Goal: Transaction & Acquisition: Purchase product/service

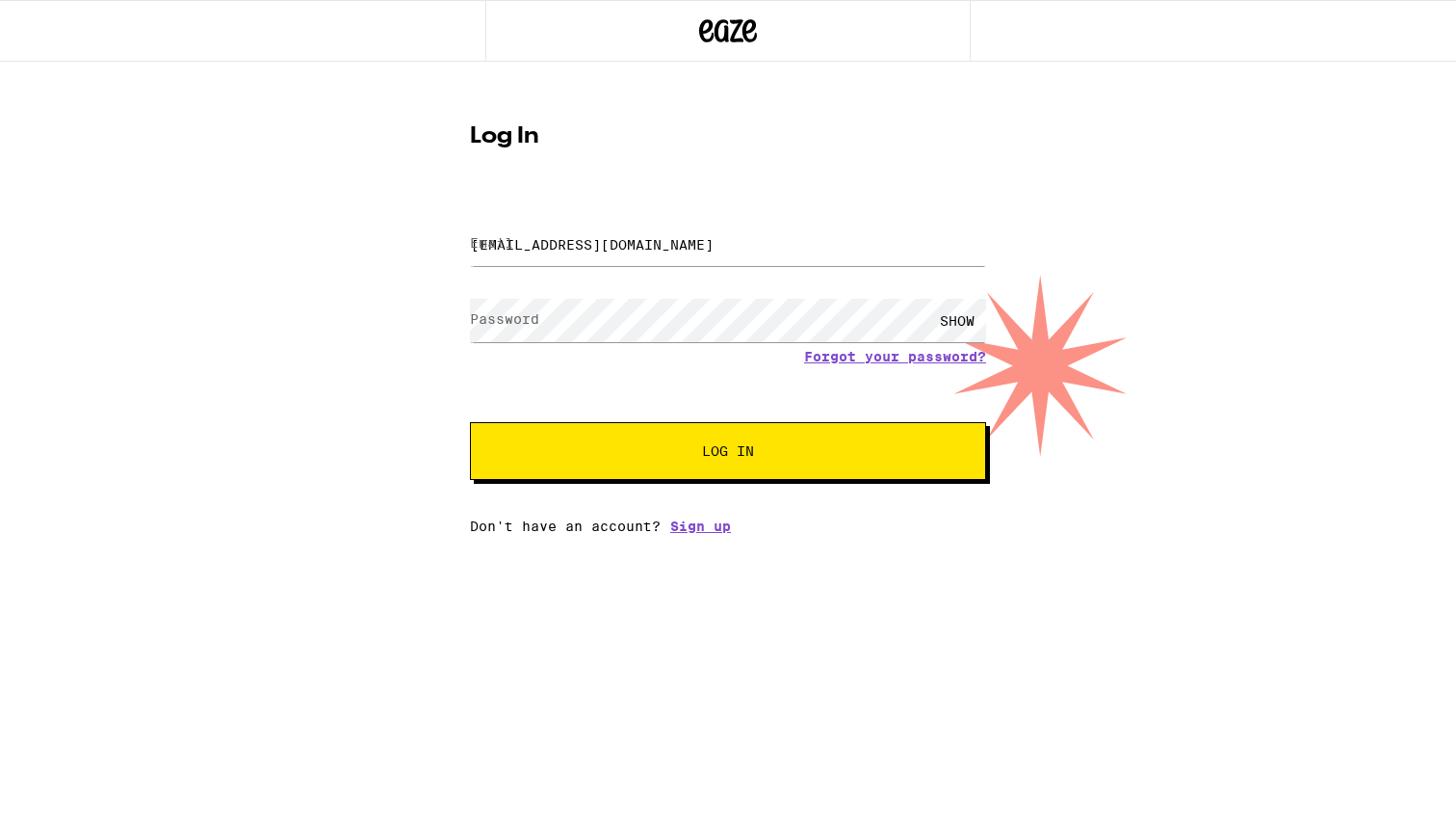
type input "[EMAIL_ADDRESS][DOMAIN_NAME]"
click at [728, 453] on button "Log In" at bounding box center [727, 451] width 516 height 58
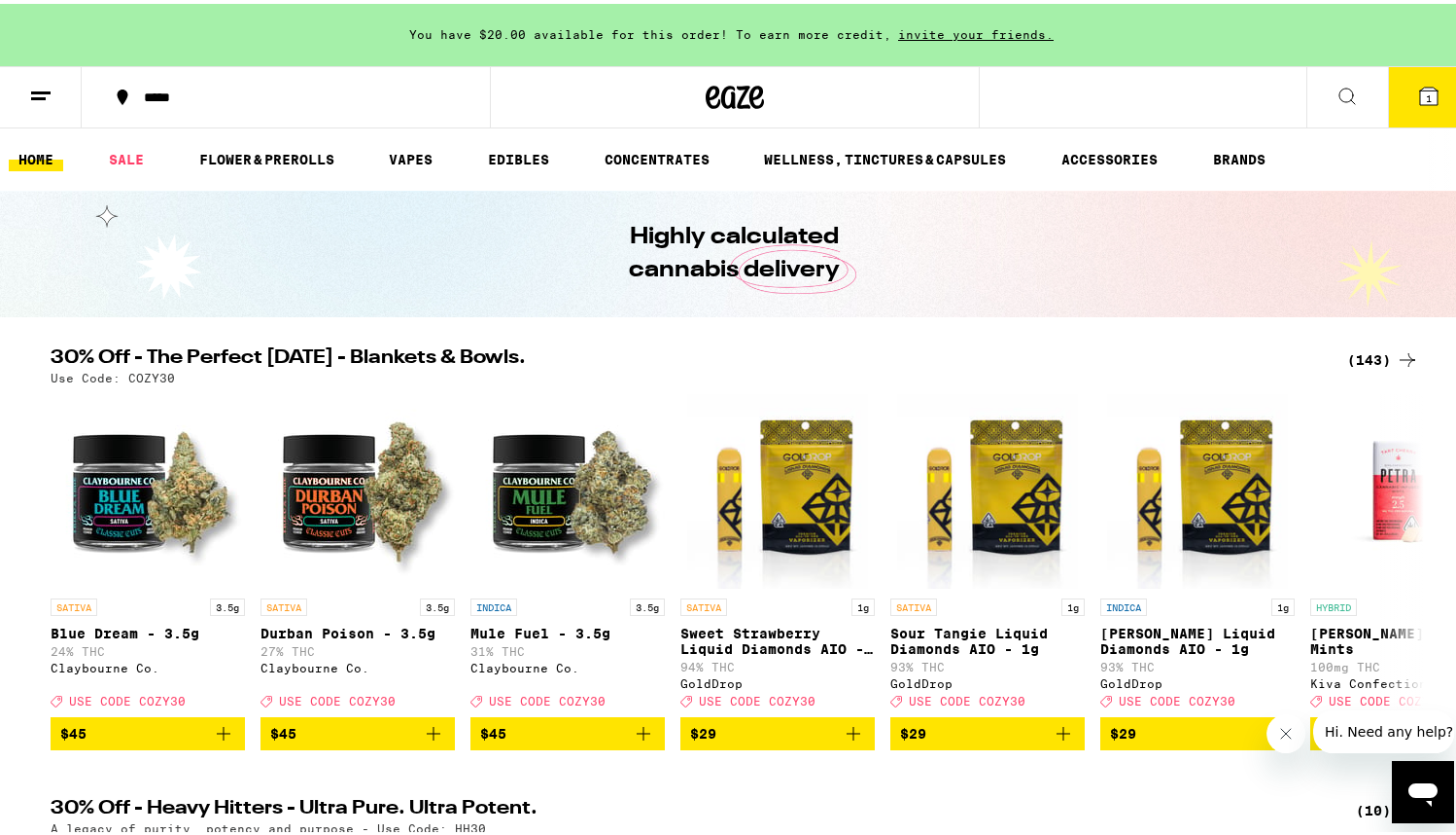
click at [393, 168] on ul "HOME SALE FLOWER & PREROLLS VAPES EDIBLES CONCENTRATES WELLNESS, TINCTURES & CA…" at bounding box center [735, 155] width 1470 height 62
click at [411, 147] on link "VAPES" at bounding box center [410, 154] width 63 height 23
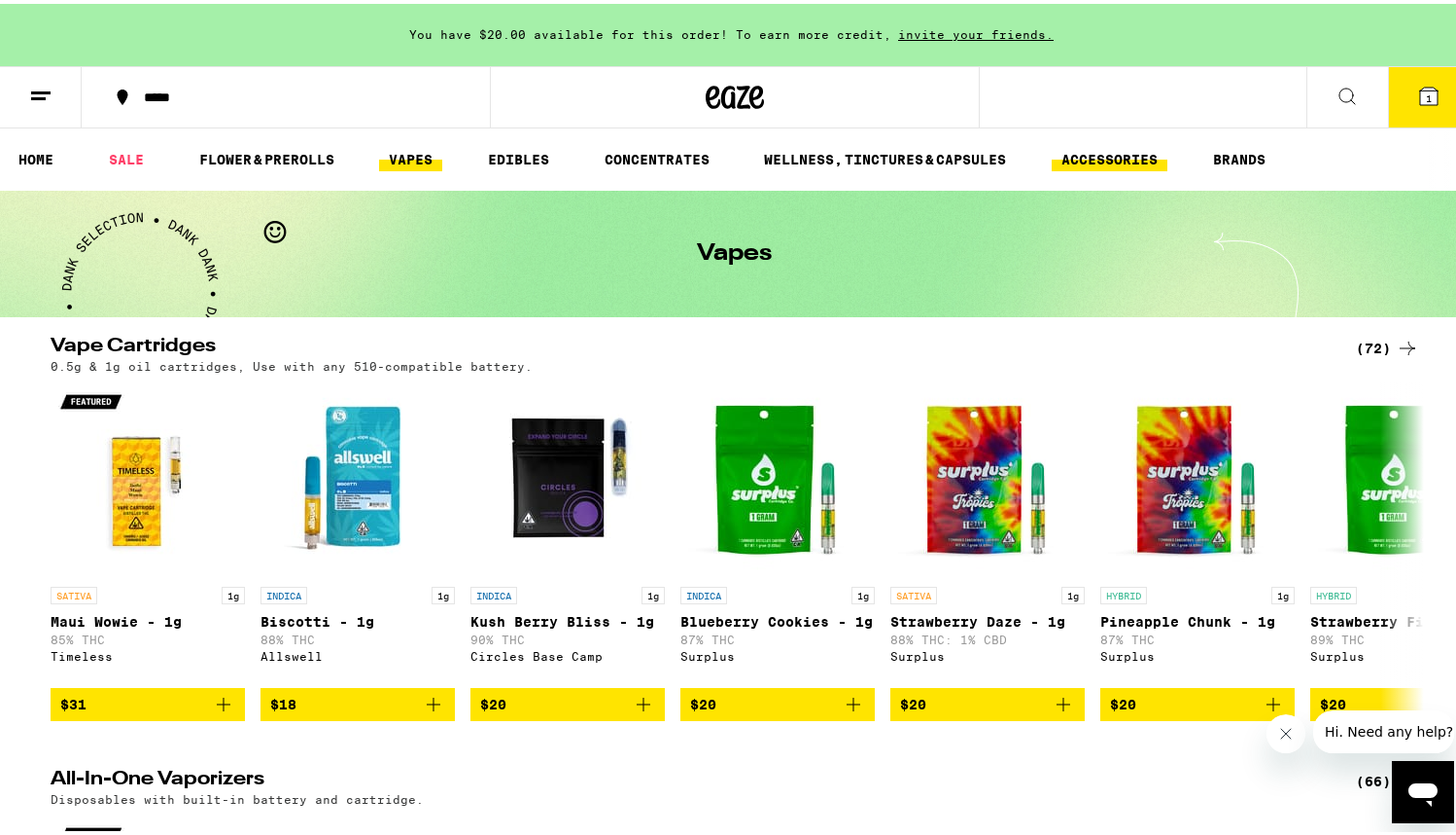
click at [1121, 163] on link "ACCESSORIES" at bounding box center [1109, 154] width 116 height 23
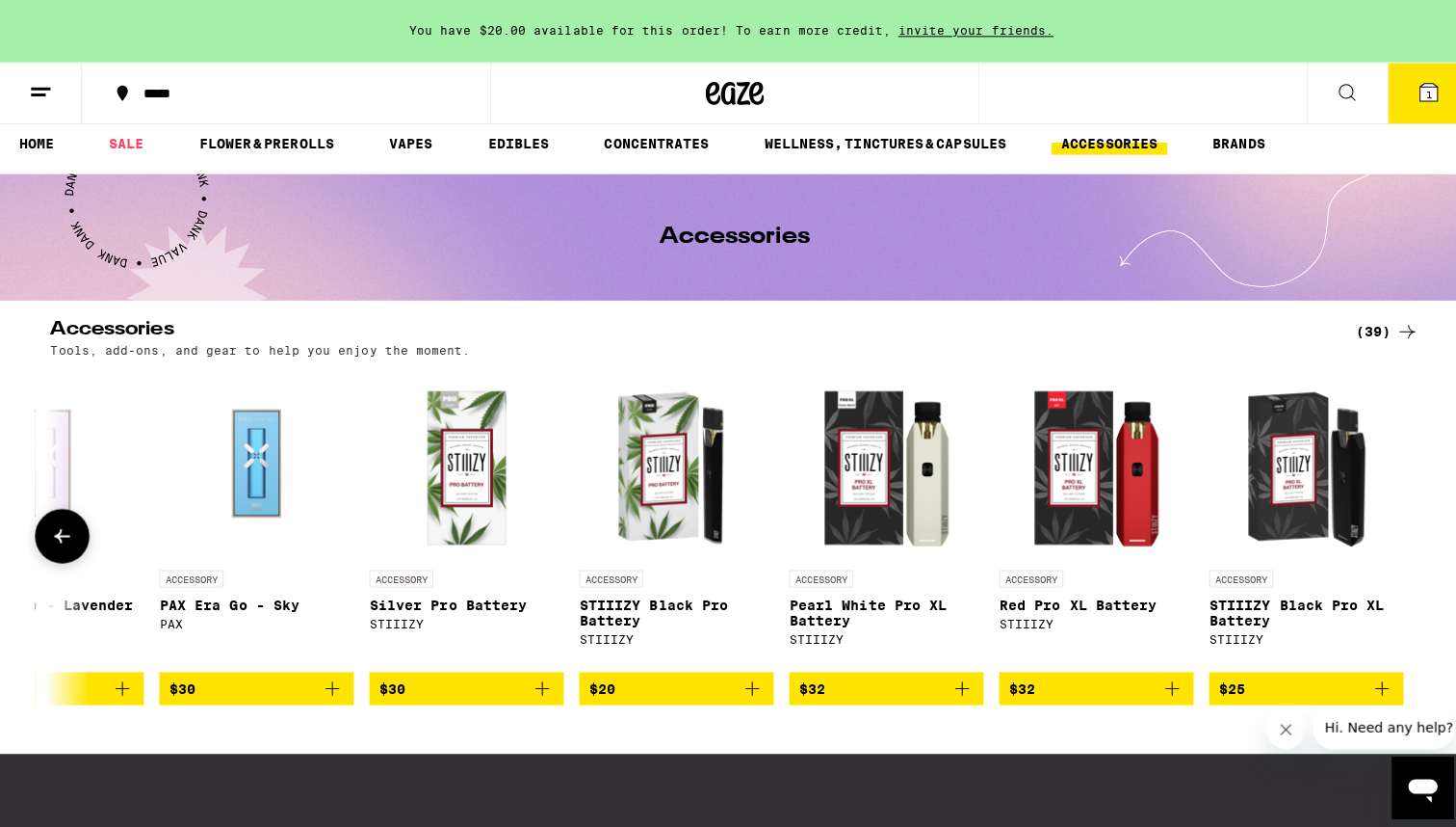
scroll to position [13, 7]
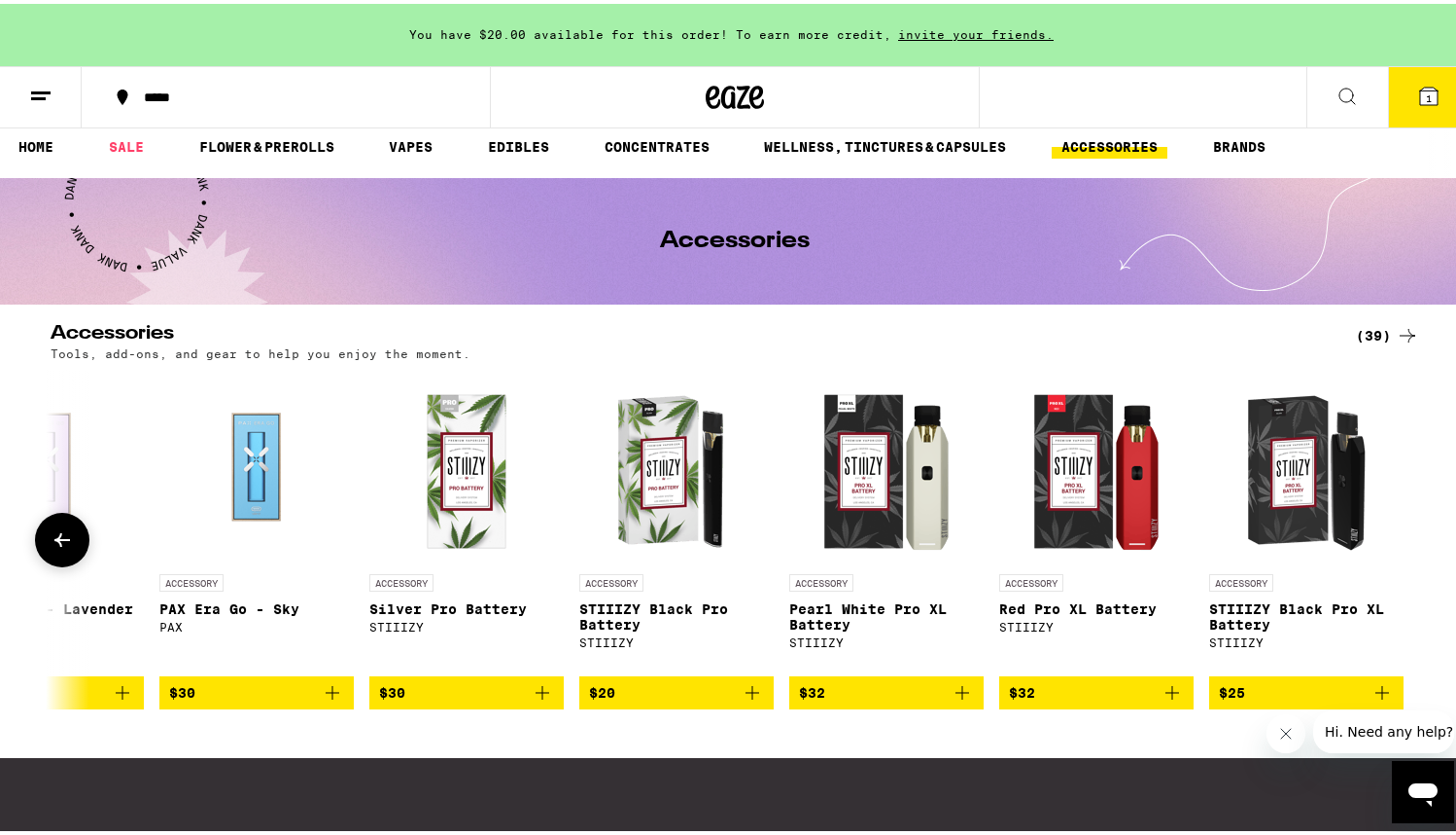
click at [1337, 526] on img "Open page for STIIIZY Black Pro XL Battery from STIIIZY" at bounding box center [1306, 462] width 194 height 194
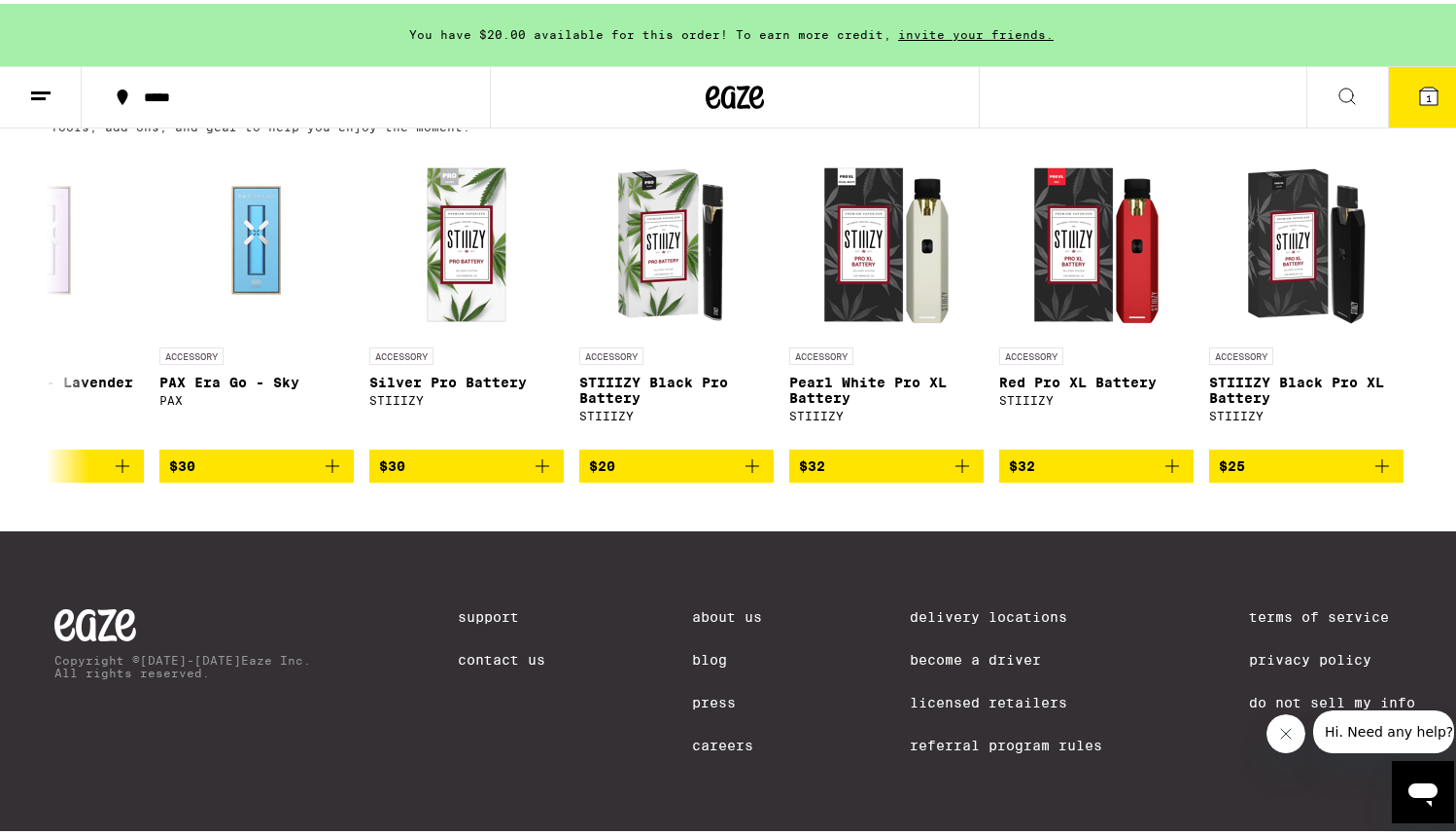
scroll to position [260, 0]
click at [1374, 455] on icon "Add to bag" at bounding box center [1381, 461] width 23 height 23
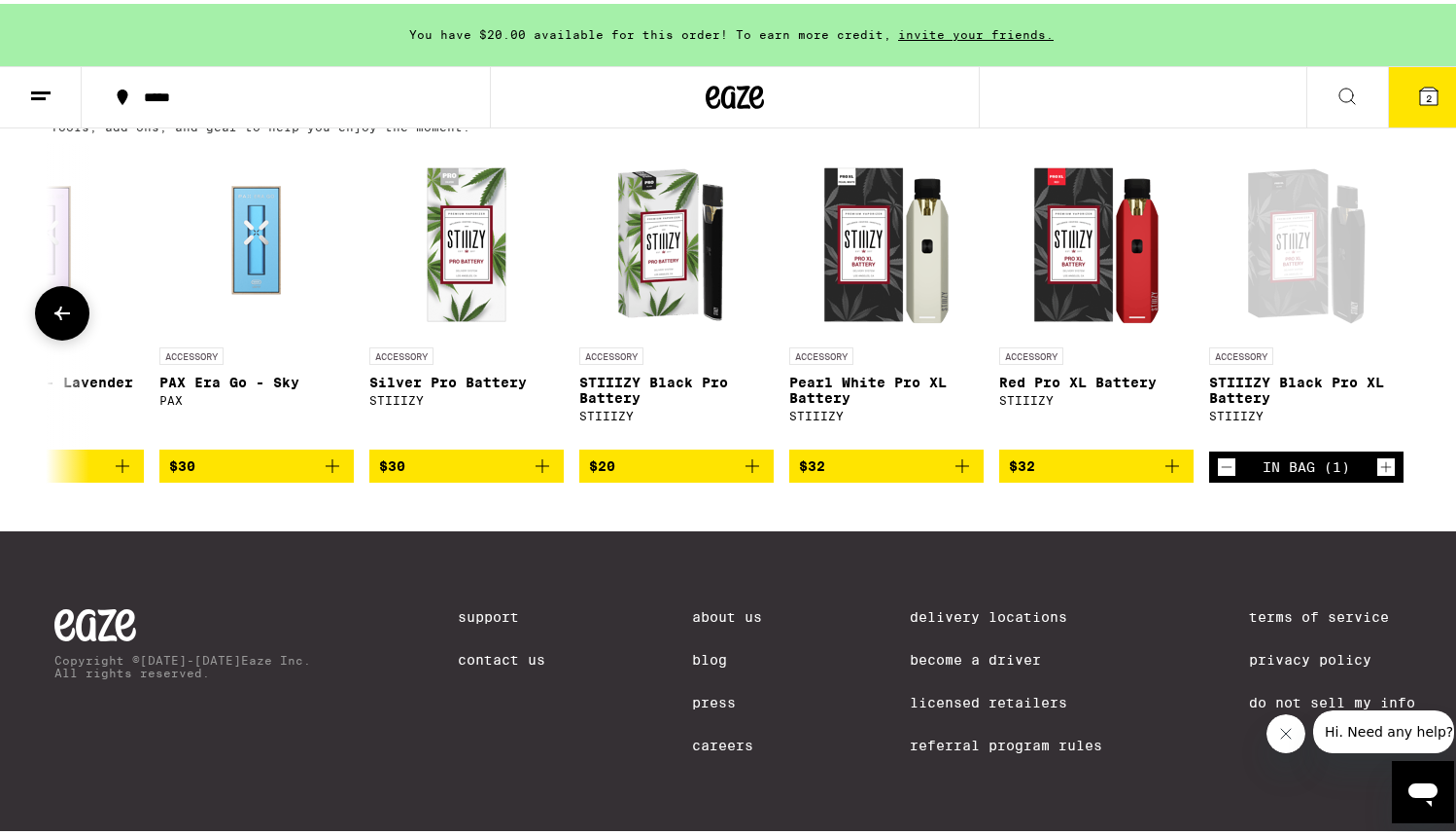
click at [1165, 460] on icon "Add to bag" at bounding box center [1172, 462] width 14 height 14
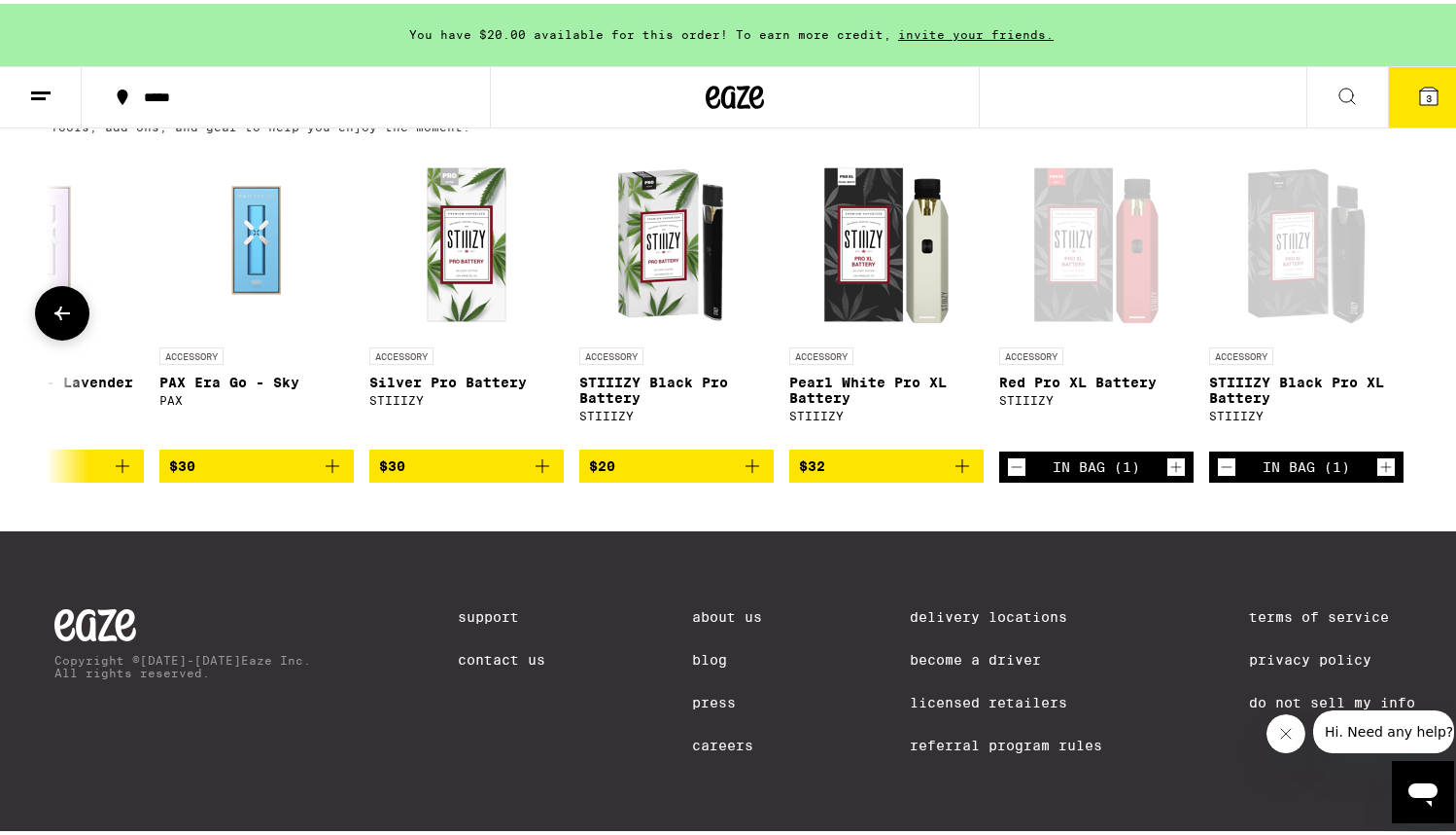
click at [1329, 455] on div "In Bag (1)" at bounding box center [1307, 463] width 88 height 16
click at [1319, 275] on div "Open page for STIIIZY Black Pro XL Battery from STIIIZY" at bounding box center [1306, 236] width 194 height 194
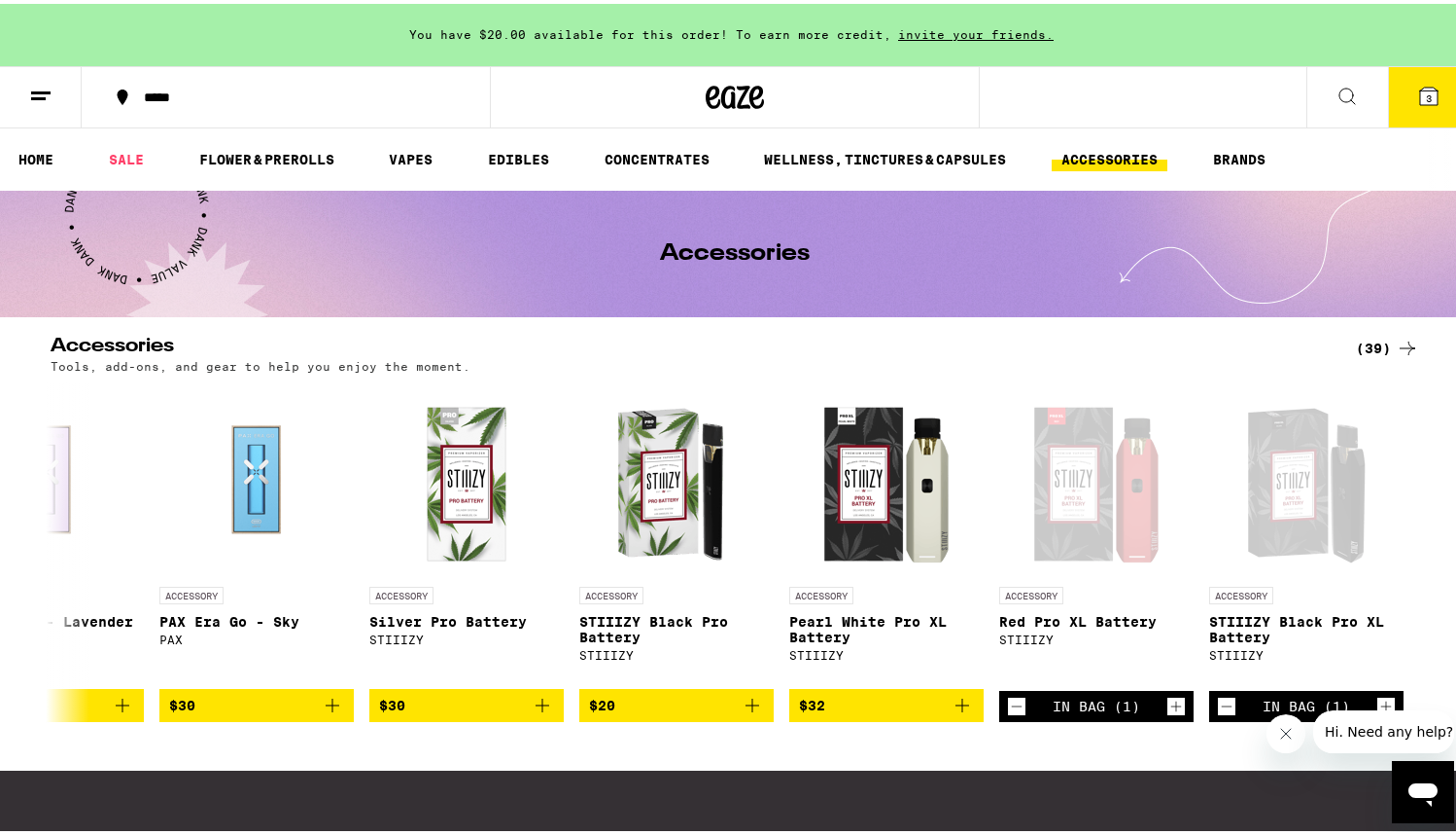
scroll to position [-1, 0]
click at [1420, 95] on icon at bounding box center [1429, 93] width 18 height 18
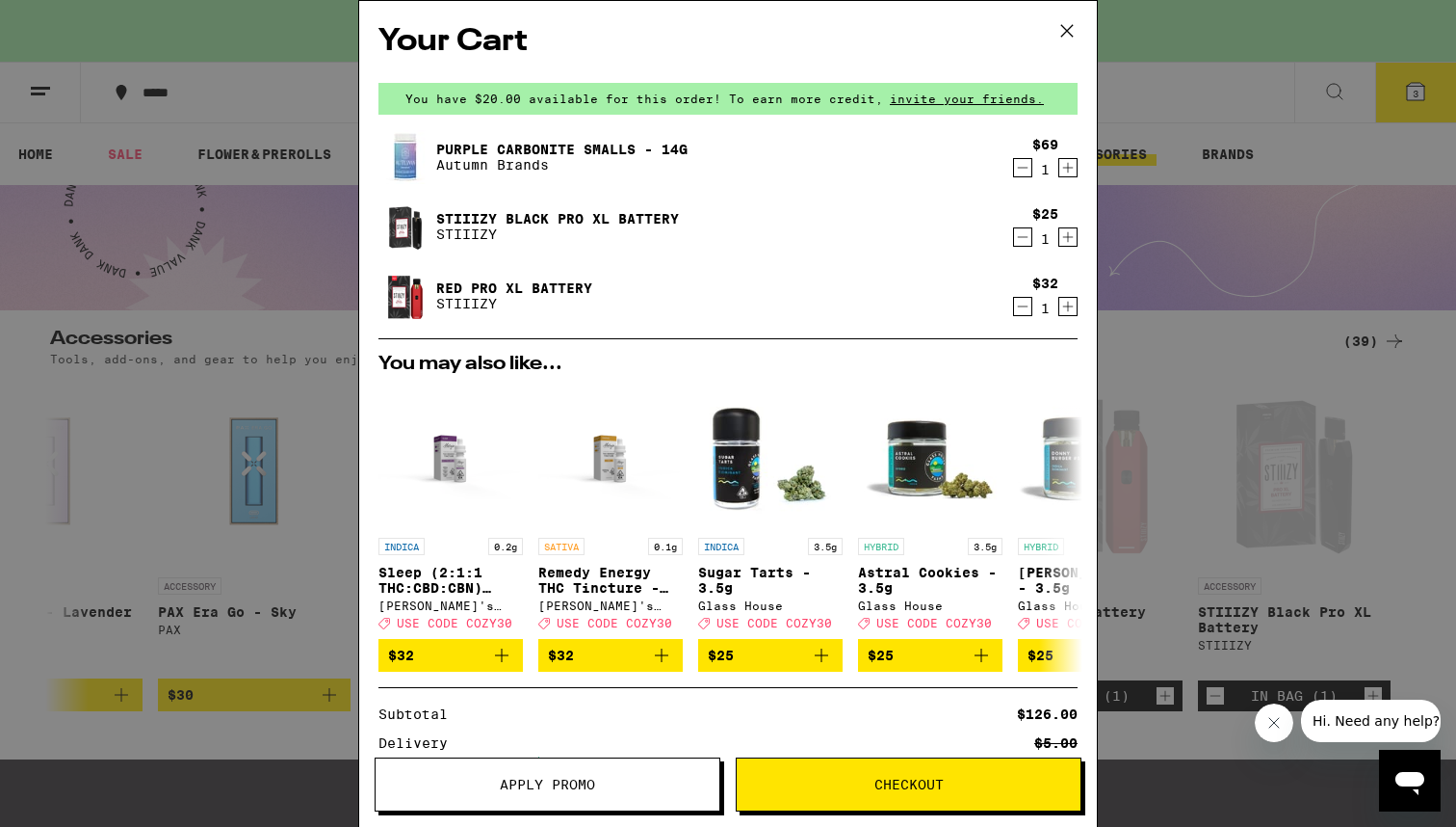
click at [579, 164] on p "Autumn Brands" at bounding box center [561, 165] width 252 height 16
click at [1018, 168] on icon "Decrement" at bounding box center [1023, 168] width 11 height 0
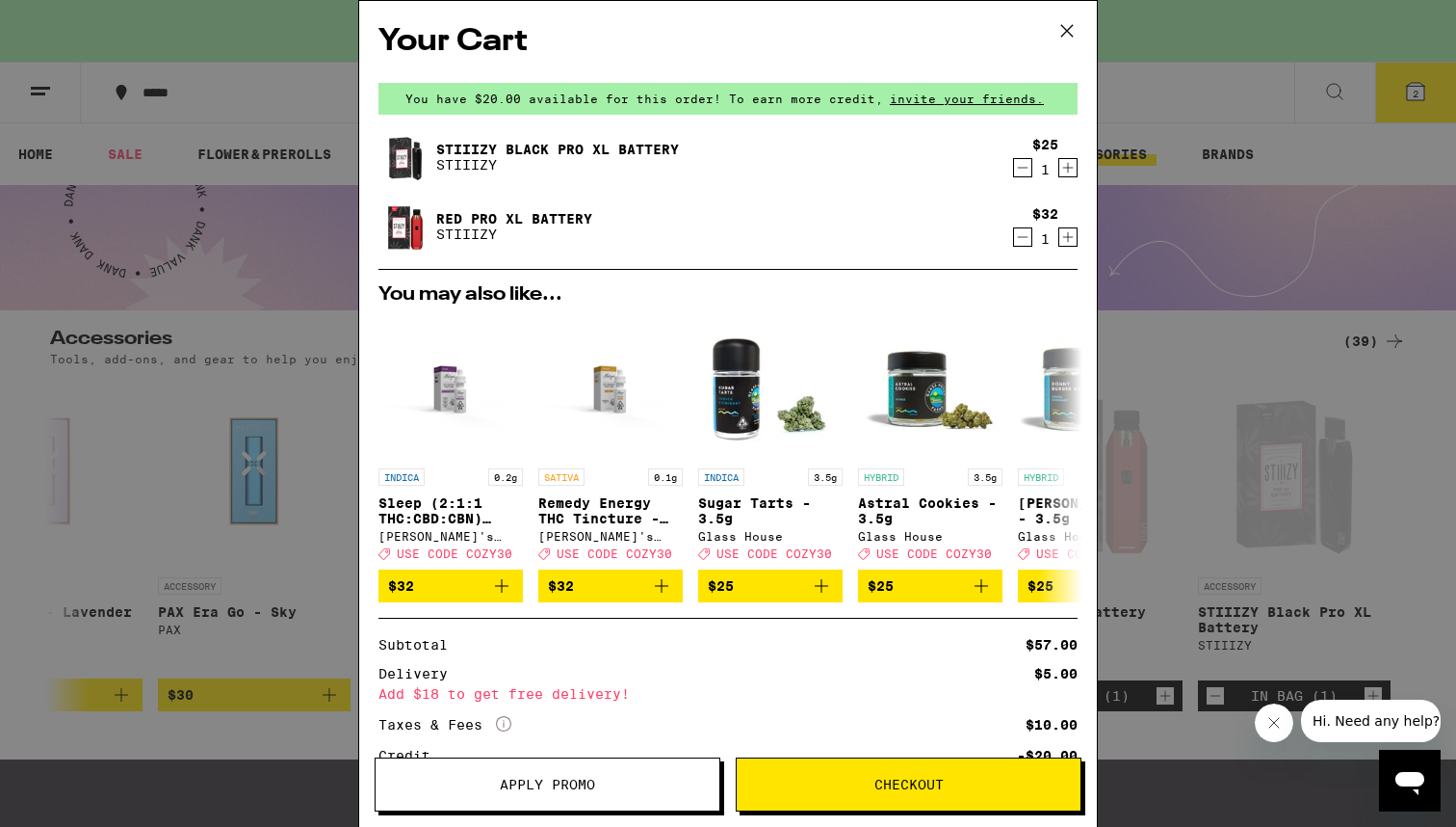
click at [124, 503] on div "Your Cart You have $20.00 available for this order! To earn more credit, invite…" at bounding box center [728, 414] width 1456 height 827
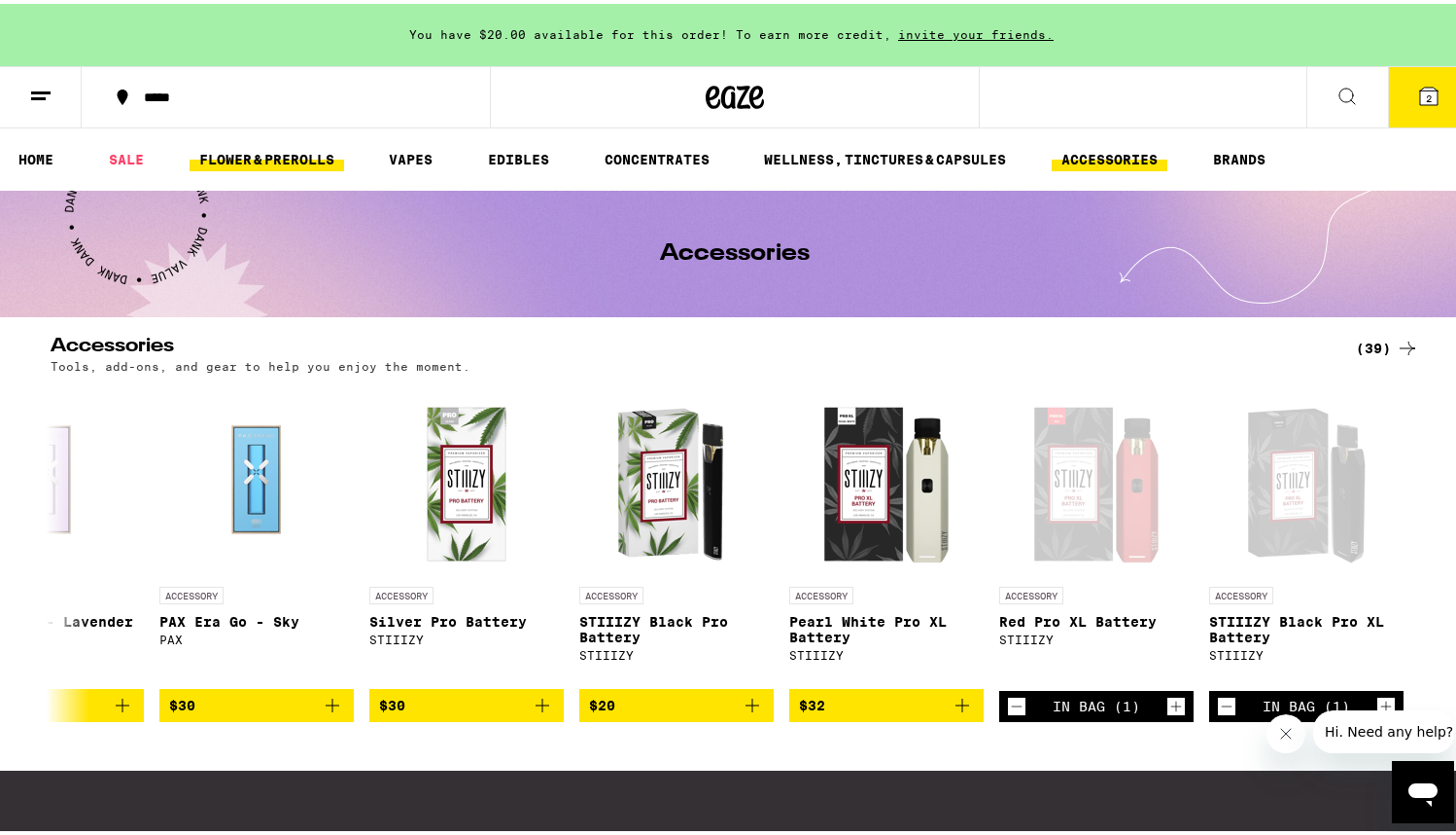
click at [286, 152] on link "FLOWER & PREROLLS" at bounding box center [266, 154] width 154 height 23
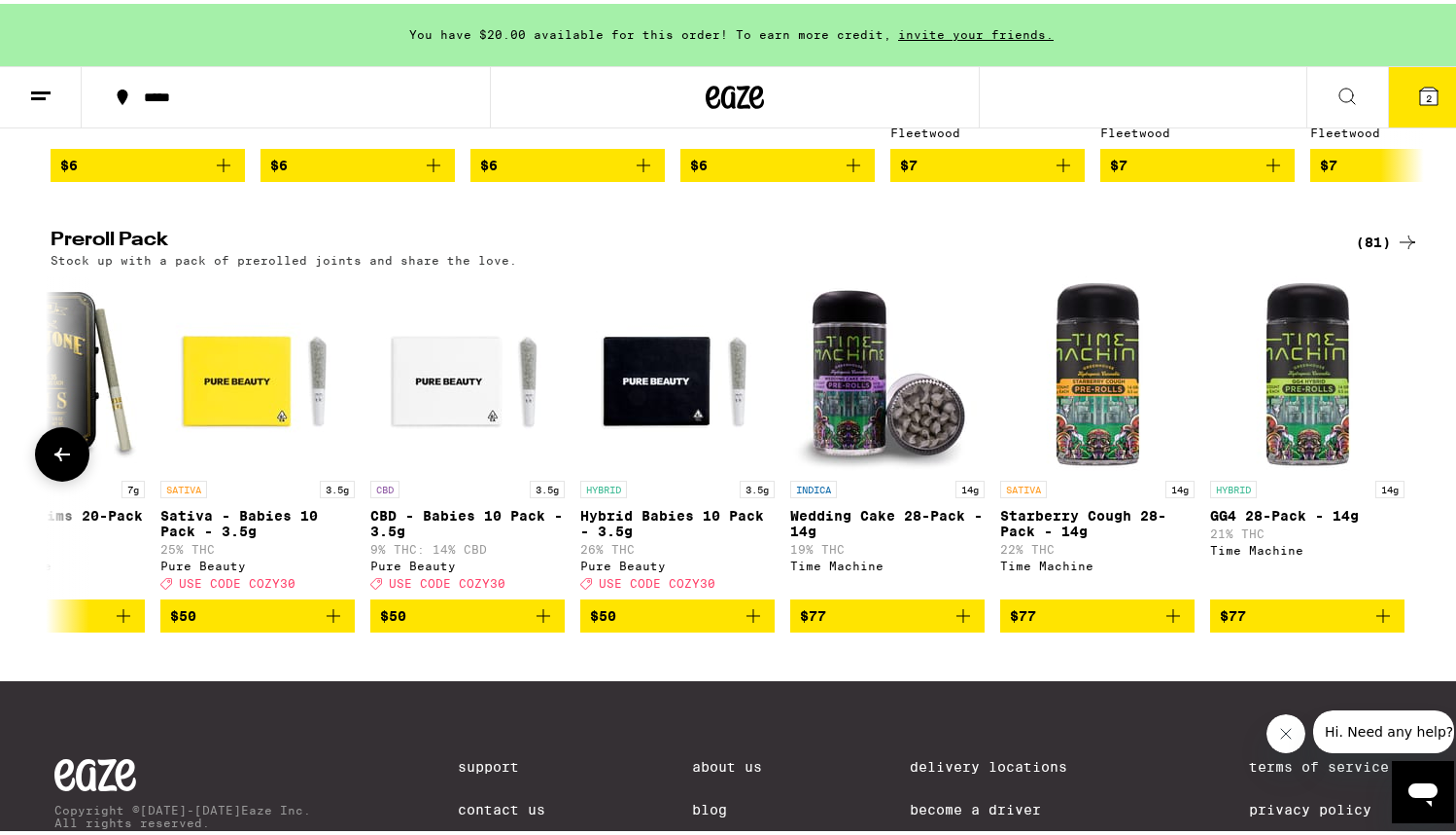
scroll to position [1408, 0]
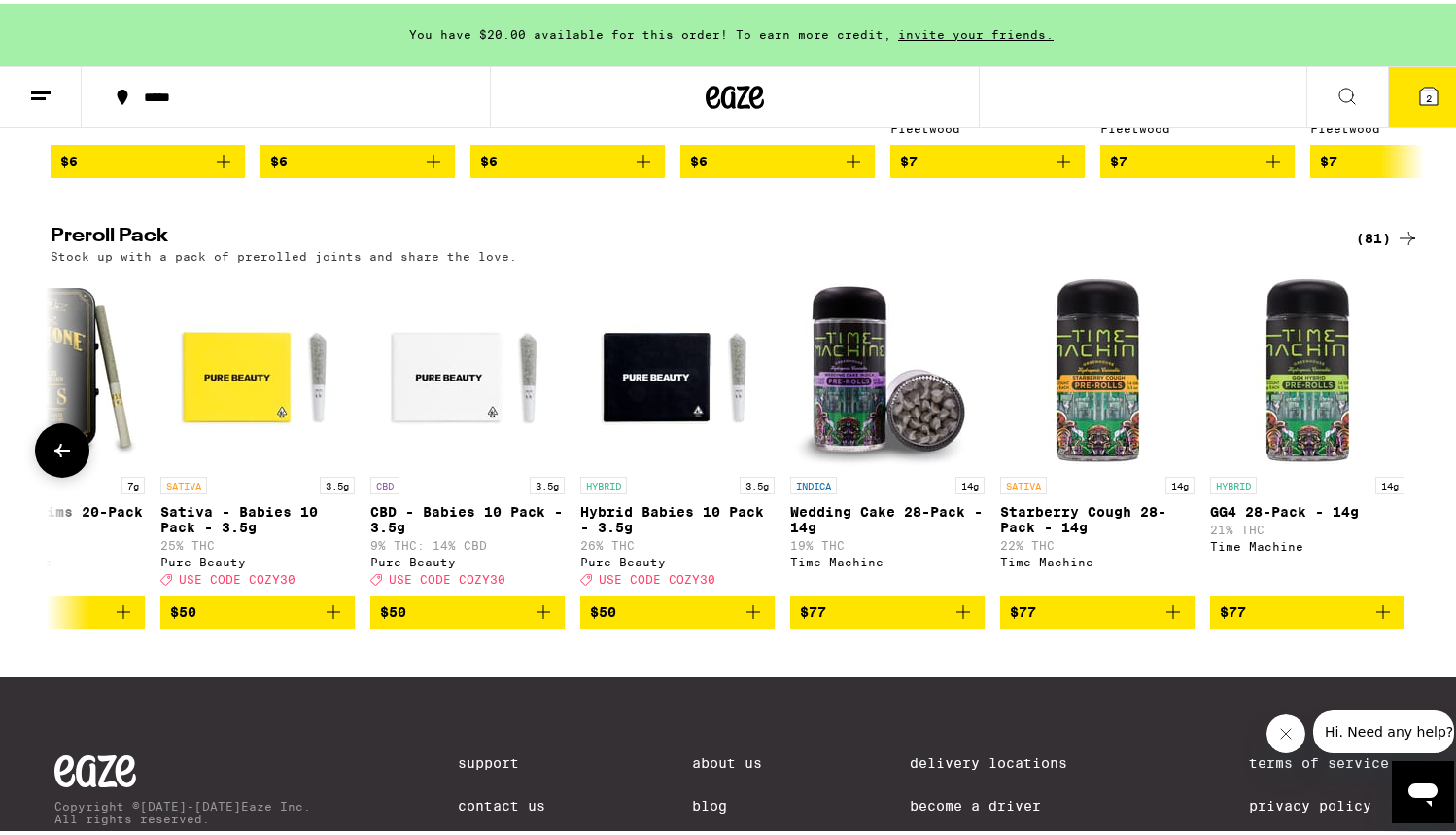
click at [1109, 463] on img "Open page for Starberry Cough 28-Pack - 14g from Time Machine" at bounding box center [1096, 365] width 194 height 194
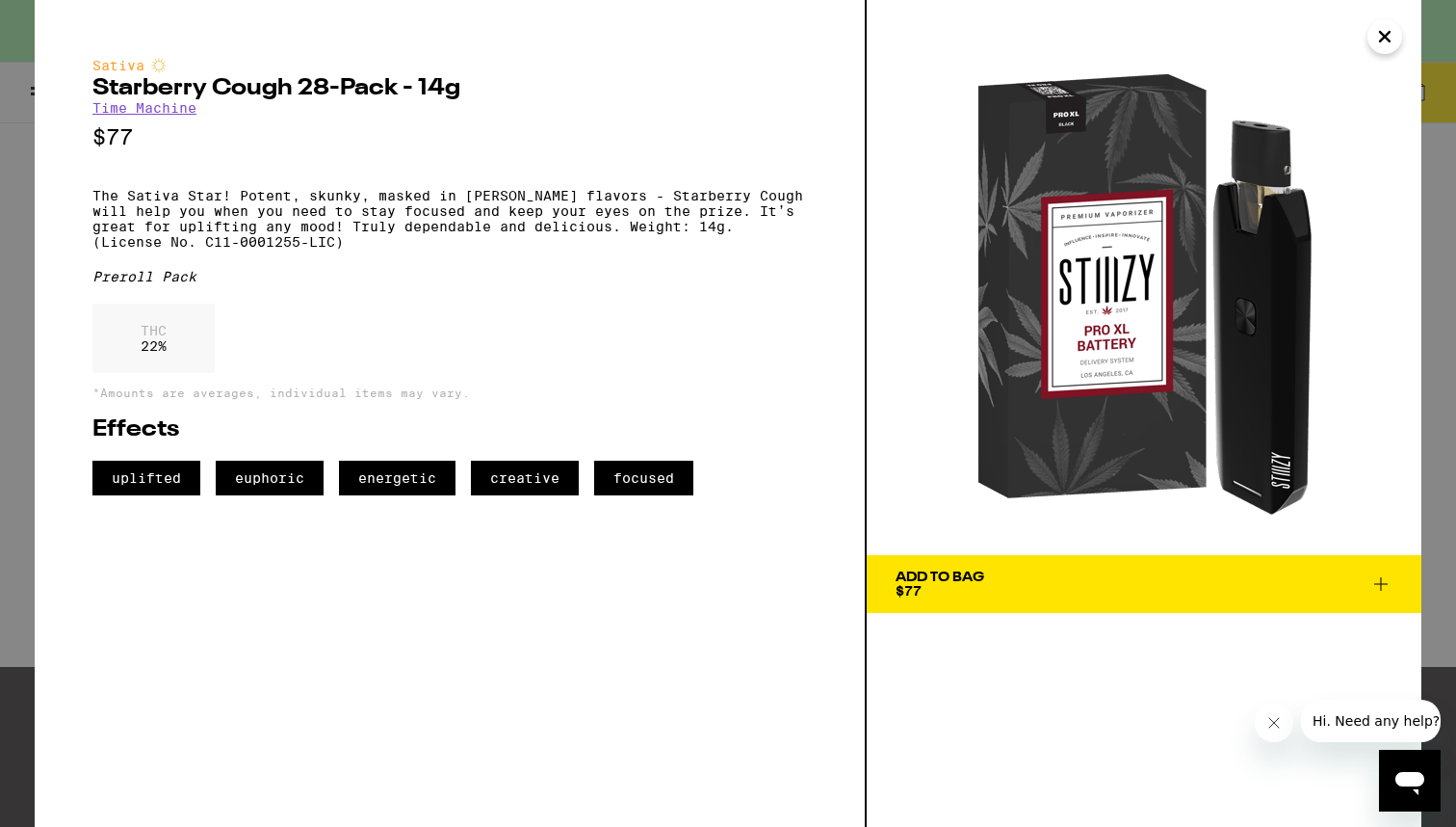
click at [1388, 30] on icon "Close" at bounding box center [1384, 36] width 23 height 29
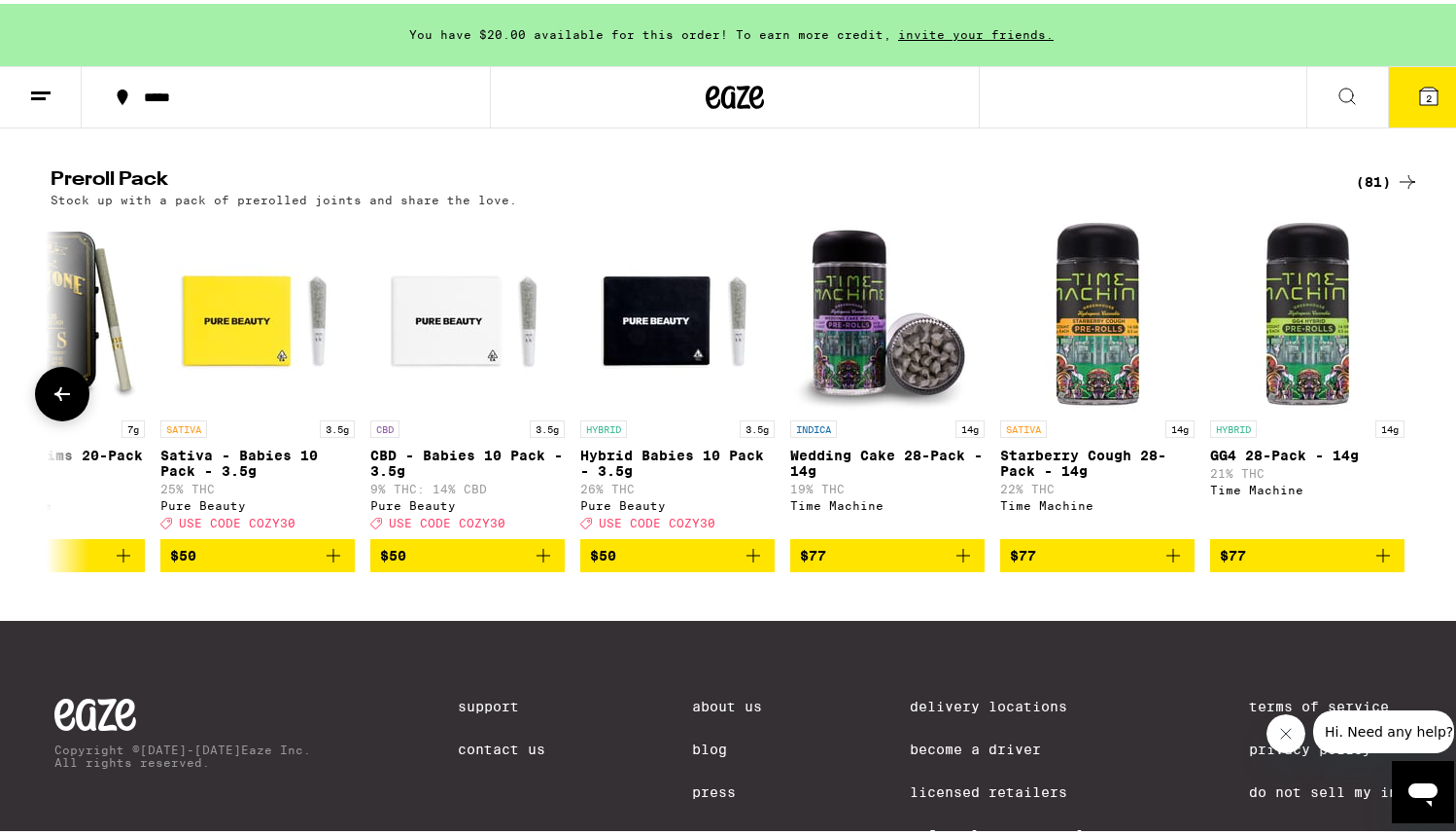
scroll to position [1477, 0]
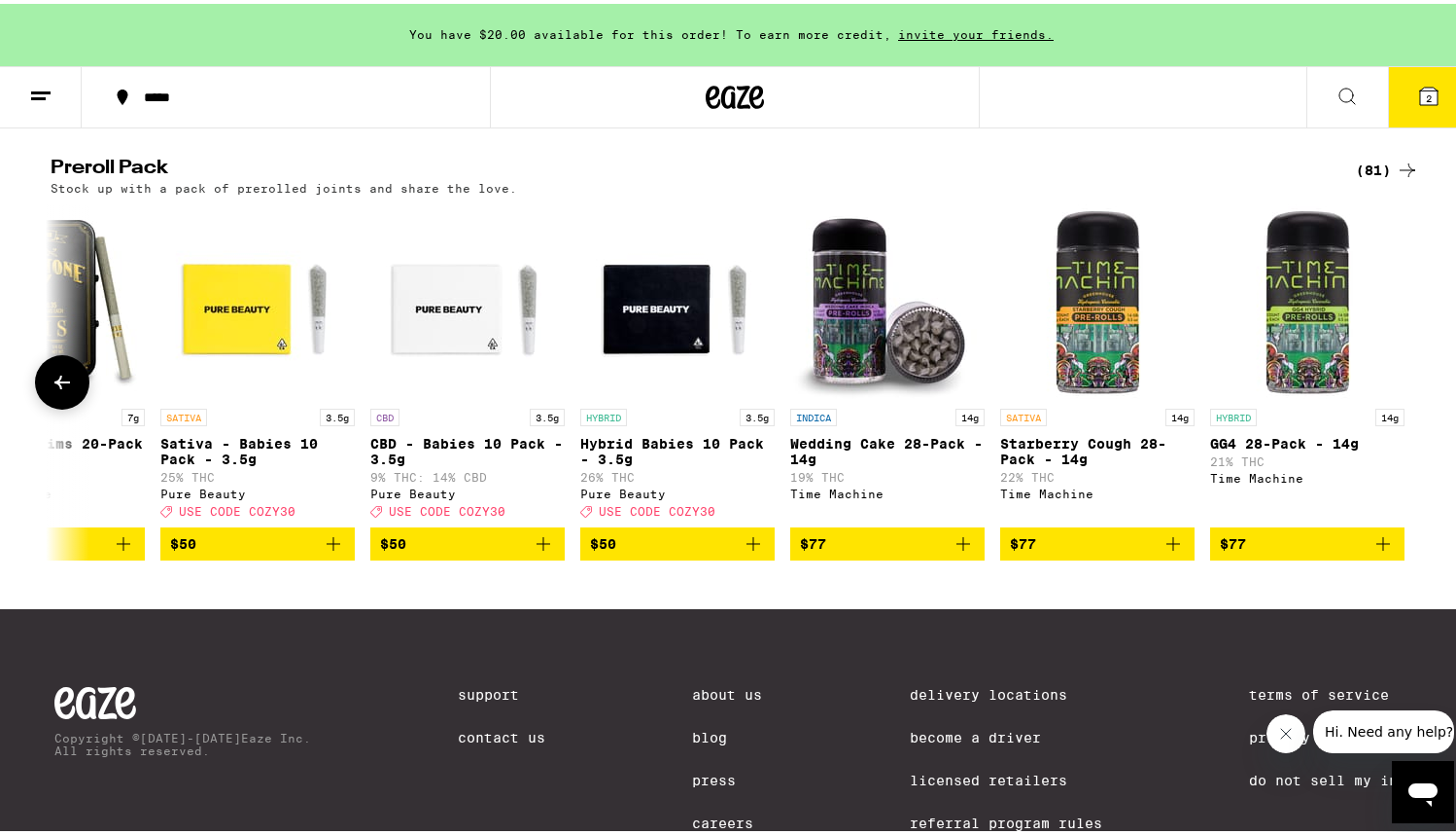
click at [854, 369] on img "Open page for Wedding Cake 28-Pack - 14g from Time Machine" at bounding box center [887, 297] width 194 height 194
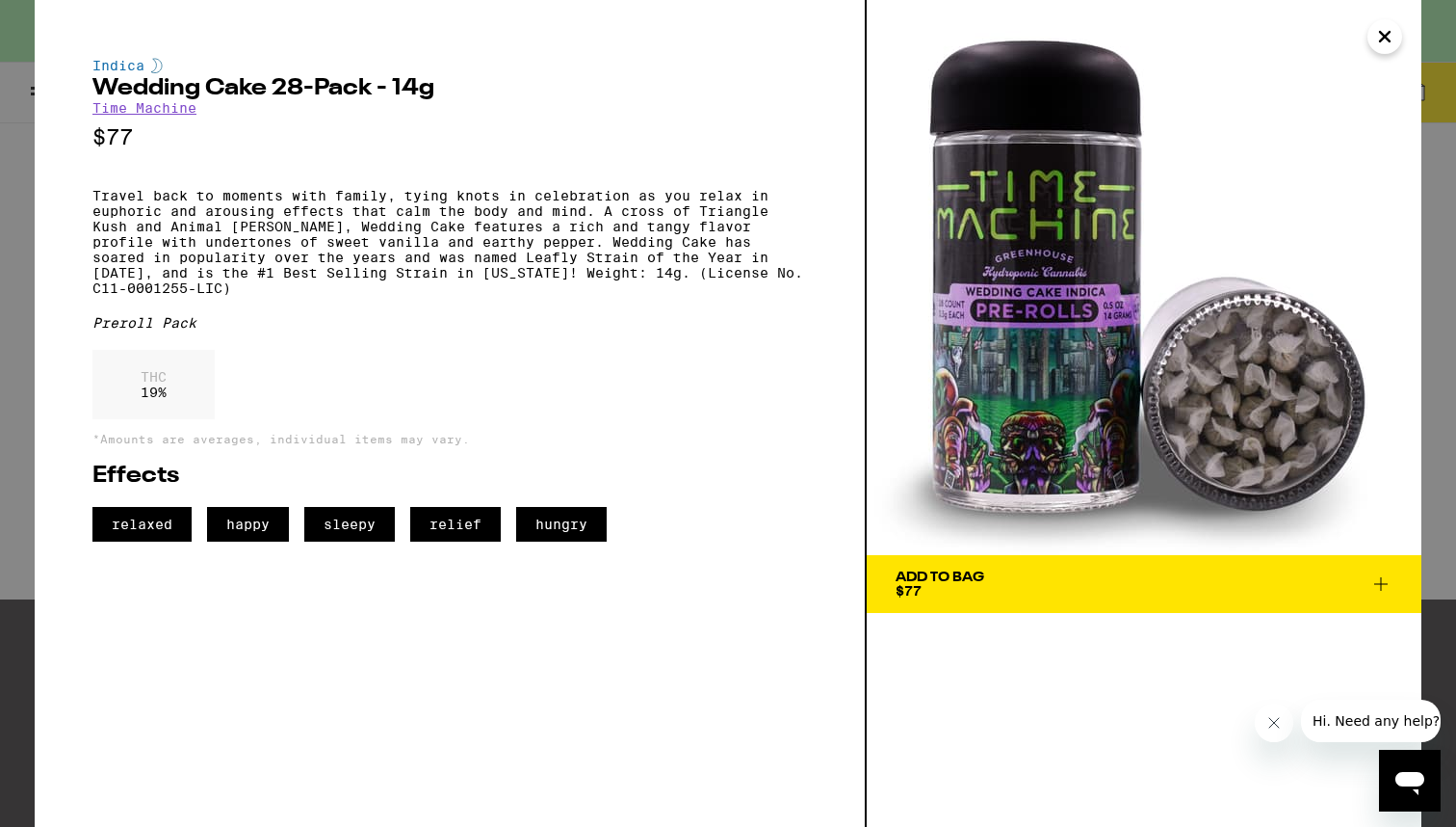
click at [659, 404] on div "THC 19 %" at bounding box center [450, 389] width 714 height 79
click at [1273, 730] on button "Close message from company" at bounding box center [1274, 722] width 38 height 38
click at [1384, 587] on icon at bounding box center [1380, 583] width 23 height 23
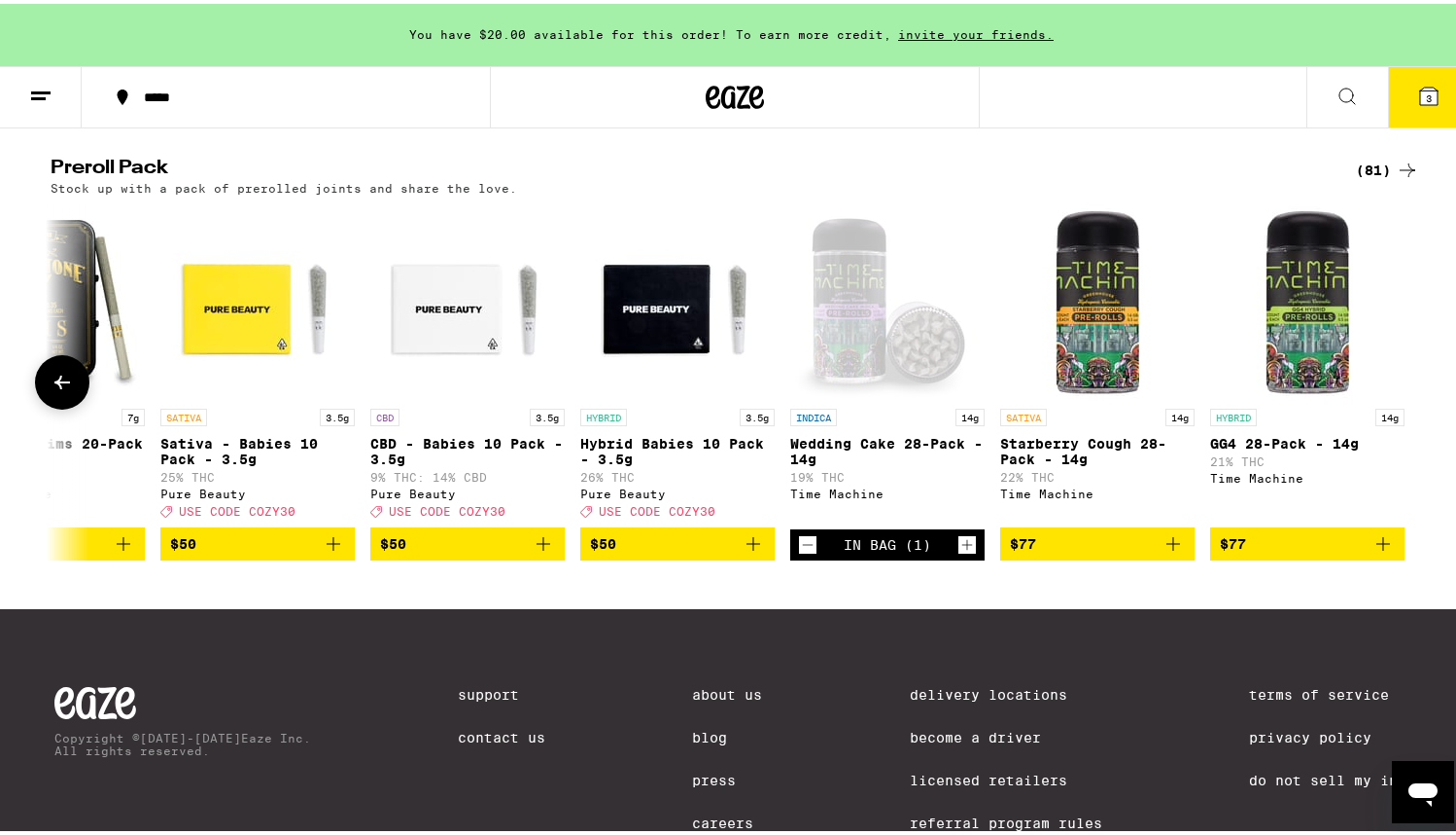
click at [1108, 385] on img "Open page for Starberry Cough 28-Pack - 14g from Time Machine" at bounding box center [1096, 297] width 194 height 194
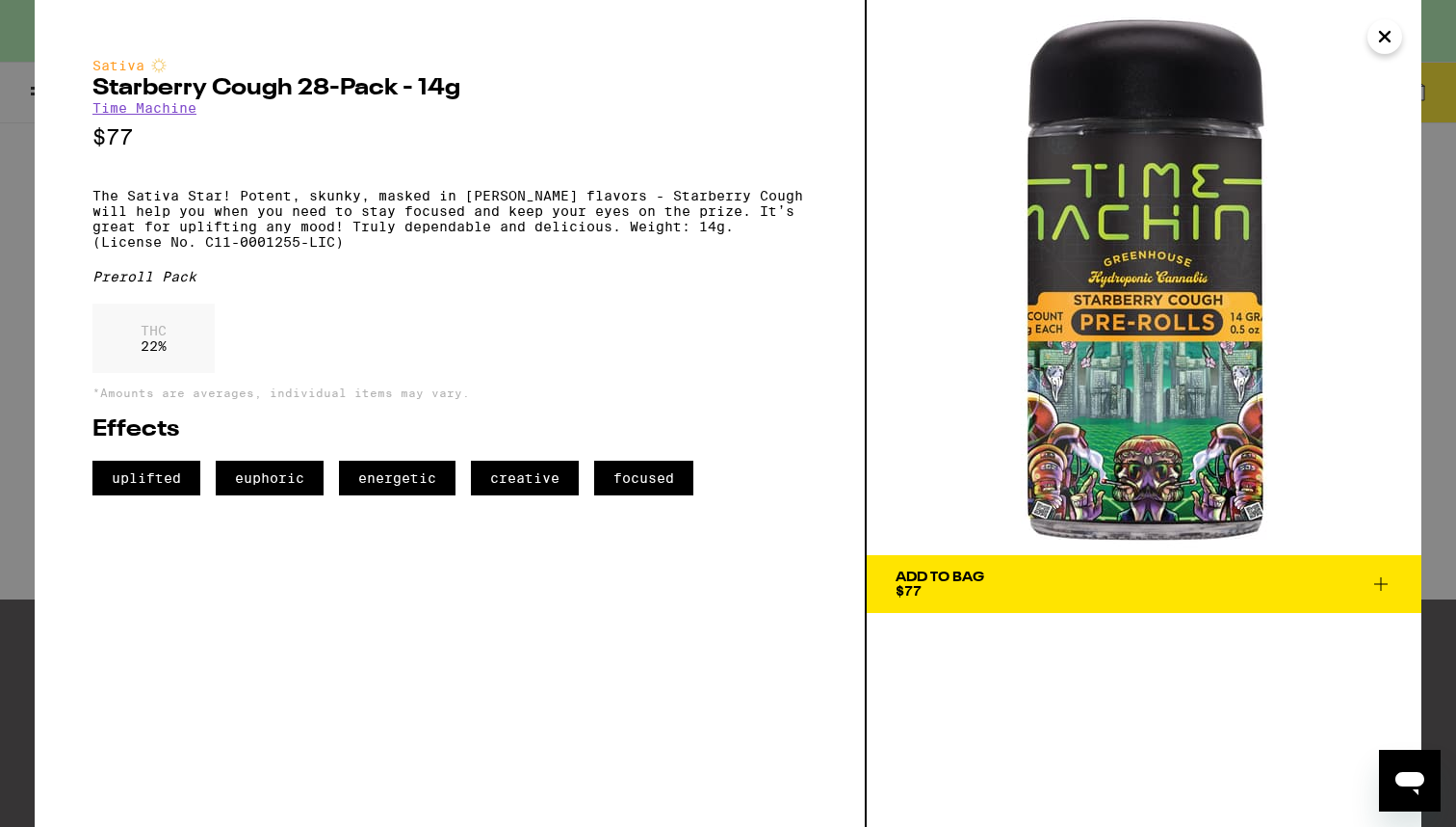
click at [1389, 37] on icon "Close" at bounding box center [1384, 36] width 23 height 29
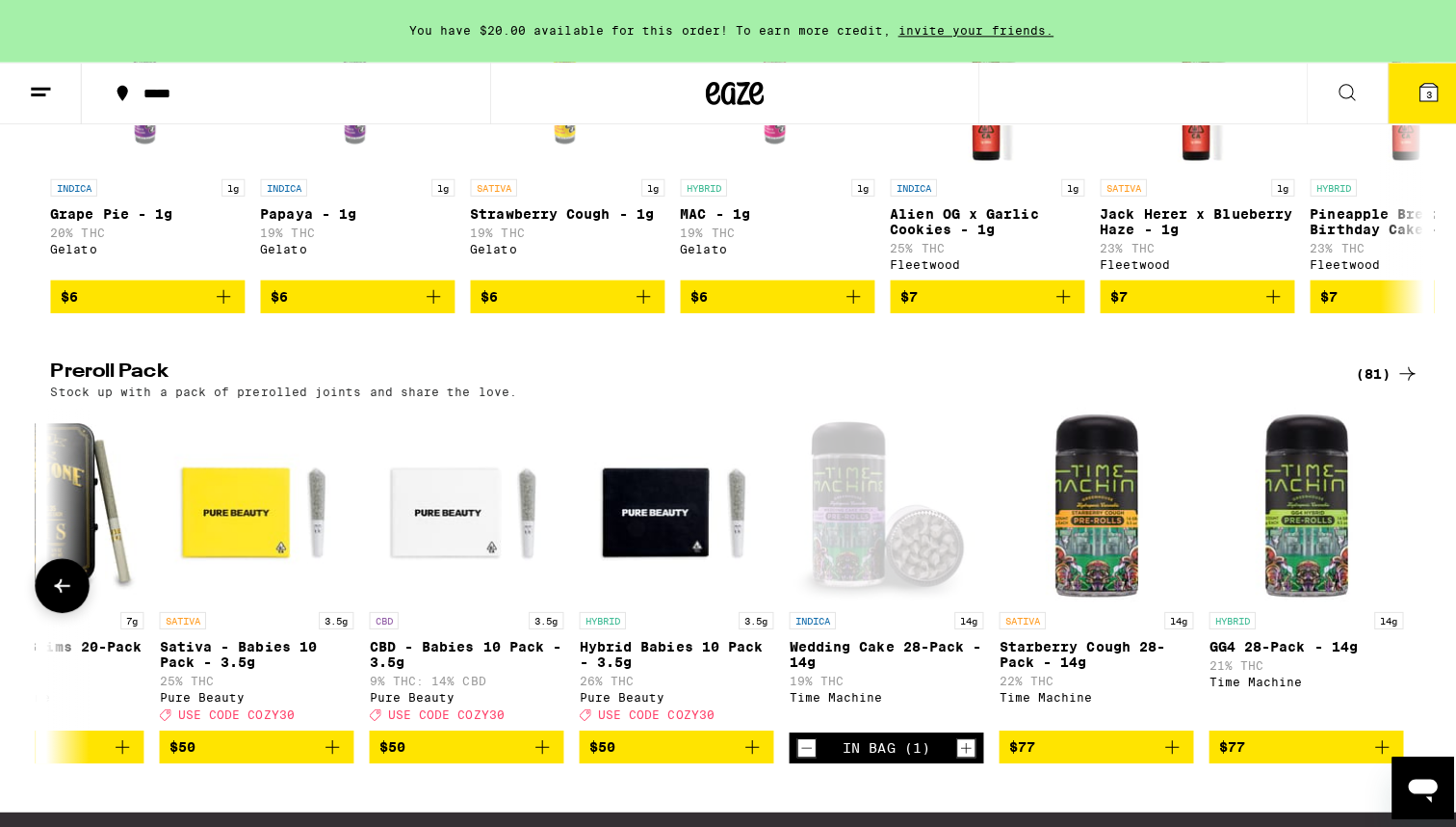
scroll to position [1255, 0]
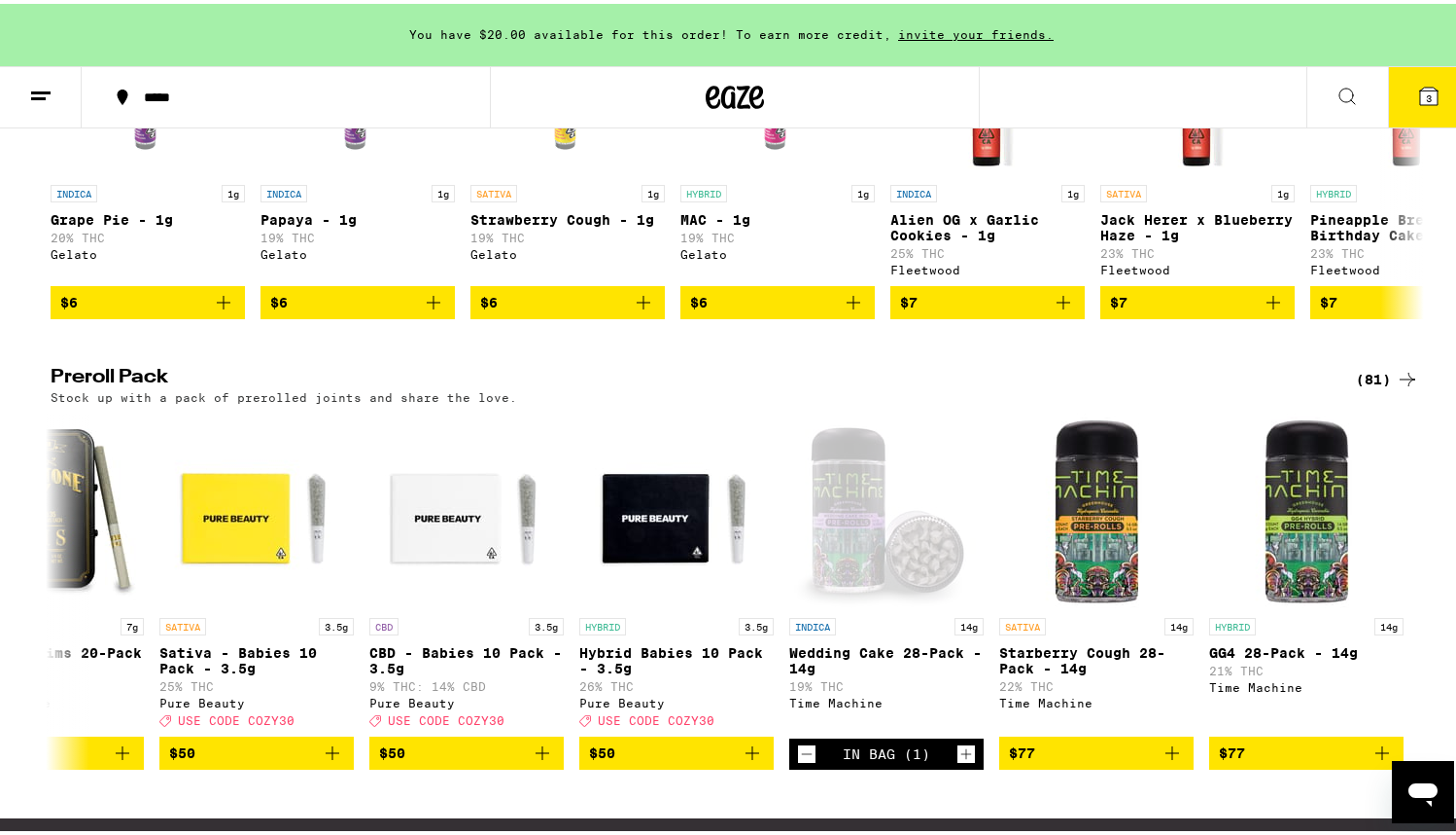
click at [1426, 100] on span "3" at bounding box center [1429, 95] width 6 height 12
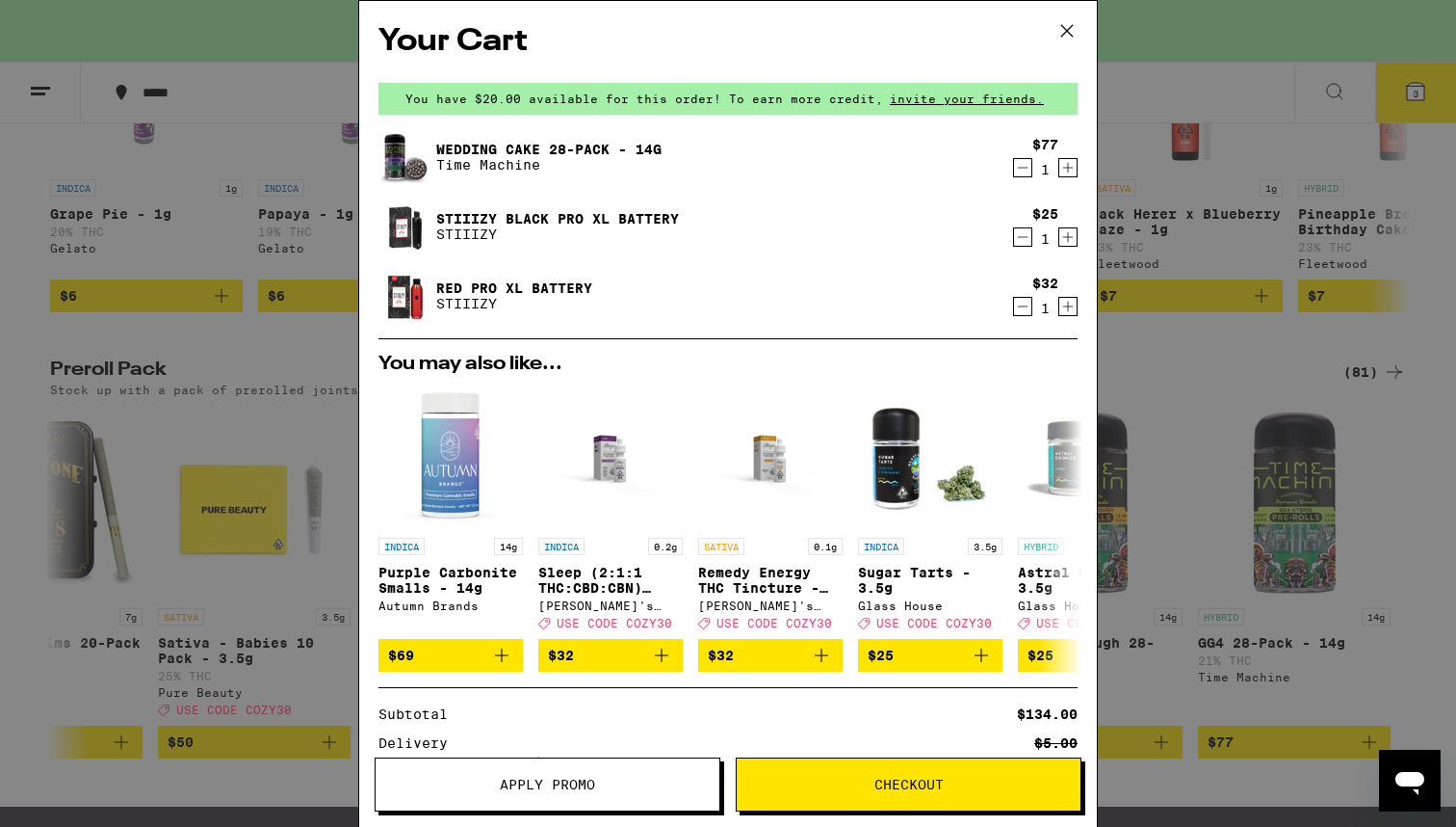
click at [1065, 32] on icon at bounding box center [1066, 31] width 29 height 29
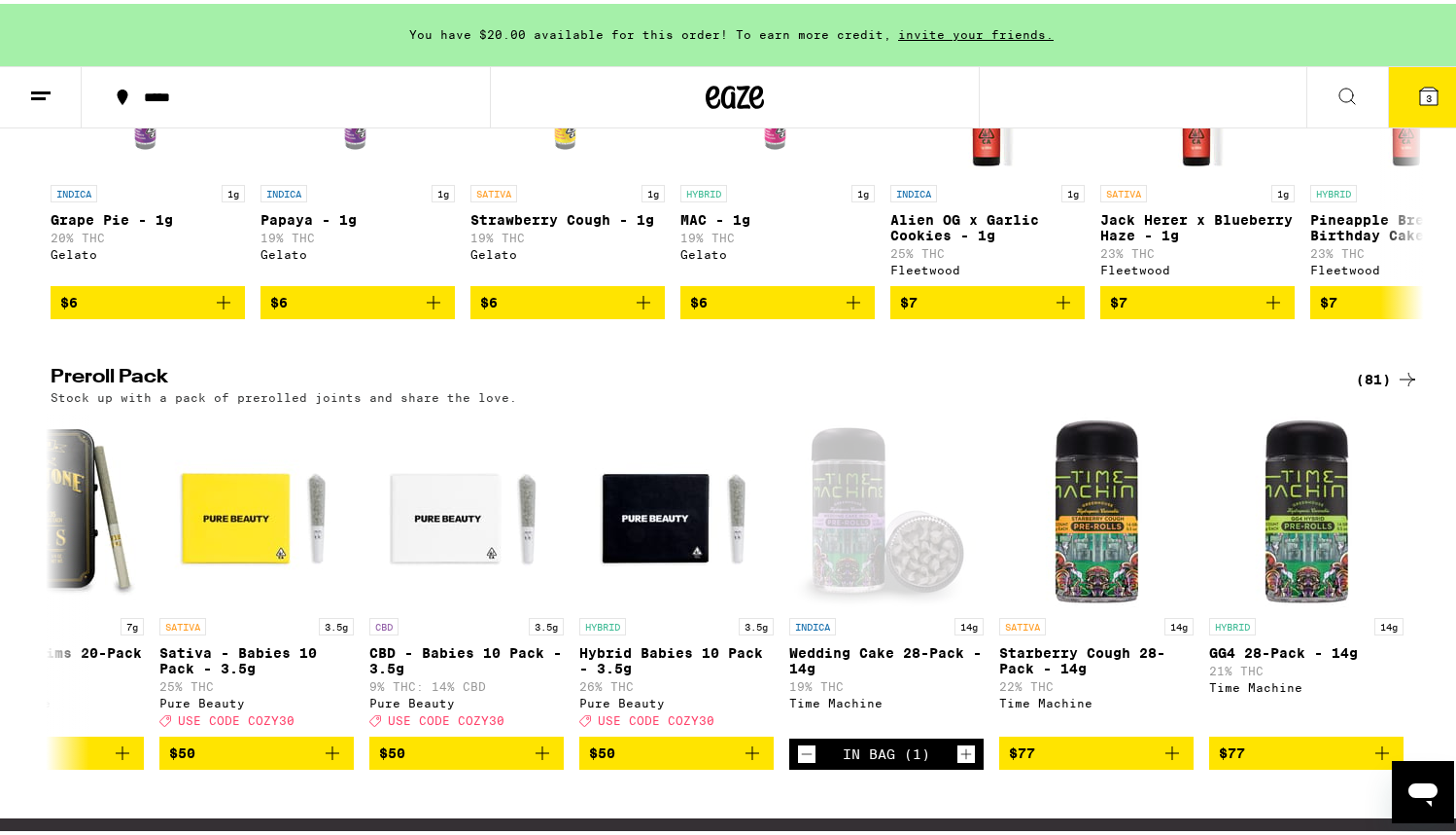
click at [35, 89] on line at bounding box center [41, 89] width 20 height 0
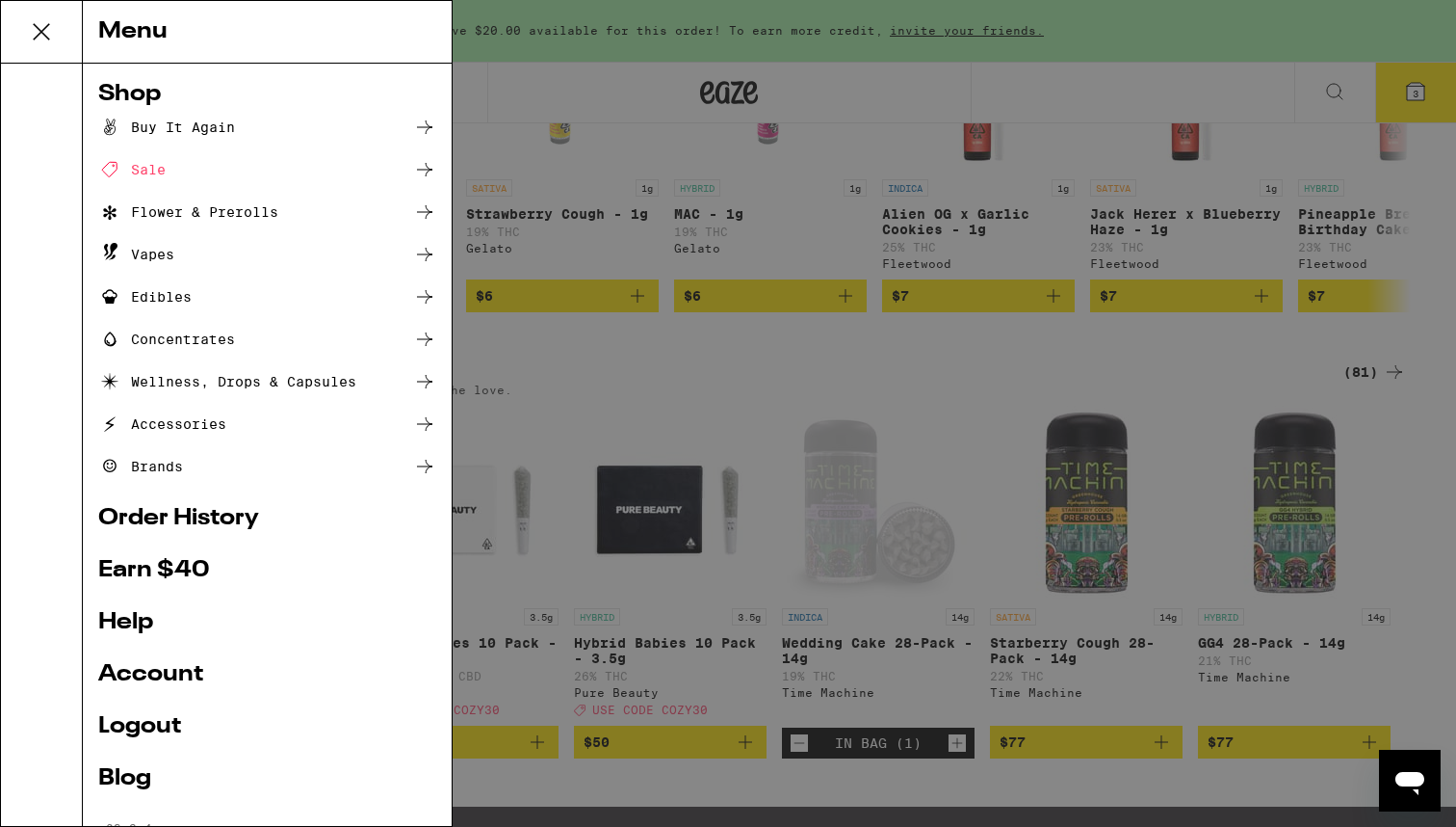
click at [162, 674] on link "Account" at bounding box center [267, 674] width 338 height 23
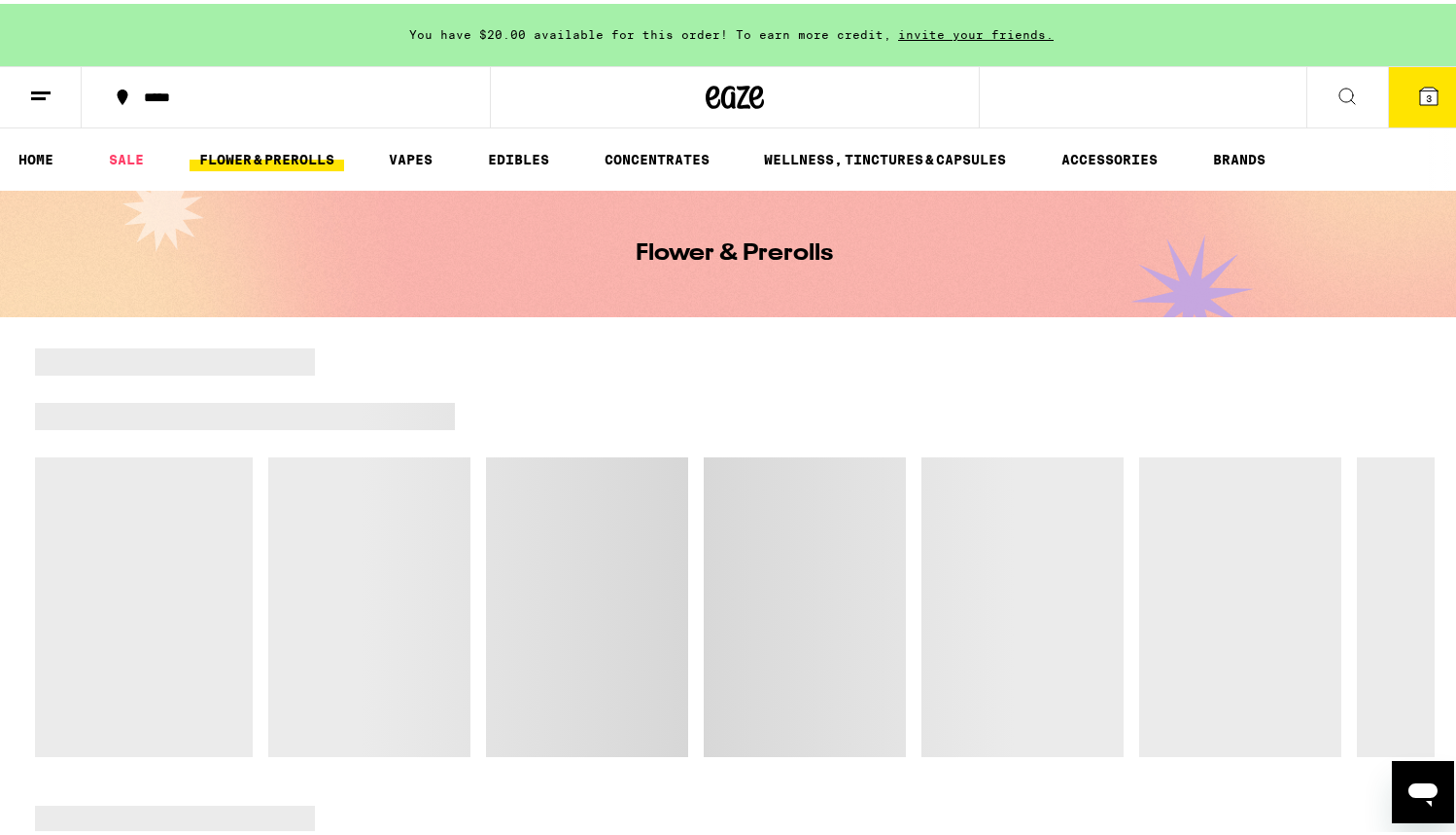
click at [55, 97] on button at bounding box center [41, 93] width 82 height 61
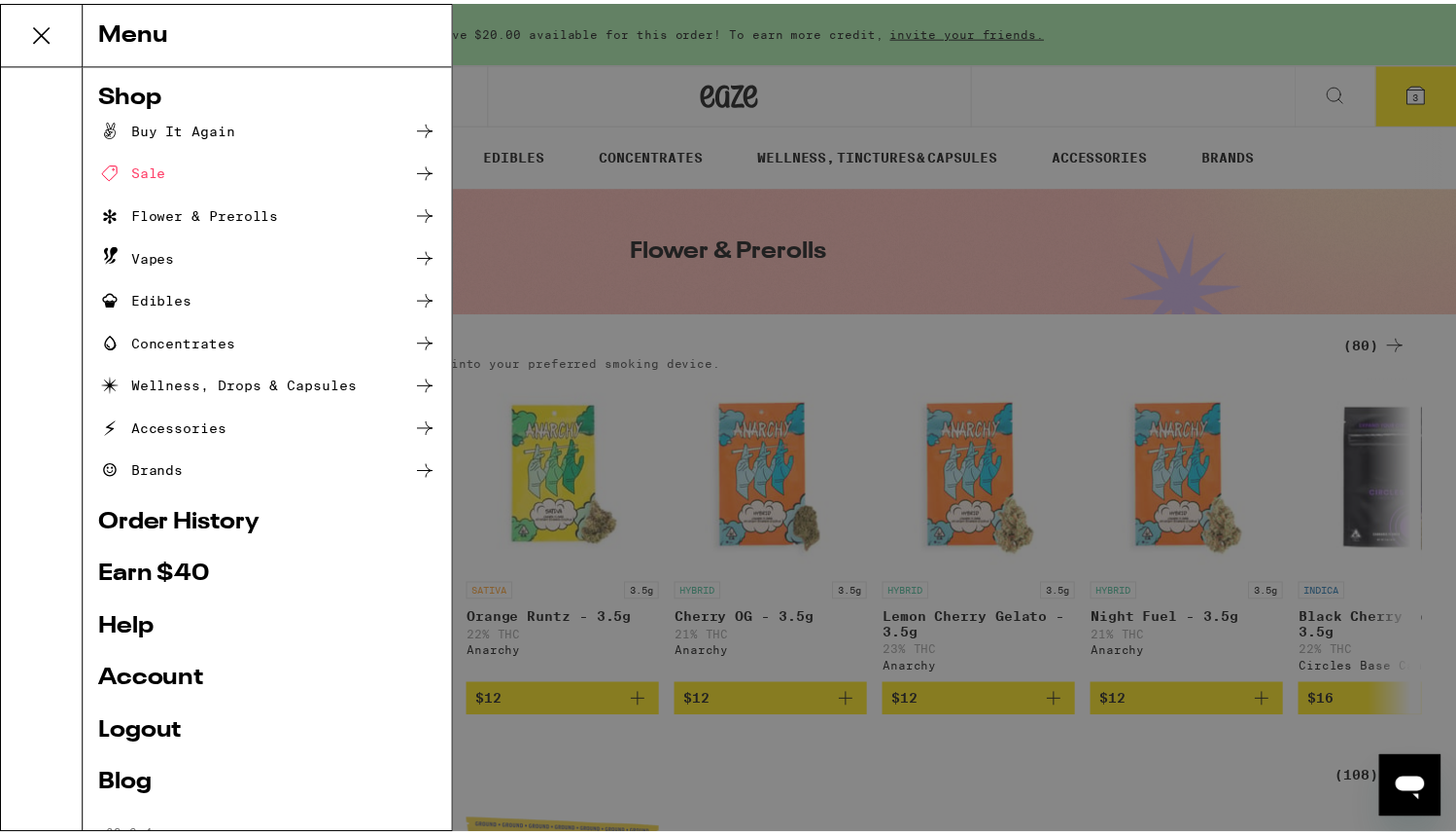
scroll to position [4, 0]
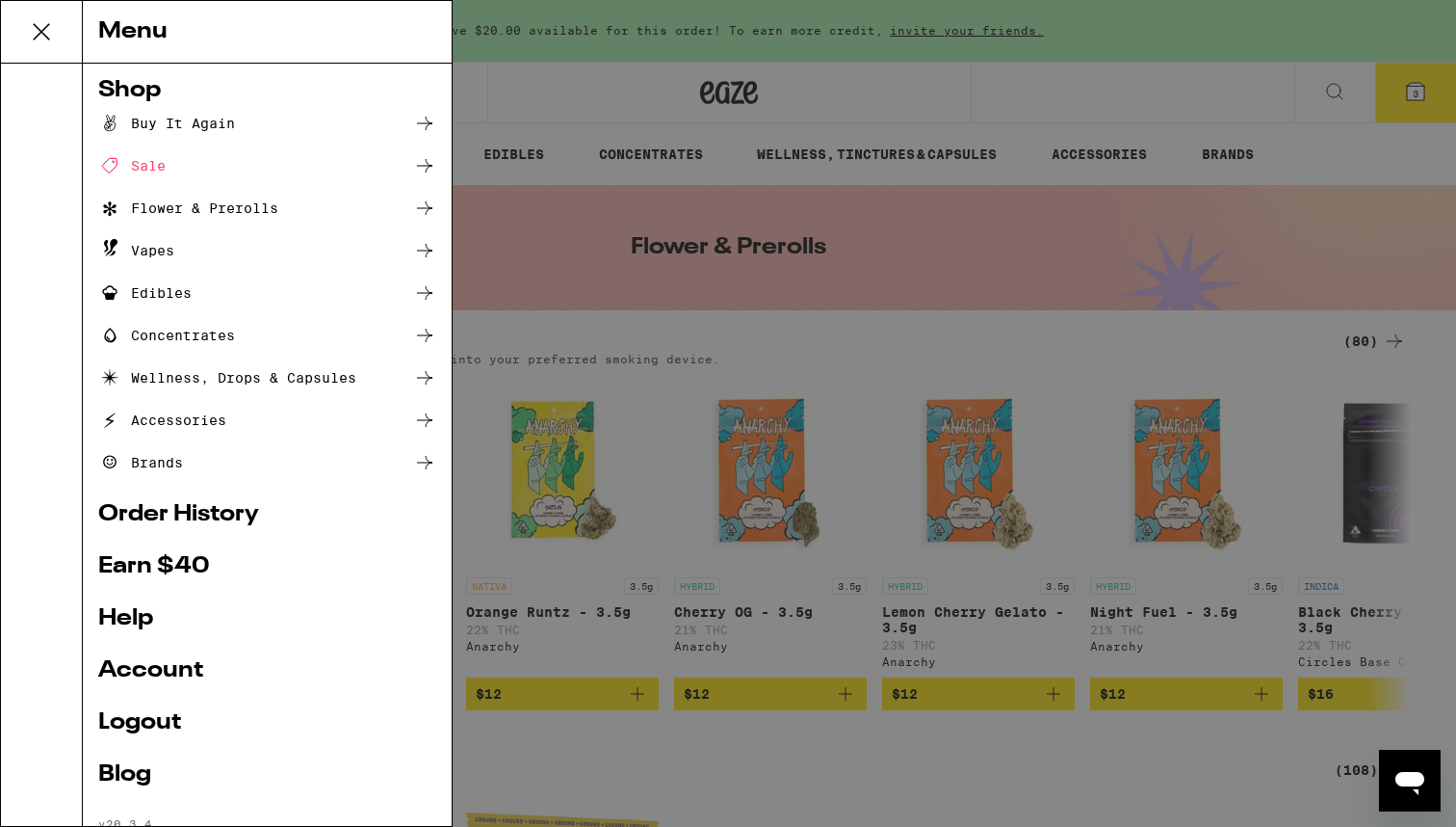
click at [776, 775] on div "Menu Shop Buy It Again Sale Flower & Prerolls Vapes Edibles Concentrates Wellne…" at bounding box center [728, 414] width 1456 height 827
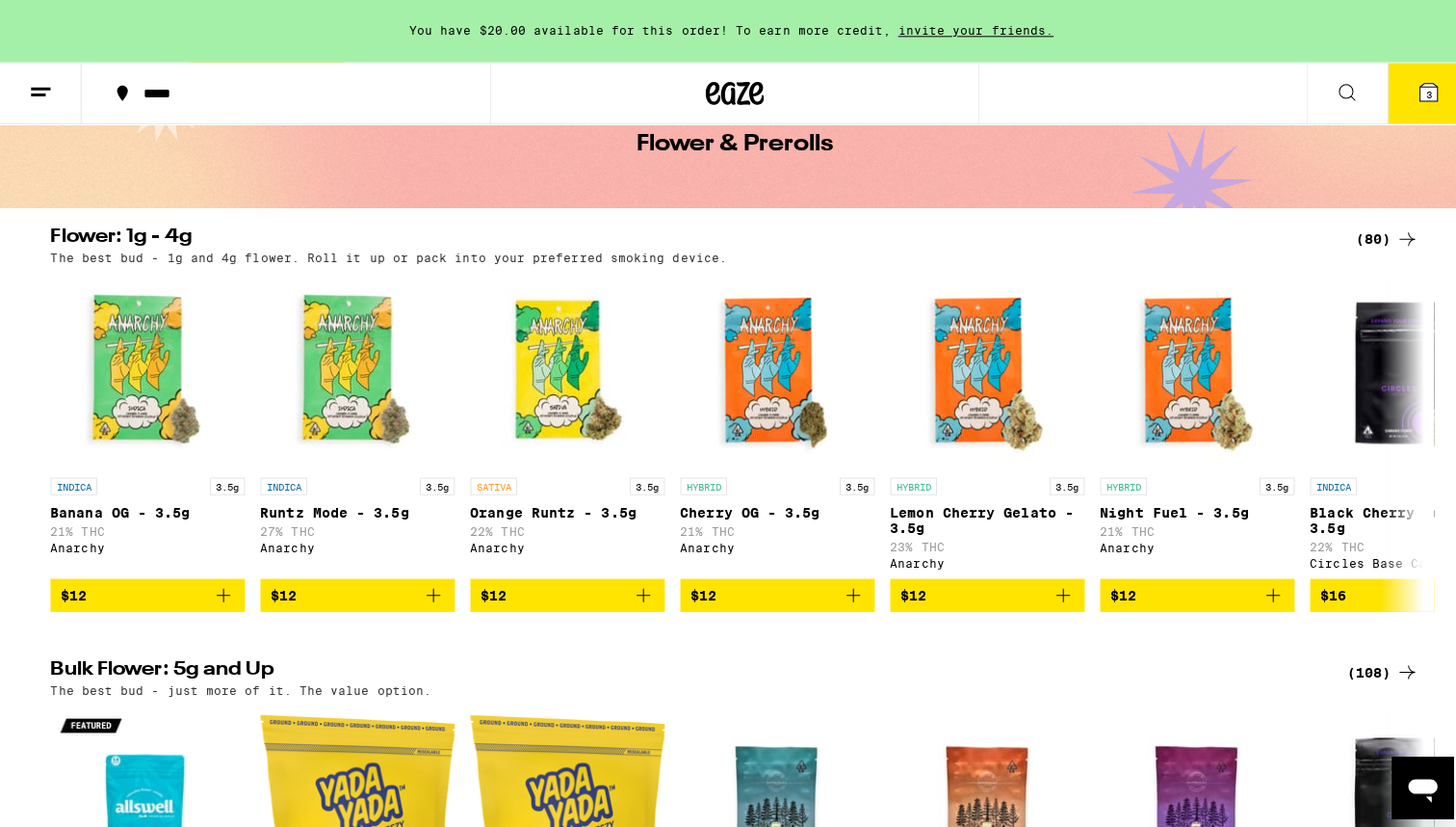
scroll to position [67, 0]
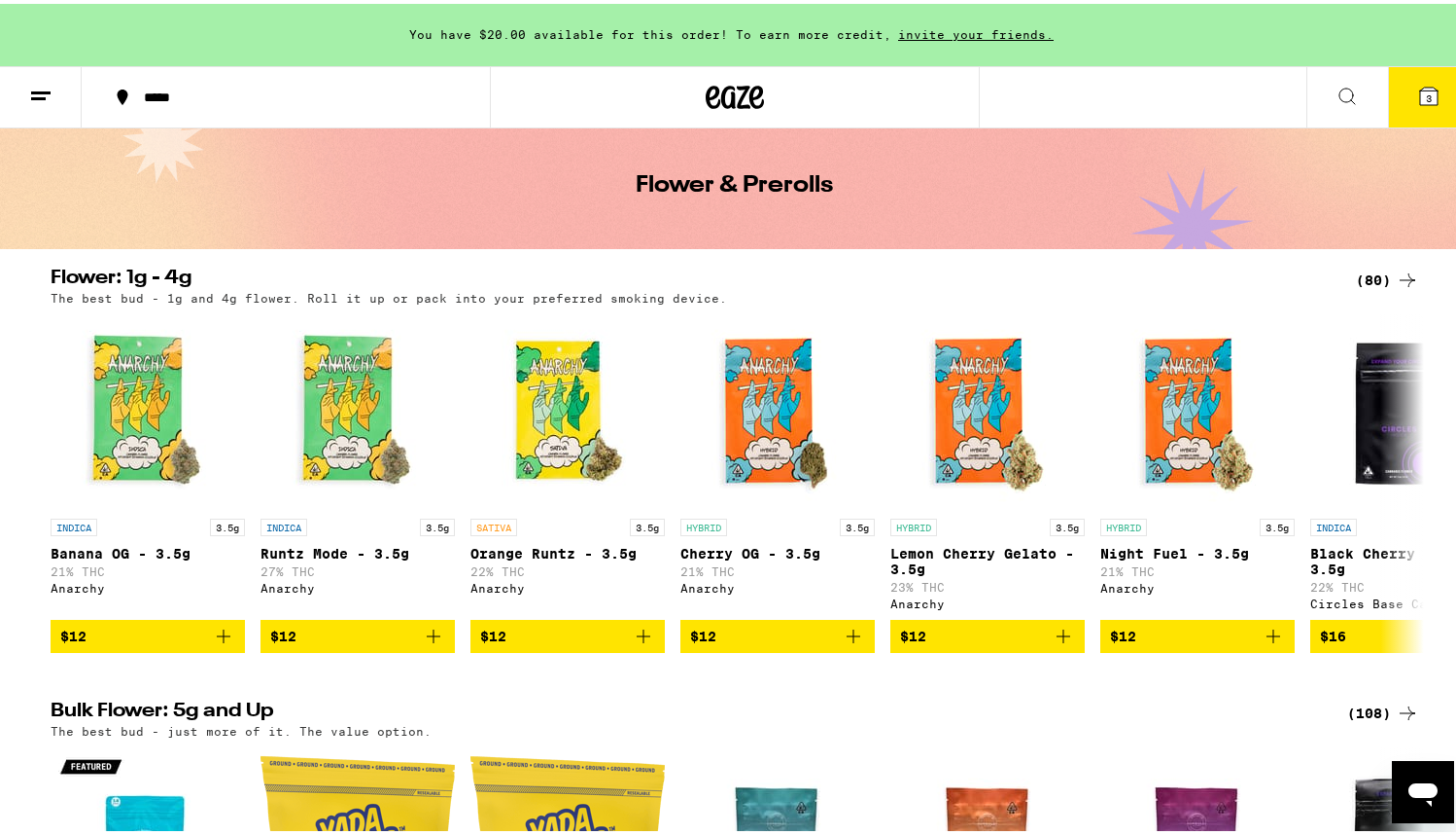
click at [1426, 97] on span "3" at bounding box center [1429, 95] width 6 height 12
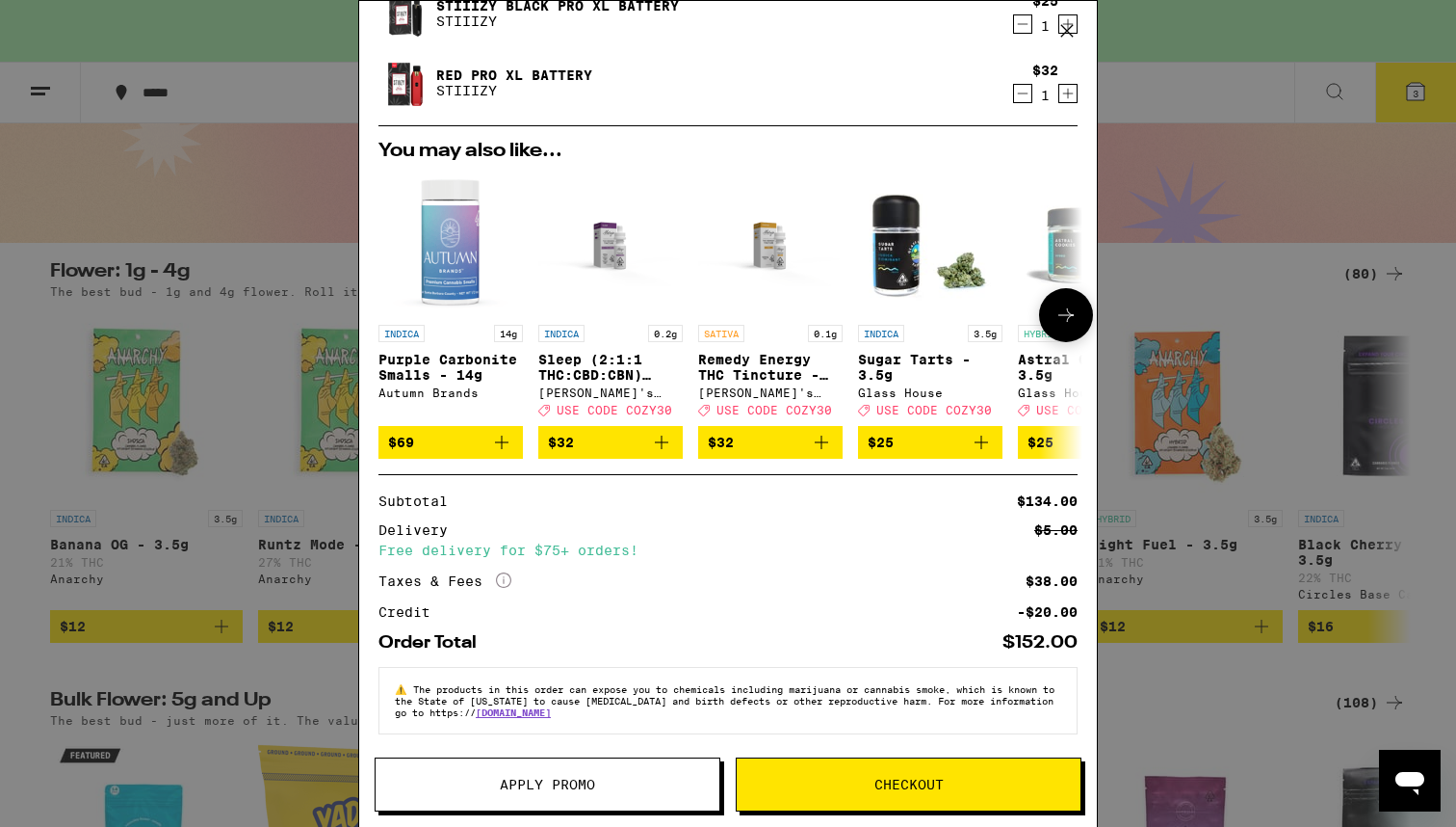
scroll to position [222, 0]
click at [504, 580] on icon at bounding box center [504, 580] width 16 height 16
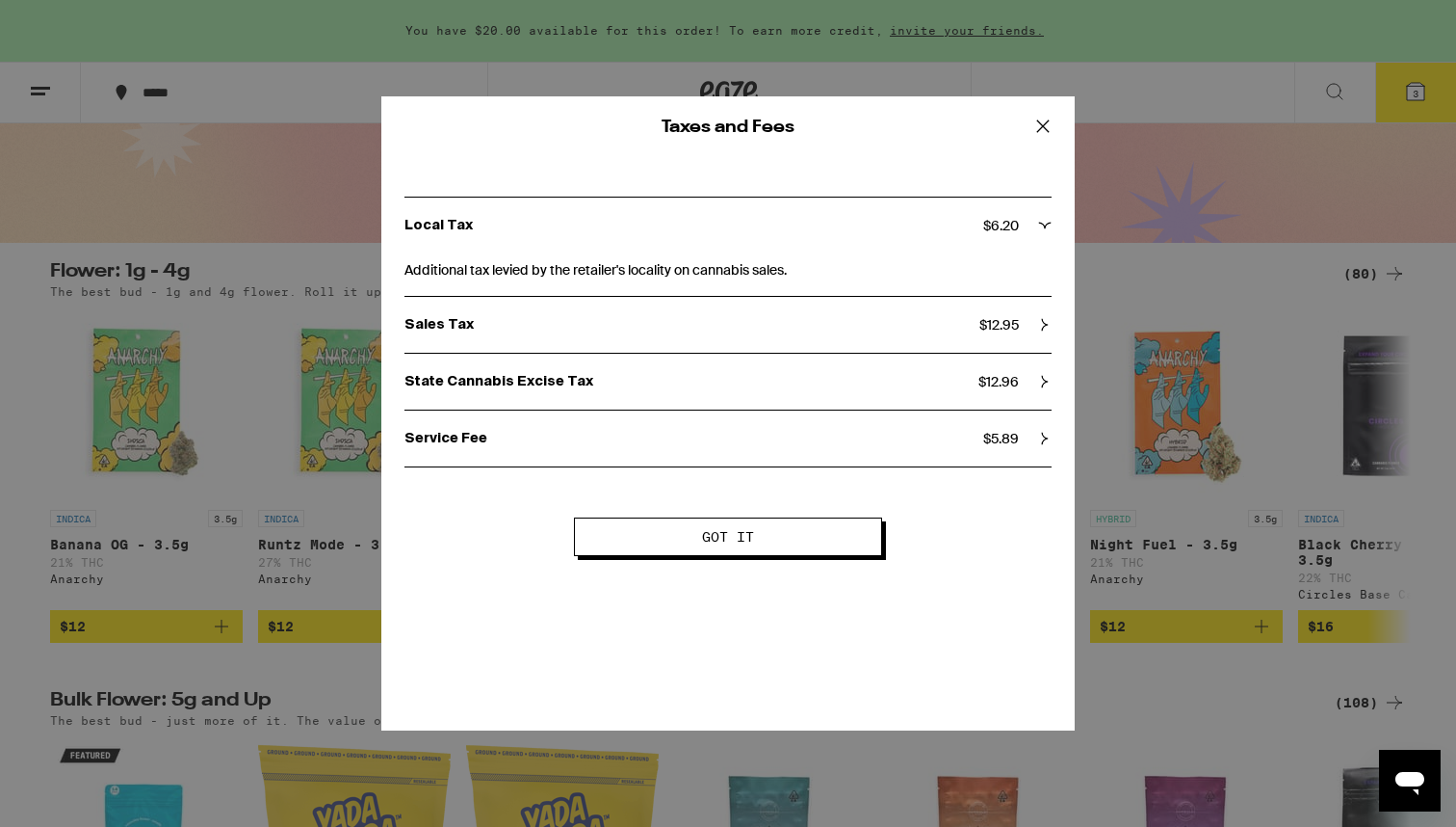
click at [1045, 126] on icon at bounding box center [1043, 125] width 29 height 29
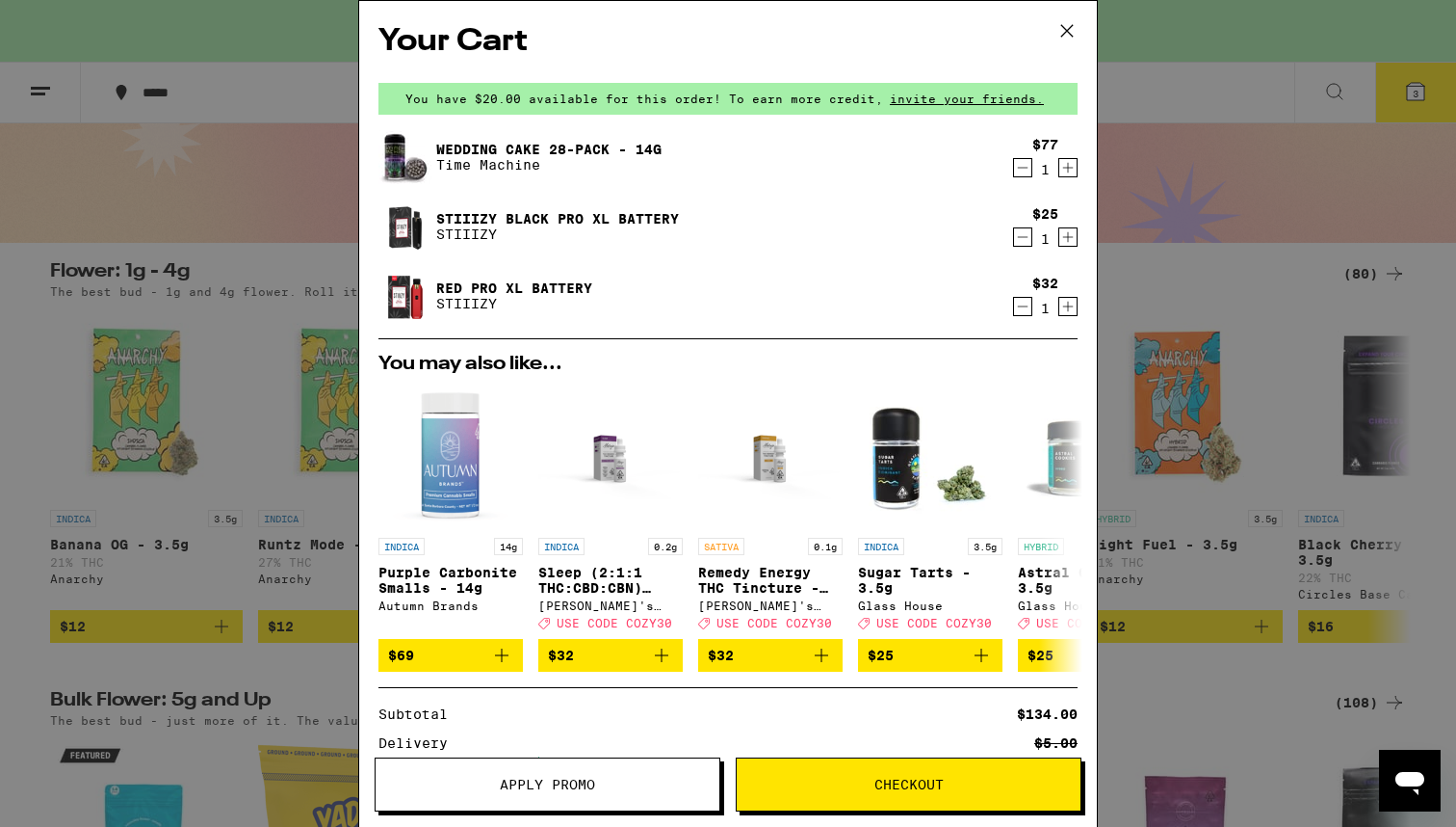
scroll to position [0, 0]
click at [513, 290] on link "Red Pro XL Battery" at bounding box center [514, 288] width 156 height 16
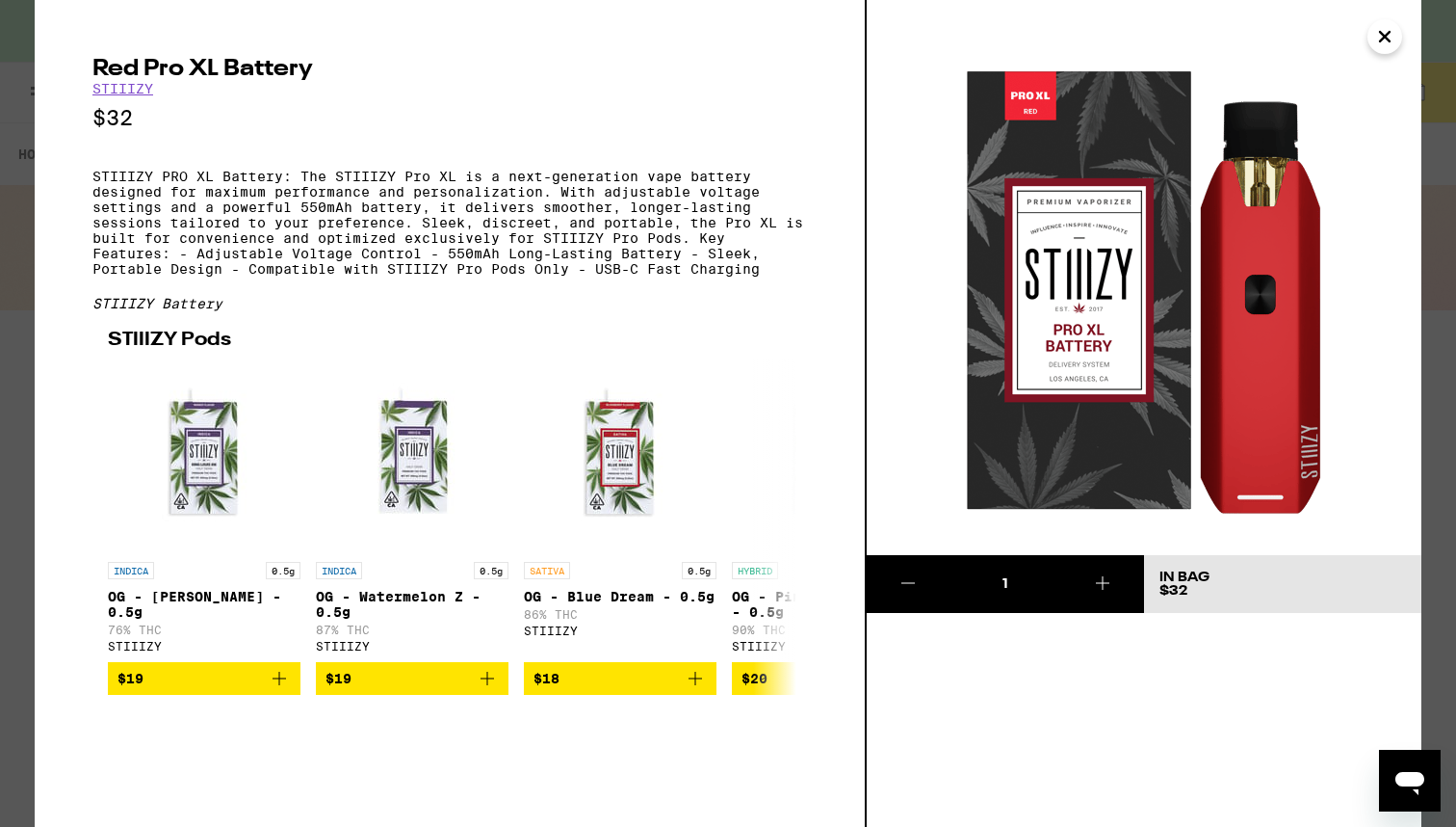
click at [1387, 38] on icon "Close" at bounding box center [1385, 37] width 10 height 10
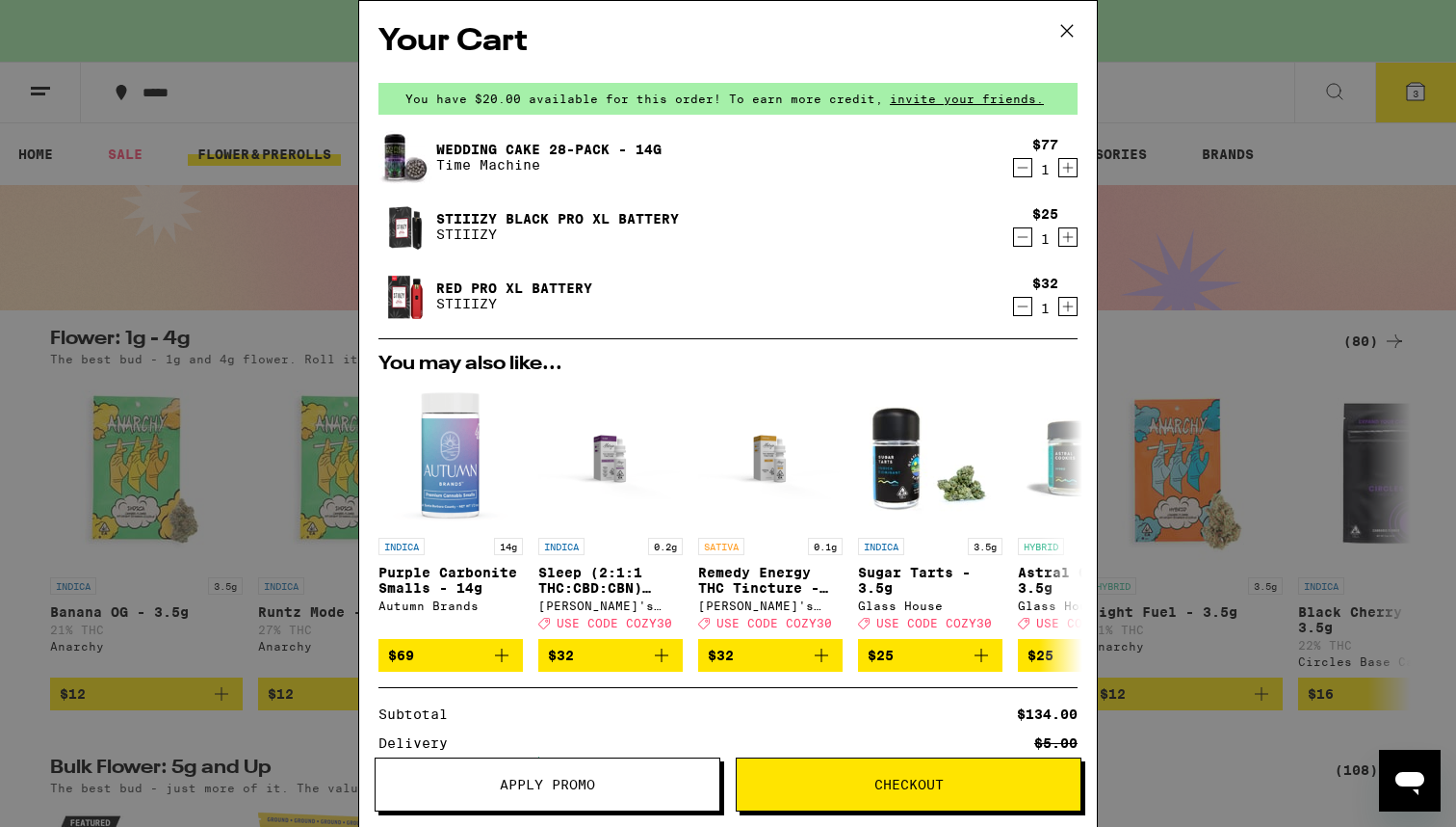
click at [472, 231] on p "STIIIZY" at bounding box center [557, 234] width 243 height 16
click at [414, 234] on img at bounding box center [405, 226] width 54 height 54
click at [425, 236] on img at bounding box center [405, 226] width 54 height 54
click at [459, 303] on p "STIIIZY" at bounding box center [514, 304] width 156 height 16
click at [546, 301] on p "STIIIZY" at bounding box center [514, 304] width 156 height 16
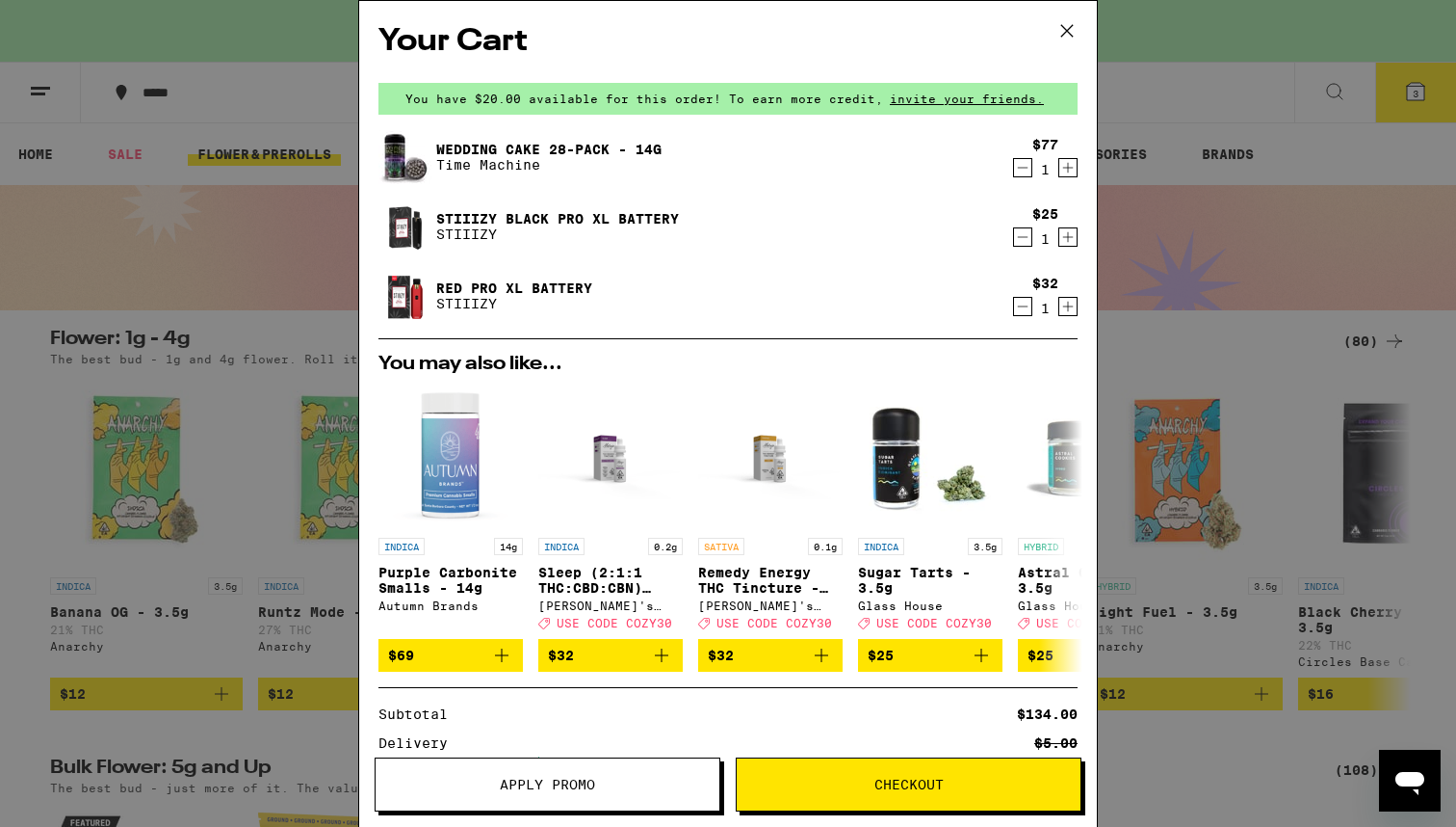
click at [550, 282] on link "Red Pro XL Battery" at bounding box center [514, 288] width 156 height 16
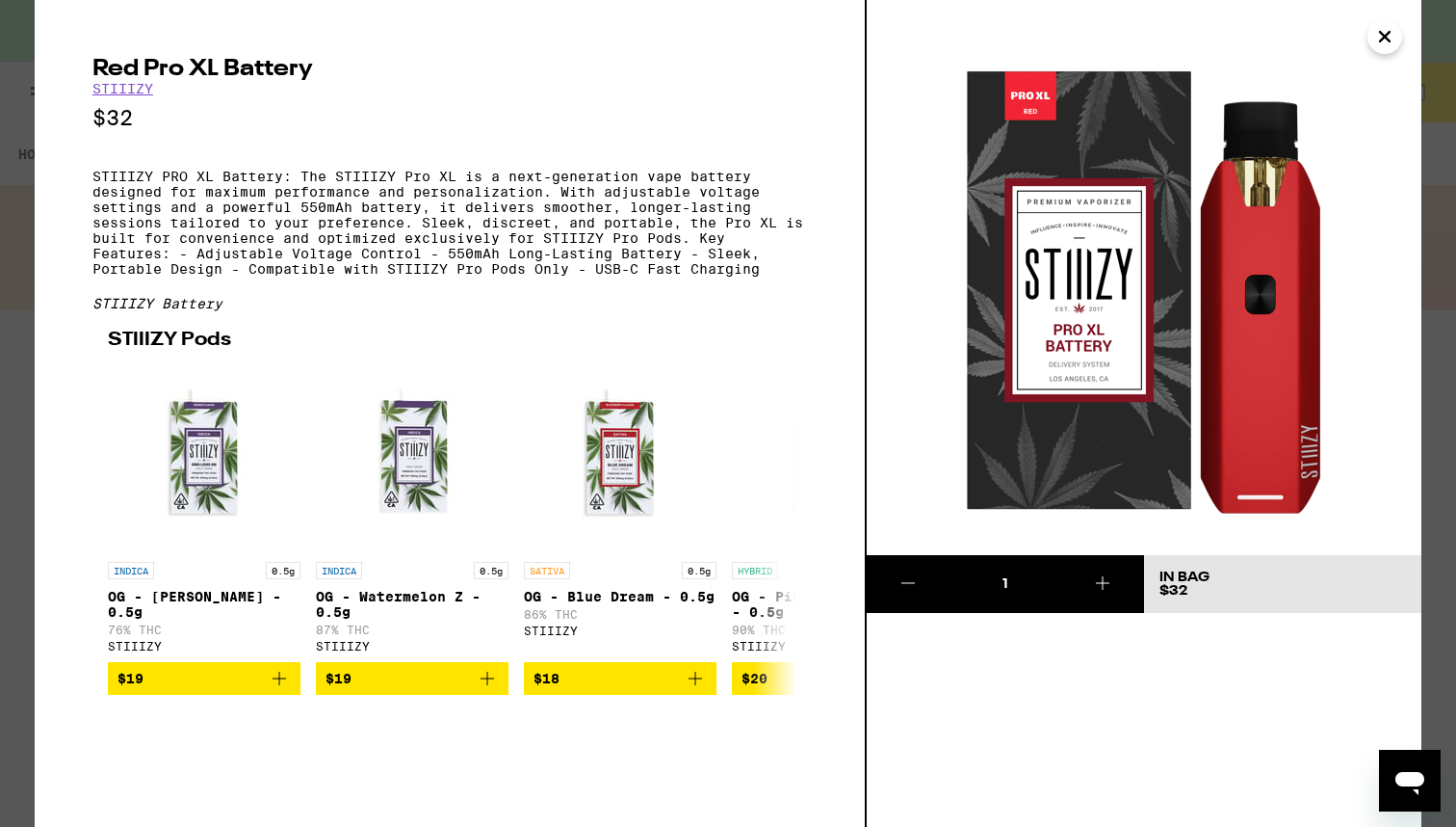
click at [1394, 41] on icon "Close" at bounding box center [1384, 36] width 23 height 29
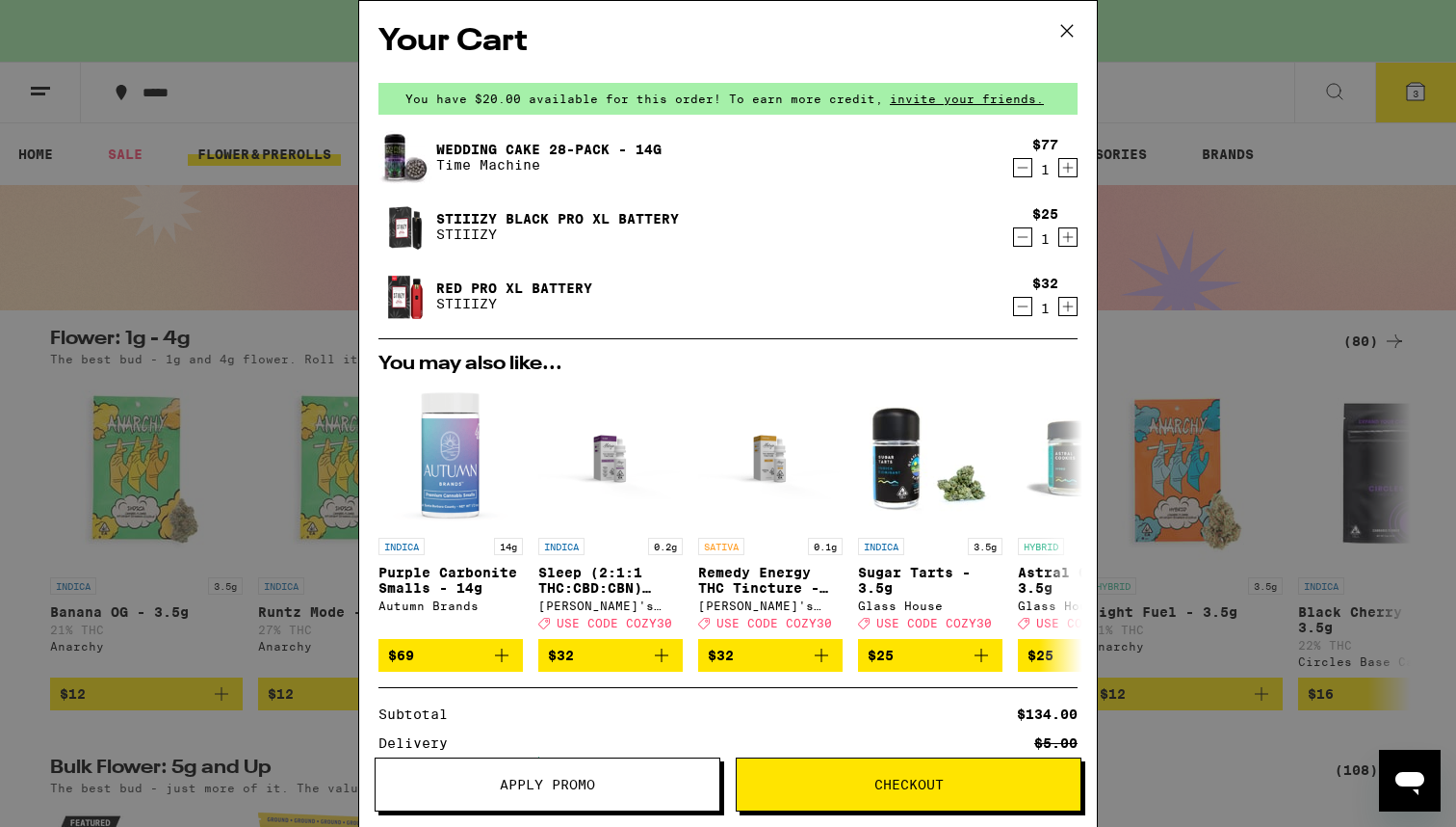
click at [568, 218] on link "STIIIZY Black Pro XL Battery" at bounding box center [557, 219] width 243 height 16
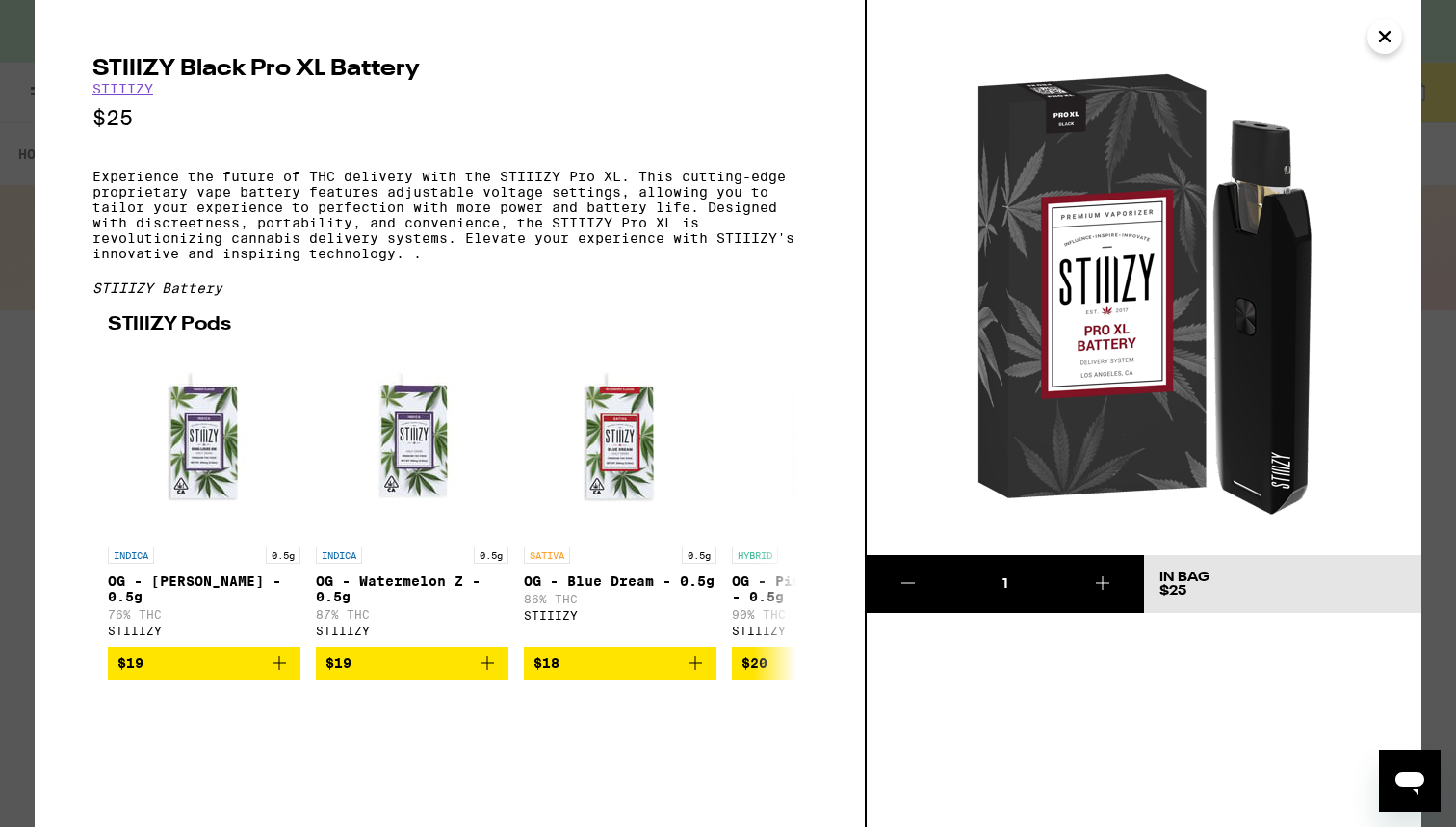
click at [1388, 42] on icon "Close" at bounding box center [1384, 36] width 23 height 29
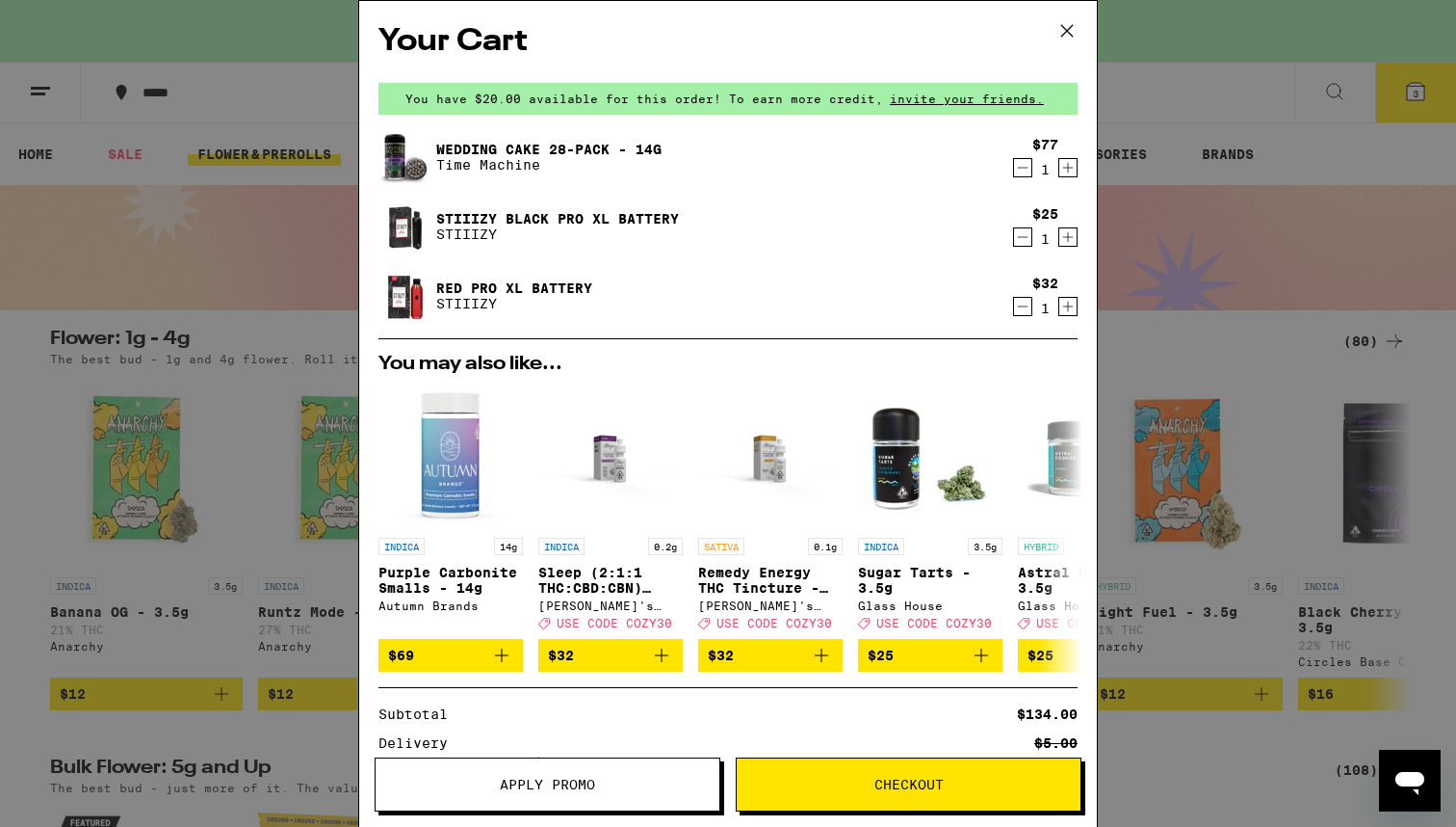
click at [1014, 243] on icon "Decrement" at bounding box center [1023, 236] width 18 height 23
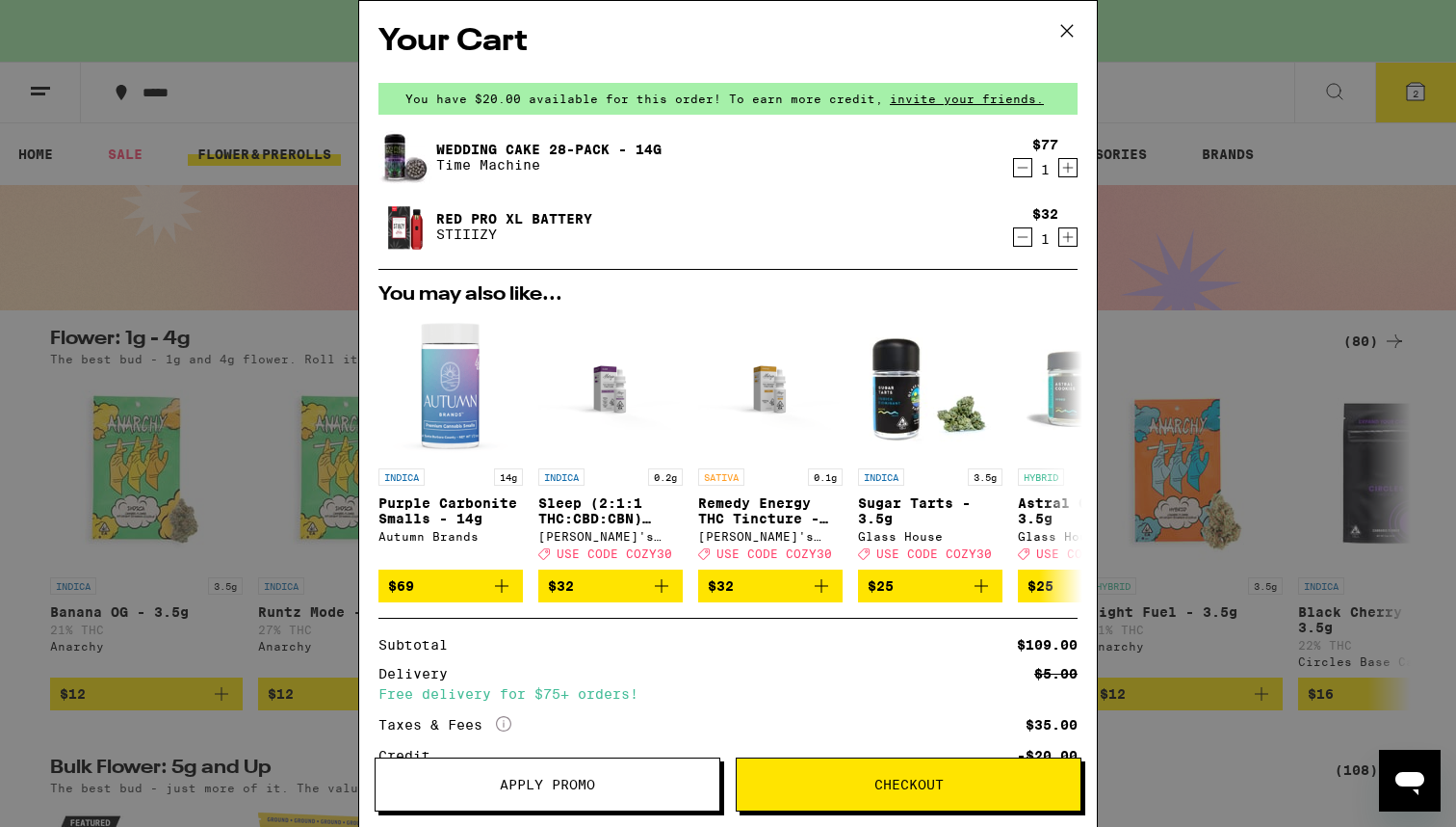
click at [1242, 360] on div "Your Cart You have $20.00 available for this order! To earn more credit, invite…" at bounding box center [728, 414] width 1456 height 827
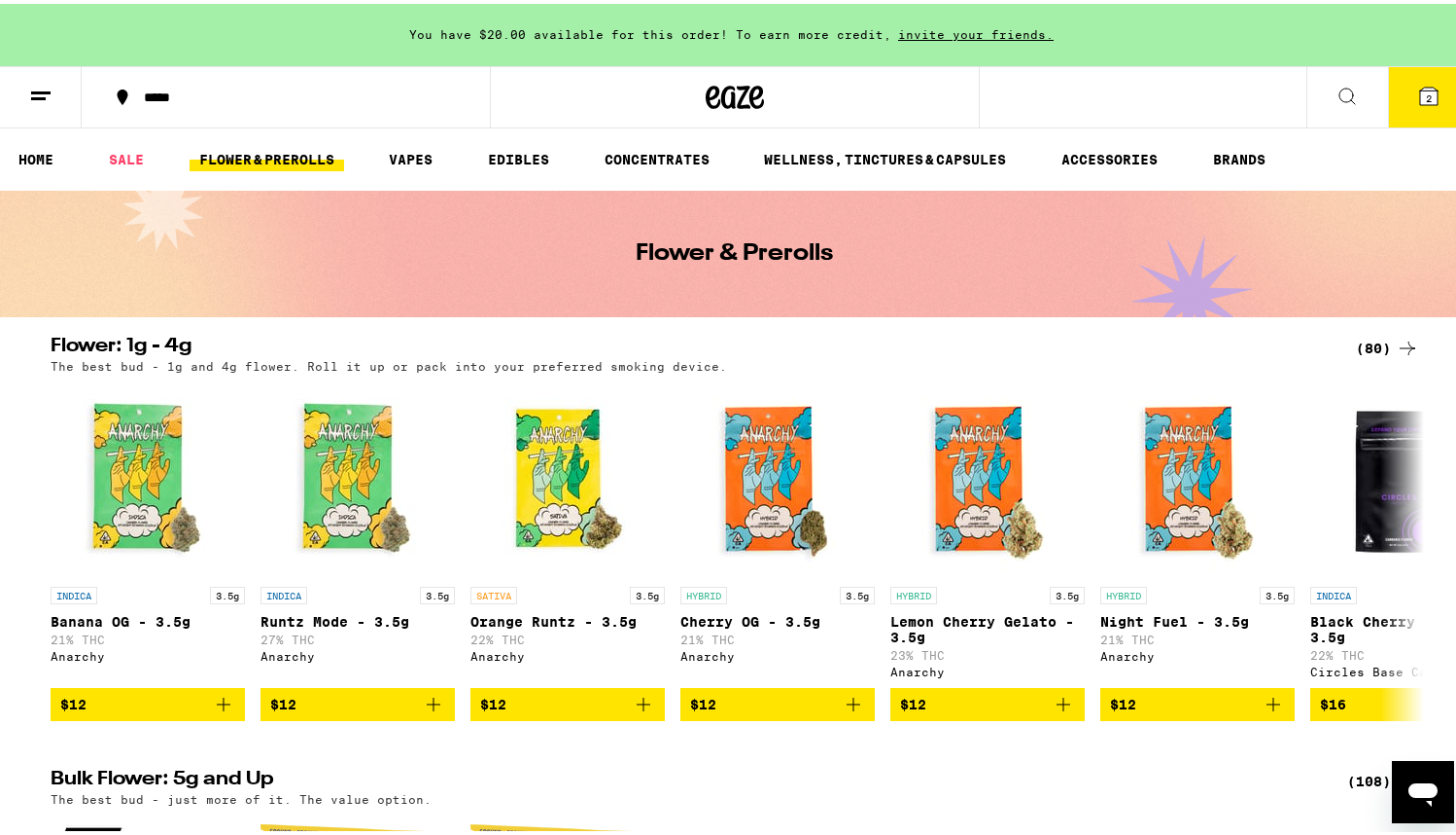
click at [1335, 102] on icon at bounding box center [1346, 92] width 23 height 23
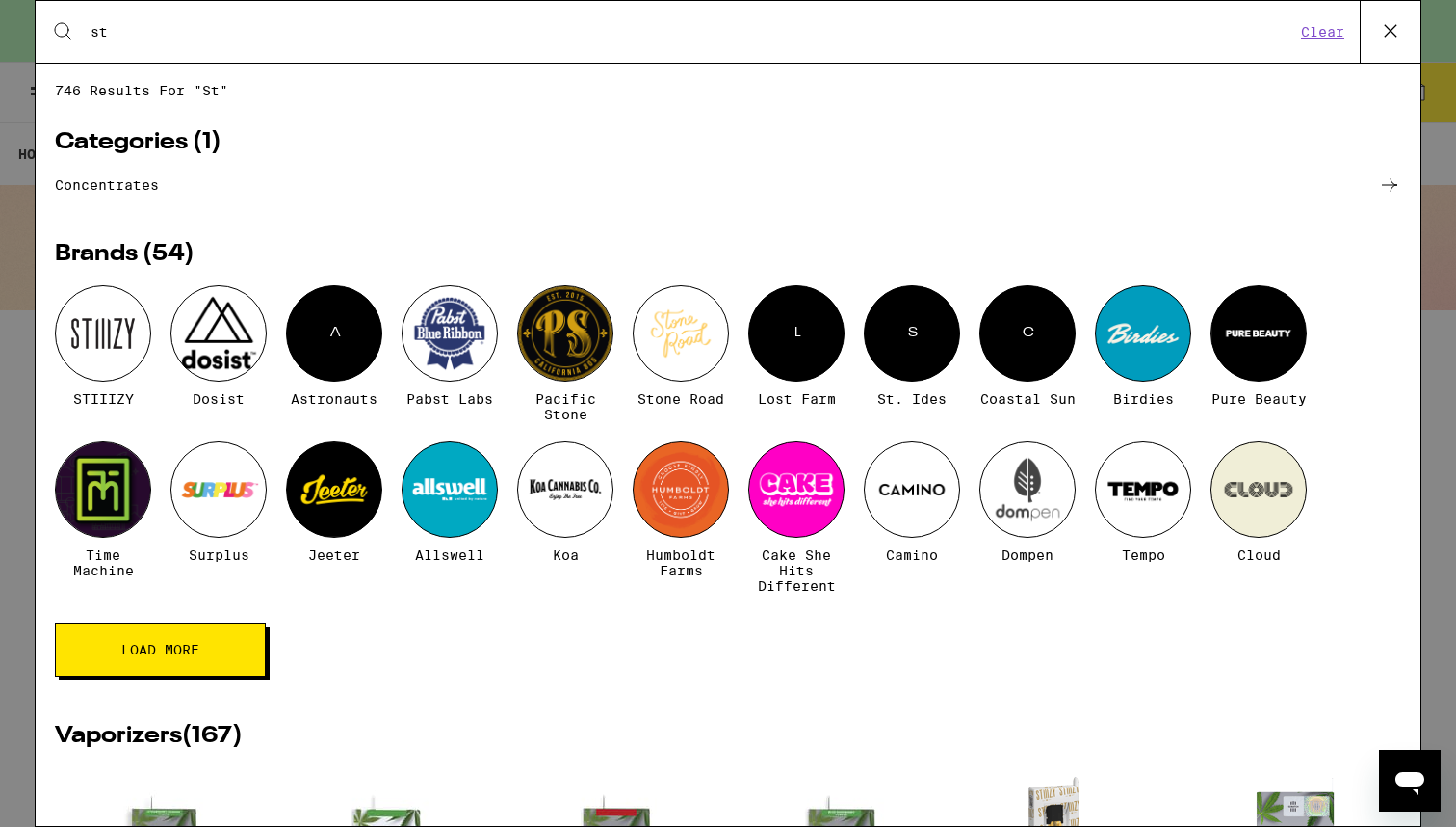
type input "st"
click at [95, 331] on div at bounding box center [104, 334] width 97 height 97
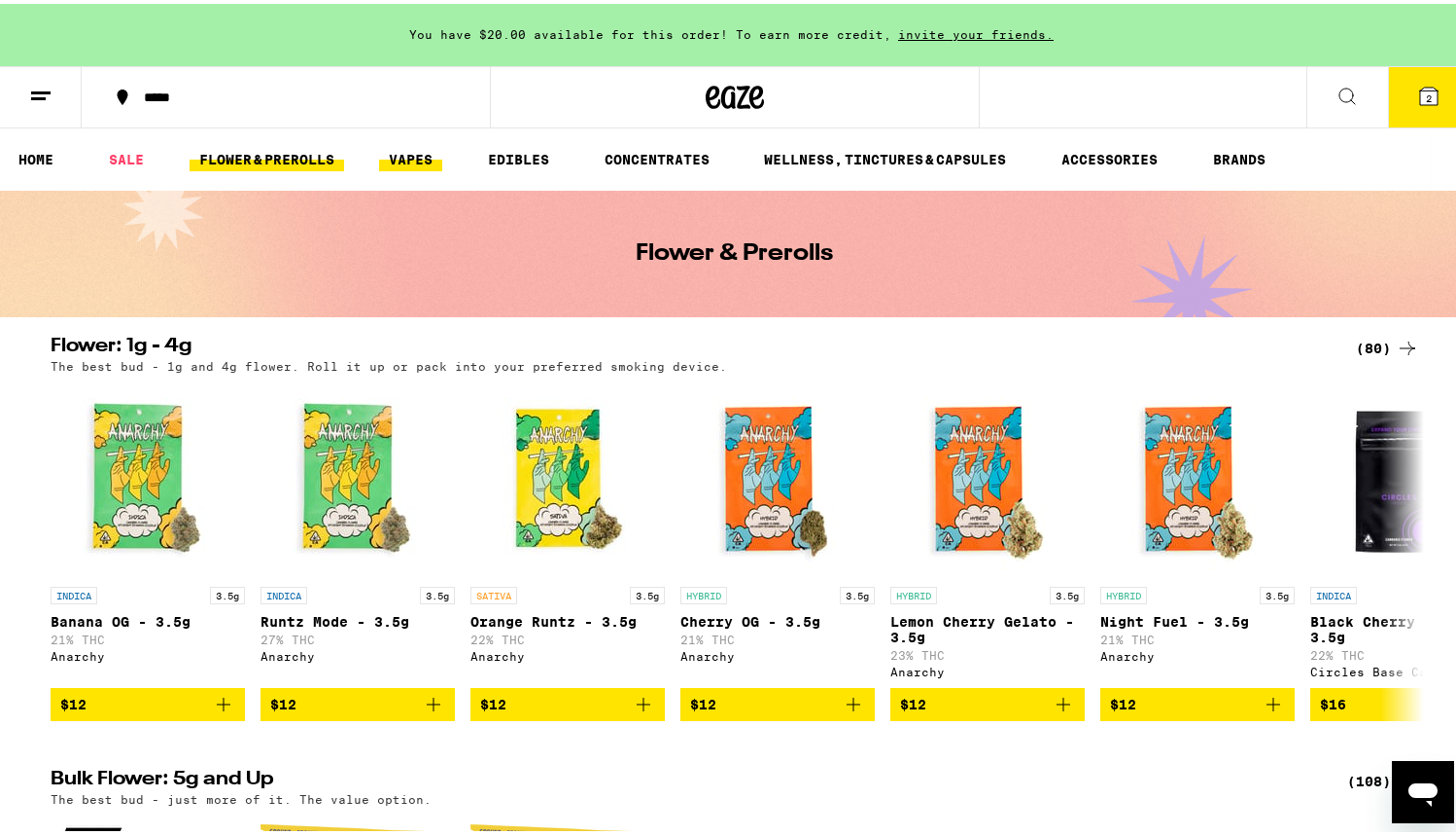
click at [422, 163] on link "VAPES" at bounding box center [410, 154] width 63 height 23
click at [1124, 152] on link "ACCESSORIES" at bounding box center [1109, 154] width 116 height 23
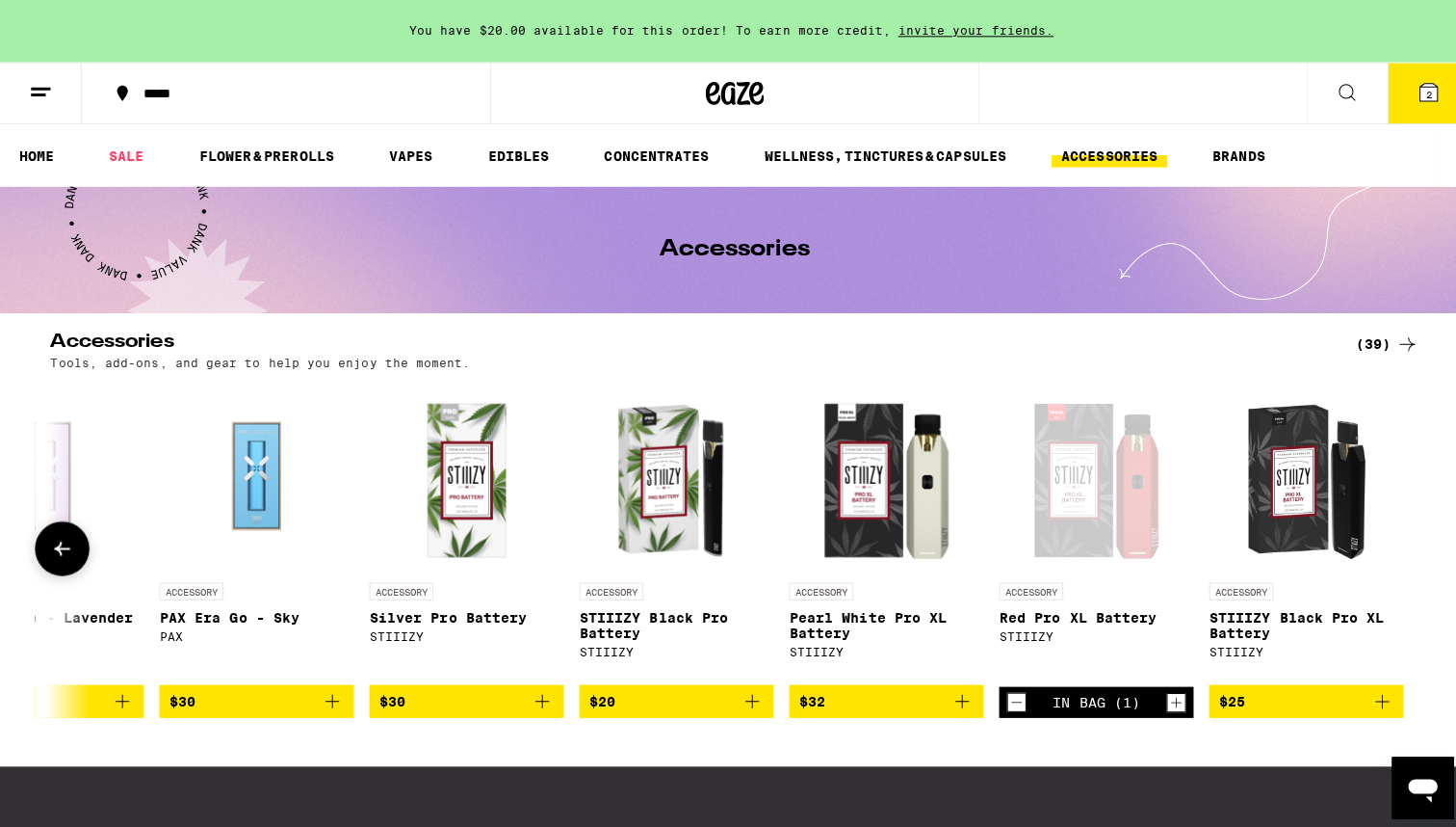
scroll to position [0, 6756]
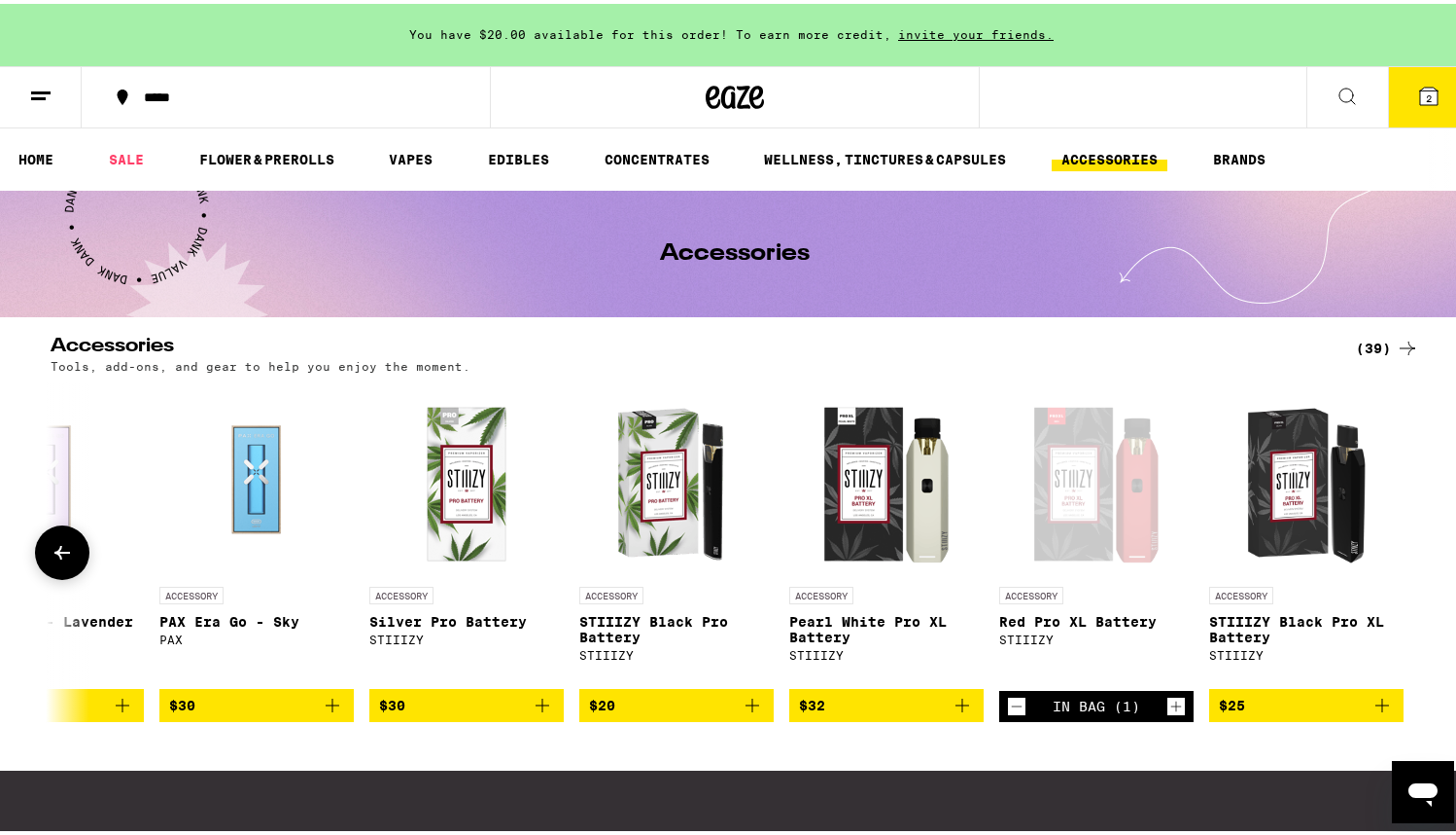
click at [956, 708] on icon "Add to bag" at bounding box center [963, 701] width 14 height 14
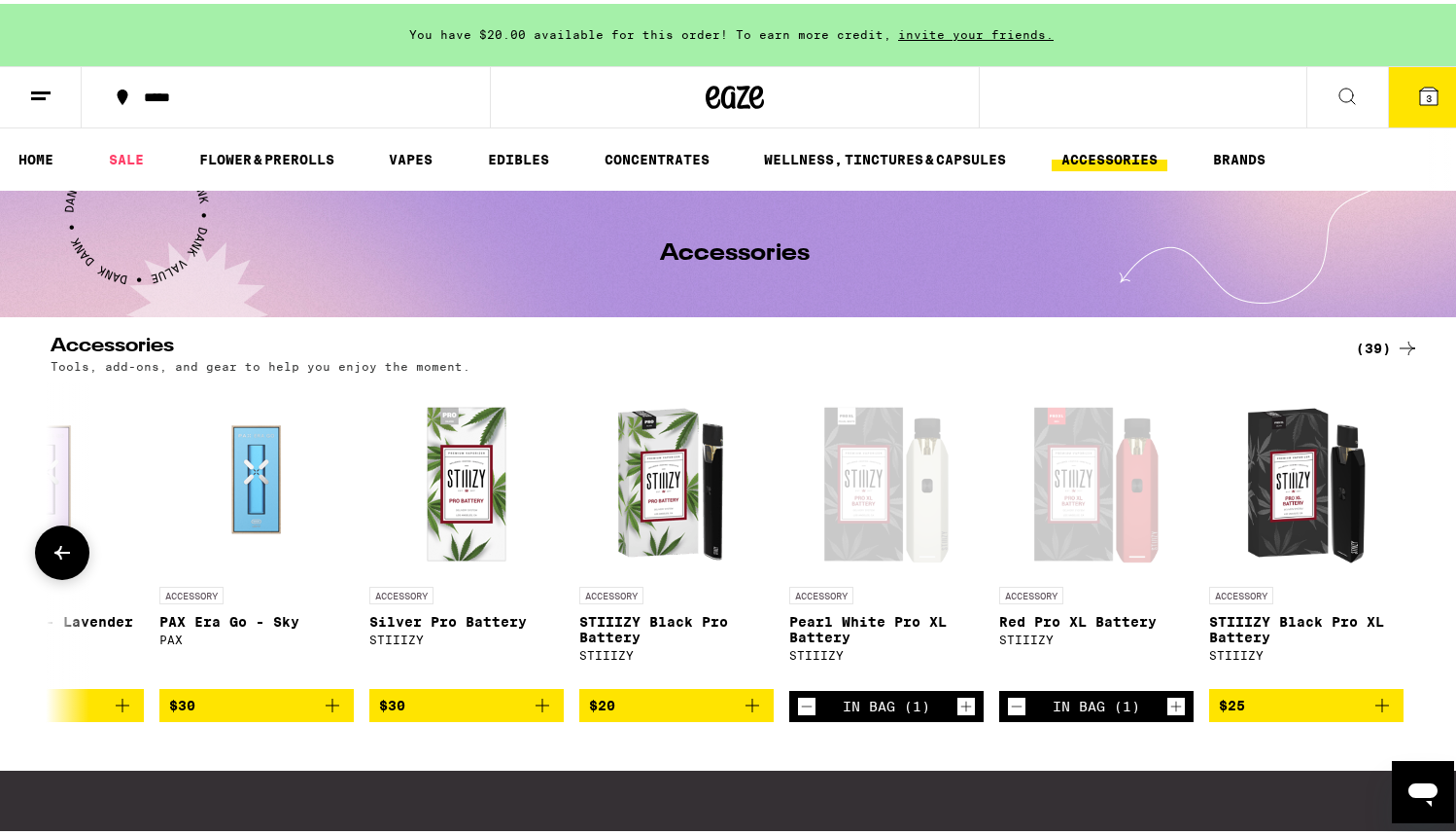
click at [868, 560] on div "Open page for Pearl White Pro XL Battery from STIIIZY" at bounding box center [886, 475] width 194 height 194
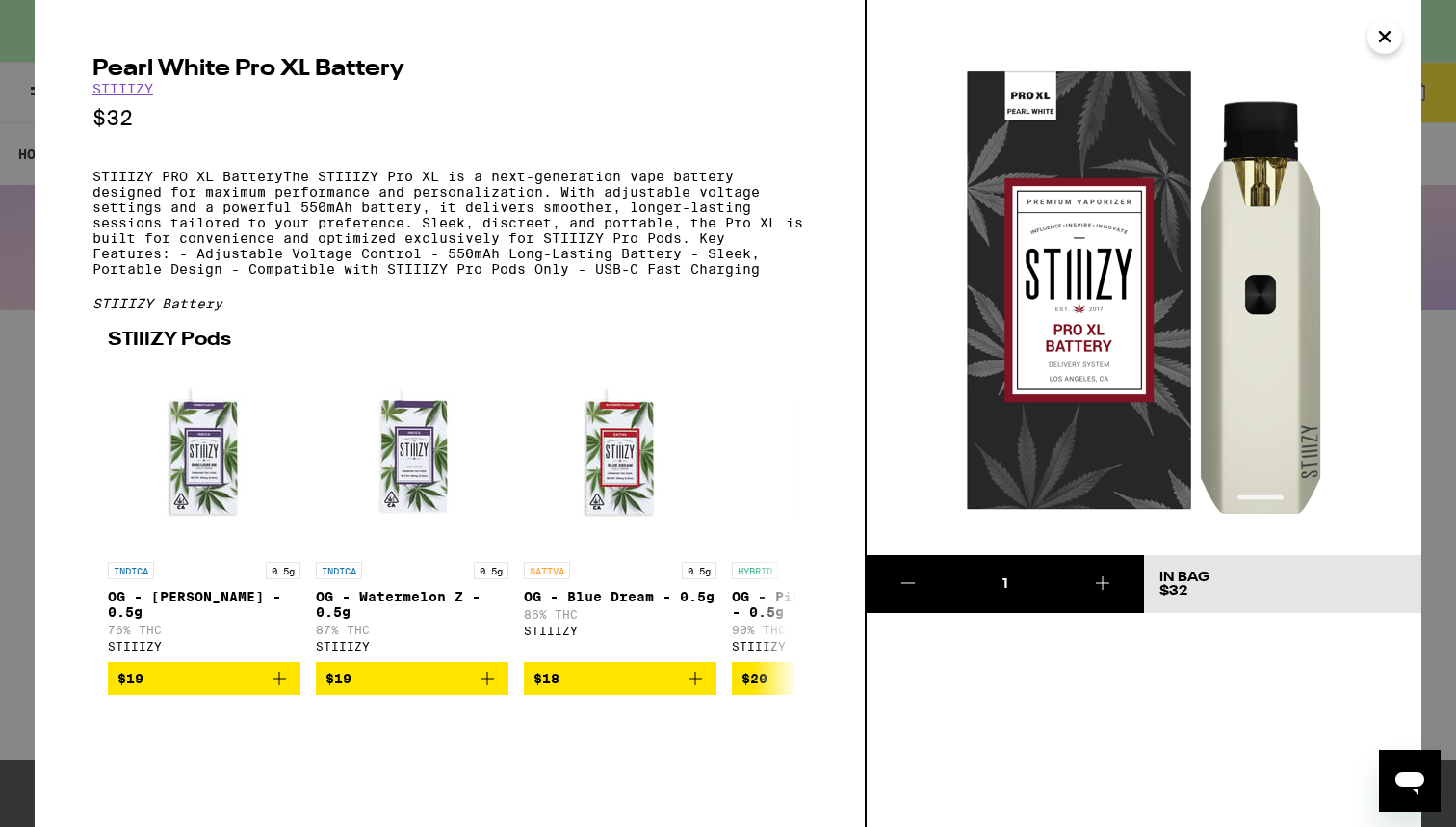
click at [1382, 42] on icon "Close" at bounding box center [1384, 36] width 23 height 29
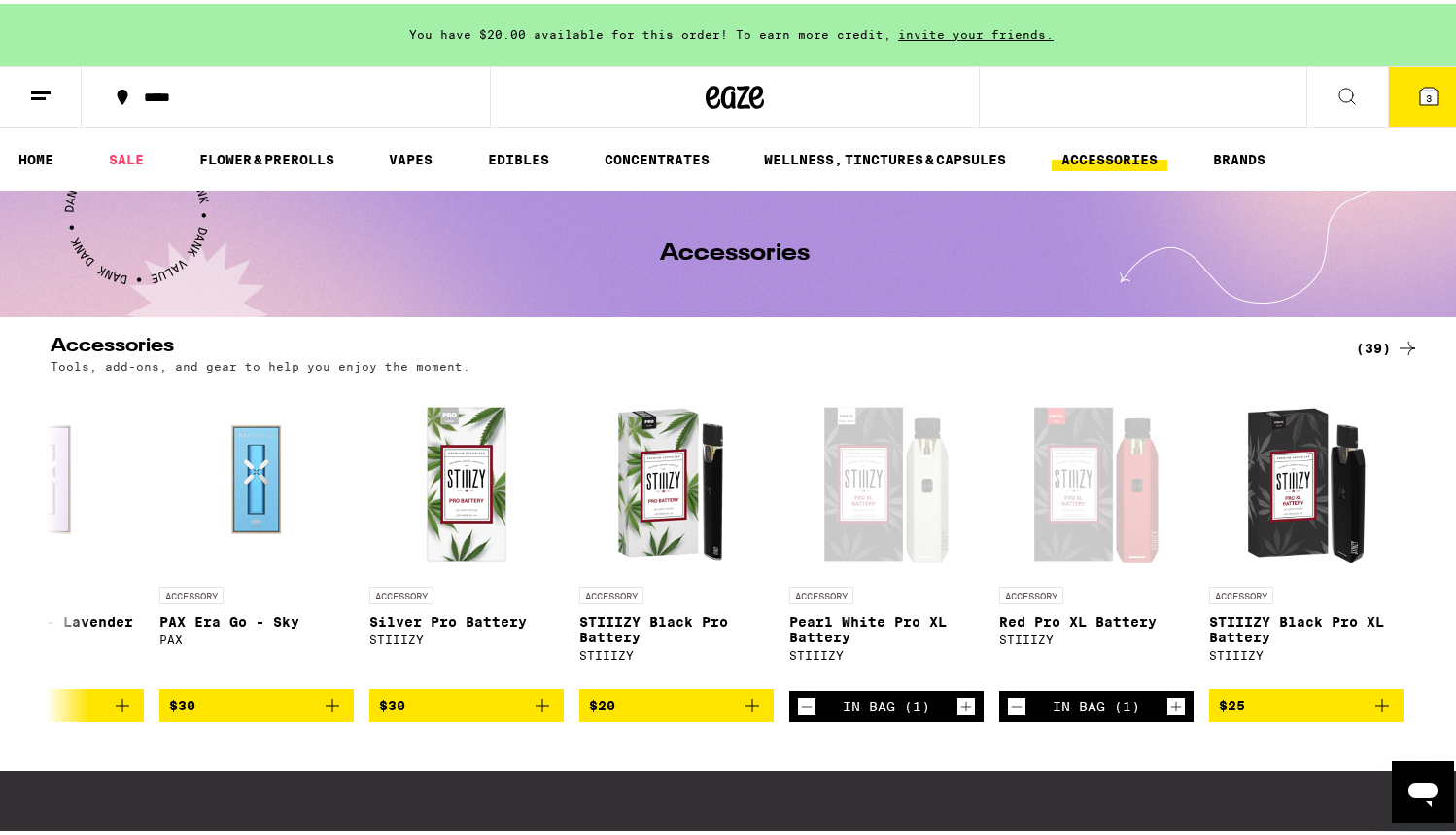
click at [1420, 96] on icon at bounding box center [1429, 93] width 18 height 18
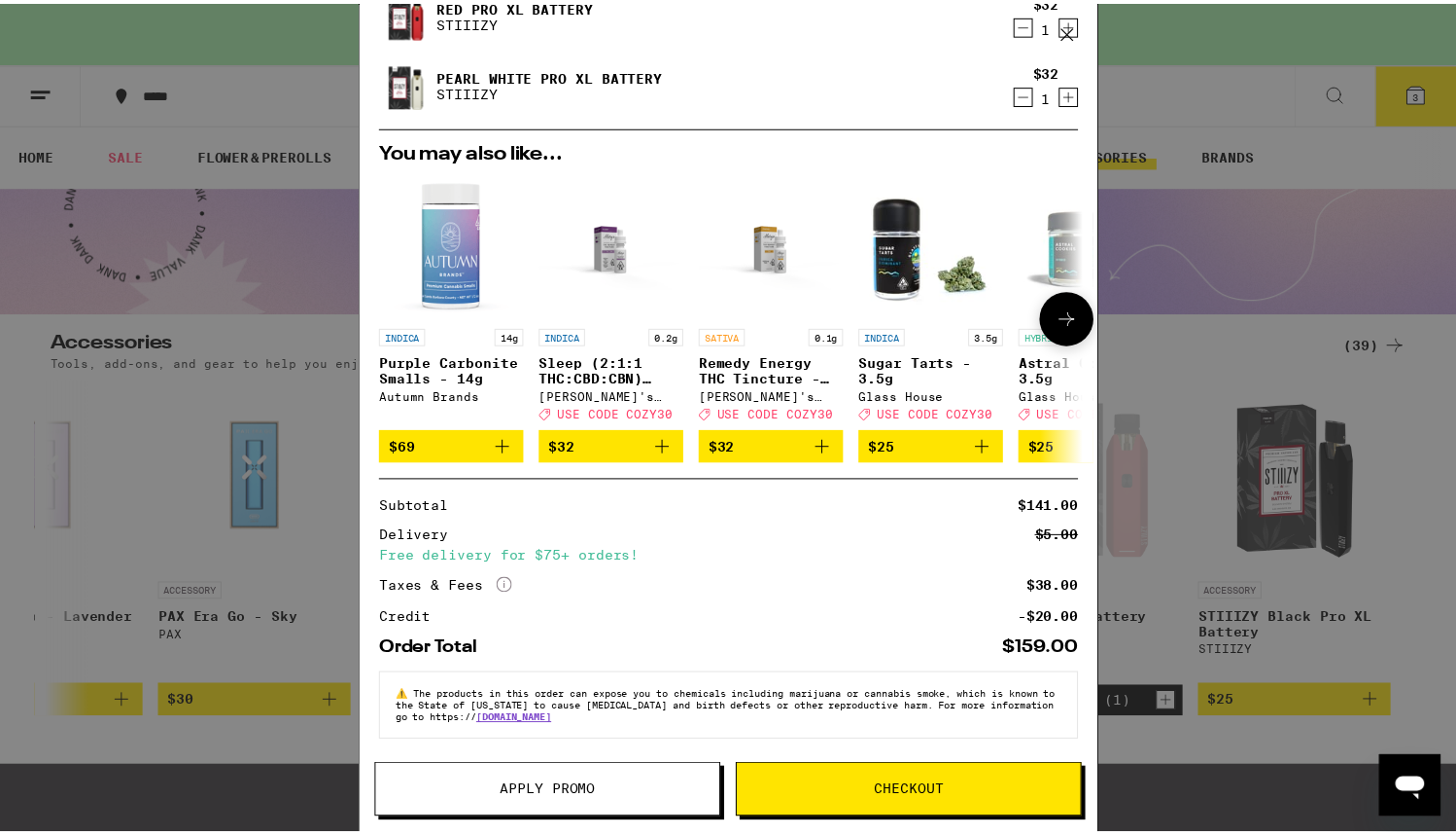
scroll to position [229, 0]
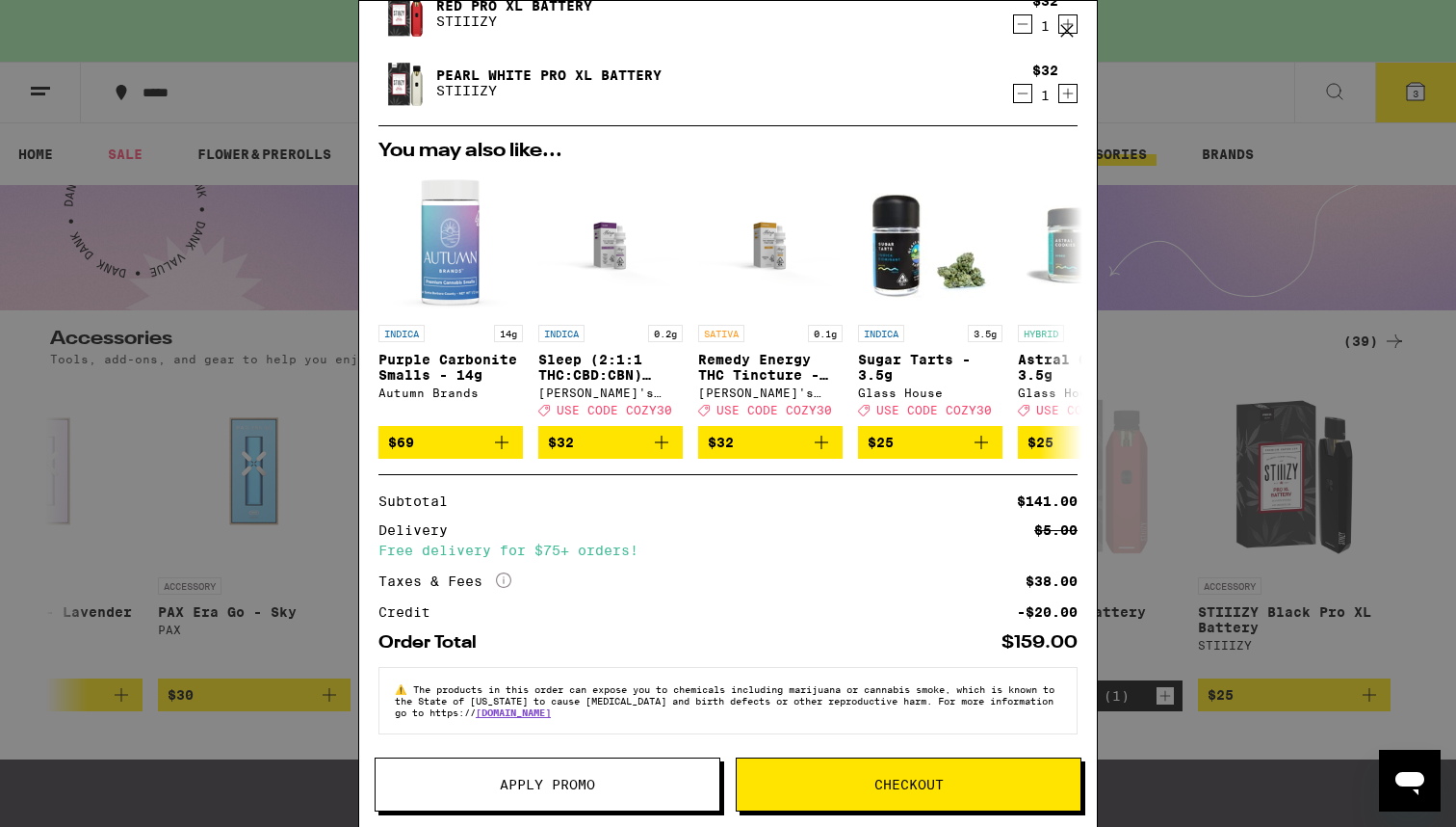
click at [913, 789] on span "Checkout" at bounding box center [909, 785] width 69 height 14
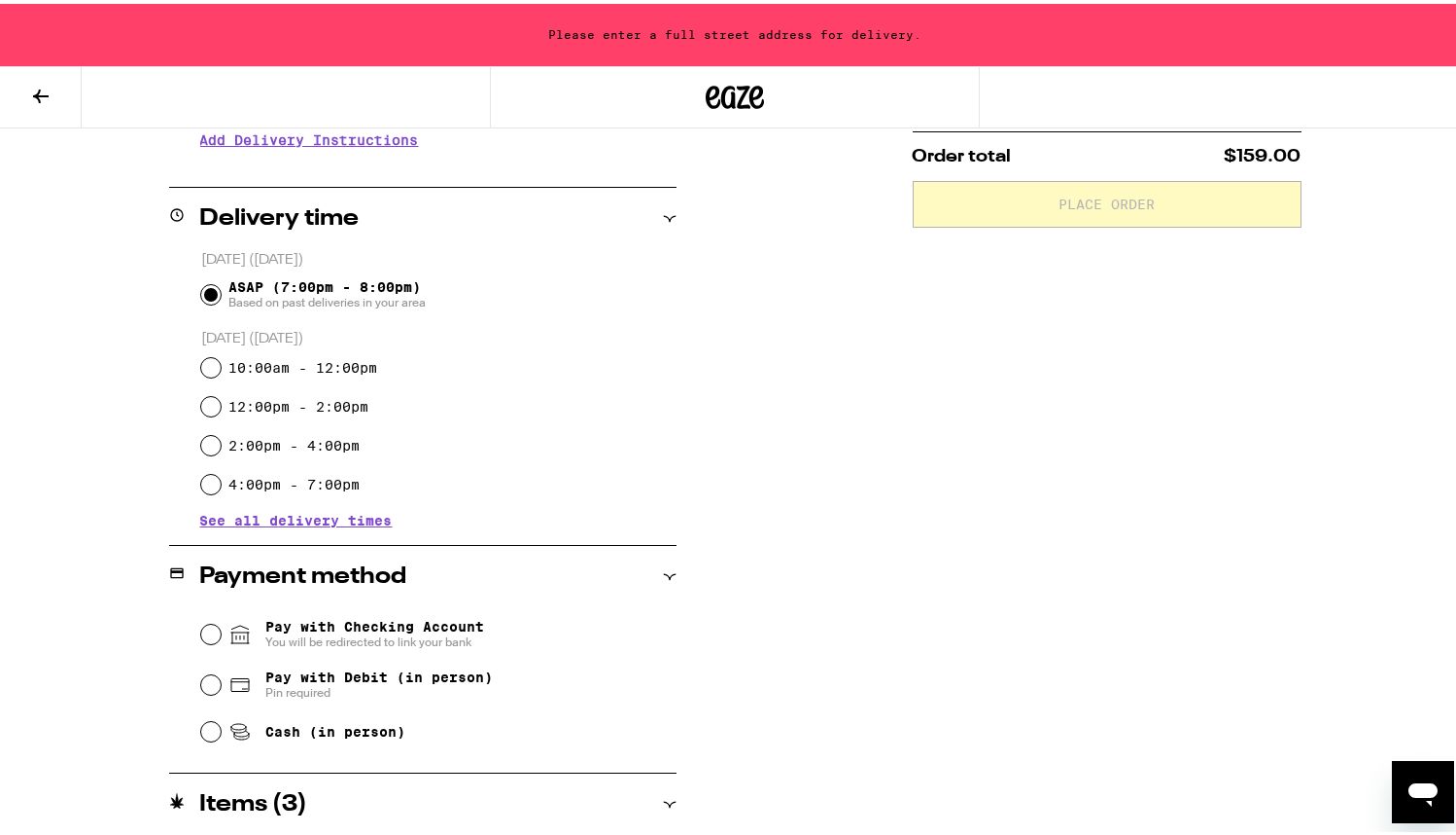
scroll to position [421, 0]
click at [205, 631] on input "Pay with Checking Account You will be redirected to link your bank" at bounding box center [211, 630] width 20 height 20
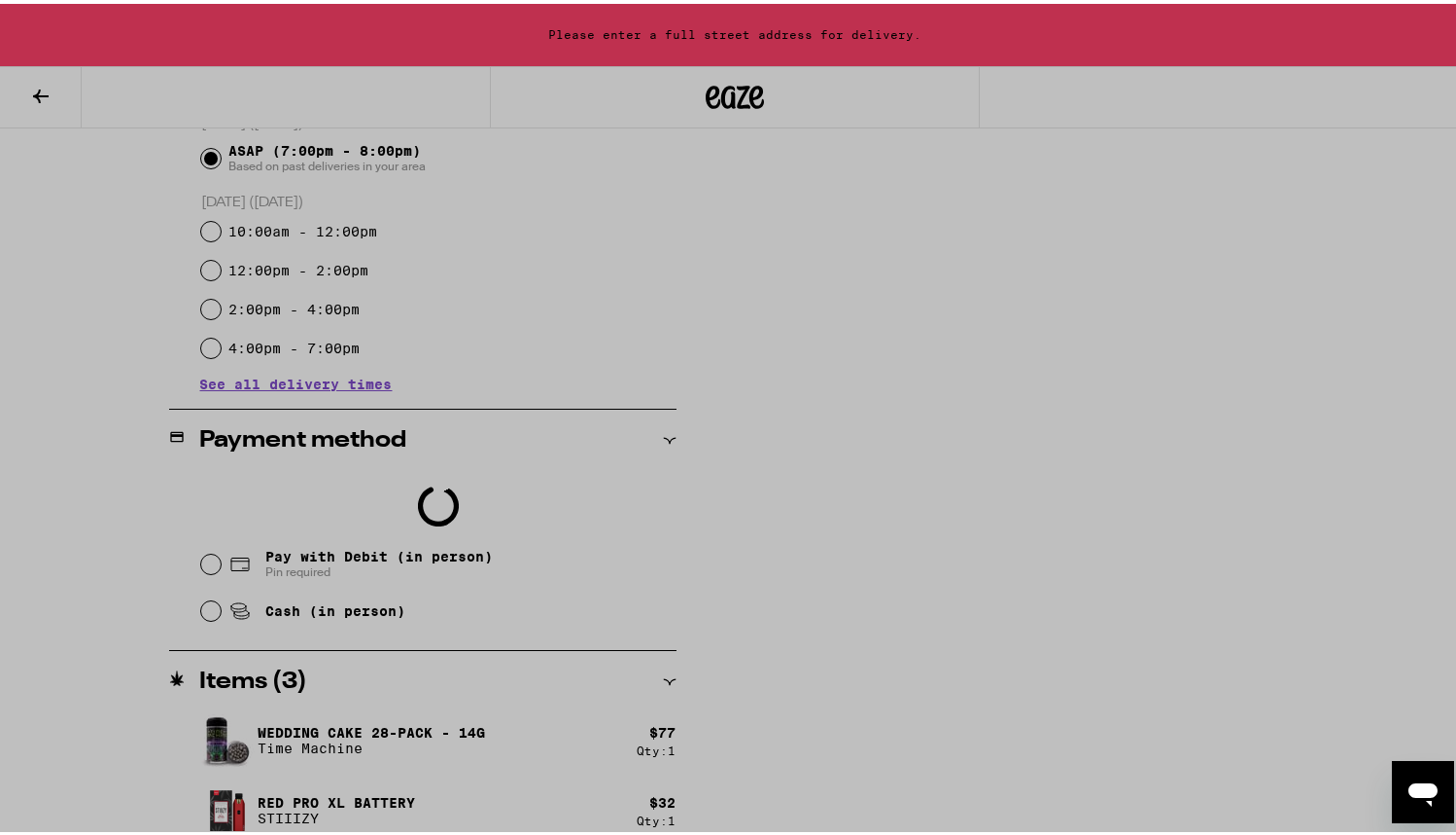
scroll to position [613, 0]
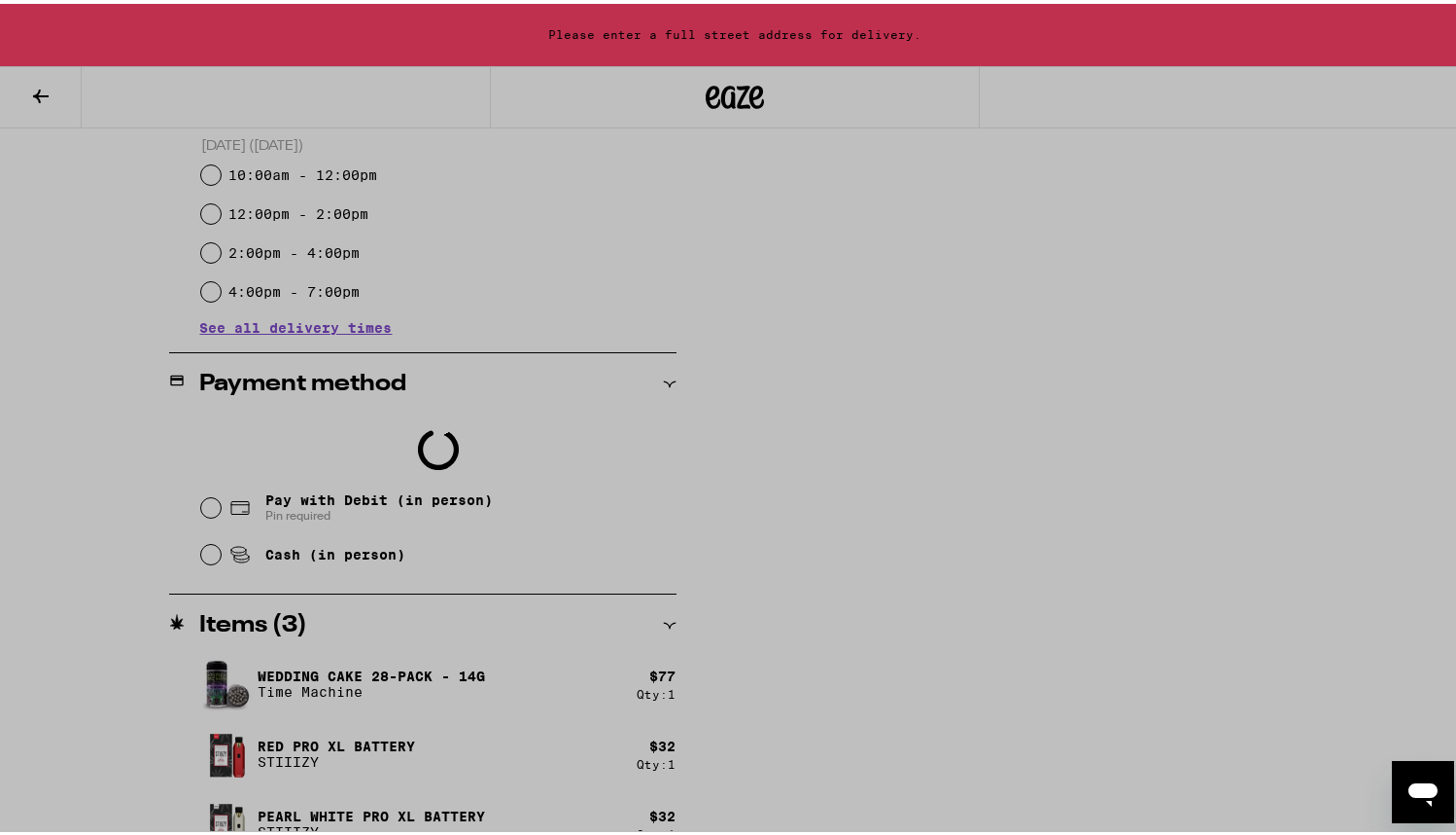
click at [1075, 461] on div at bounding box center [735, 418] width 1470 height 835
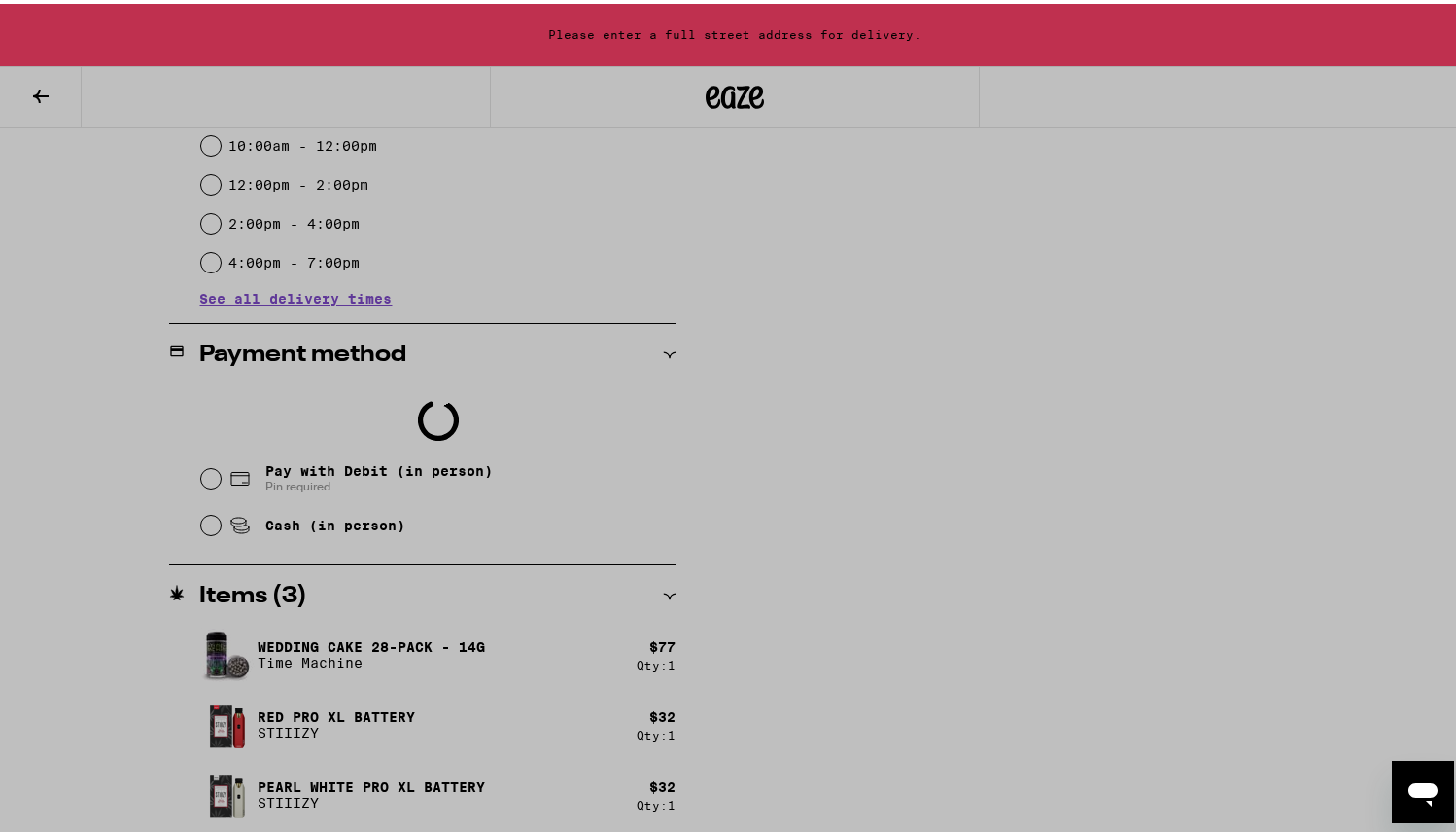
scroll to position [642, 0]
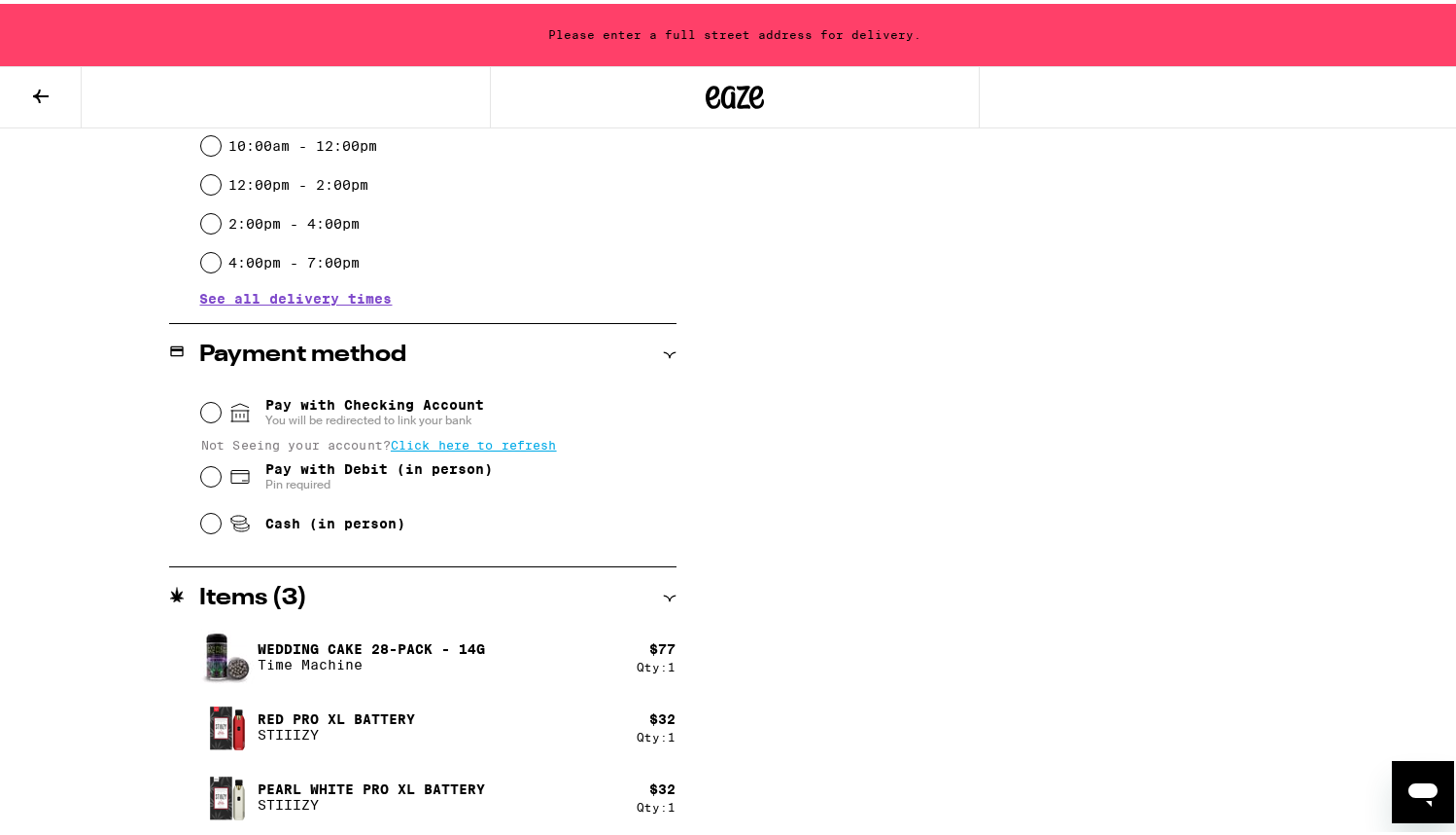
click at [204, 415] on input "Pay with Checking Account You will be redirected to link your bank" at bounding box center [211, 409] width 20 height 20
click at [30, 77] on button at bounding box center [41, 93] width 82 height 61
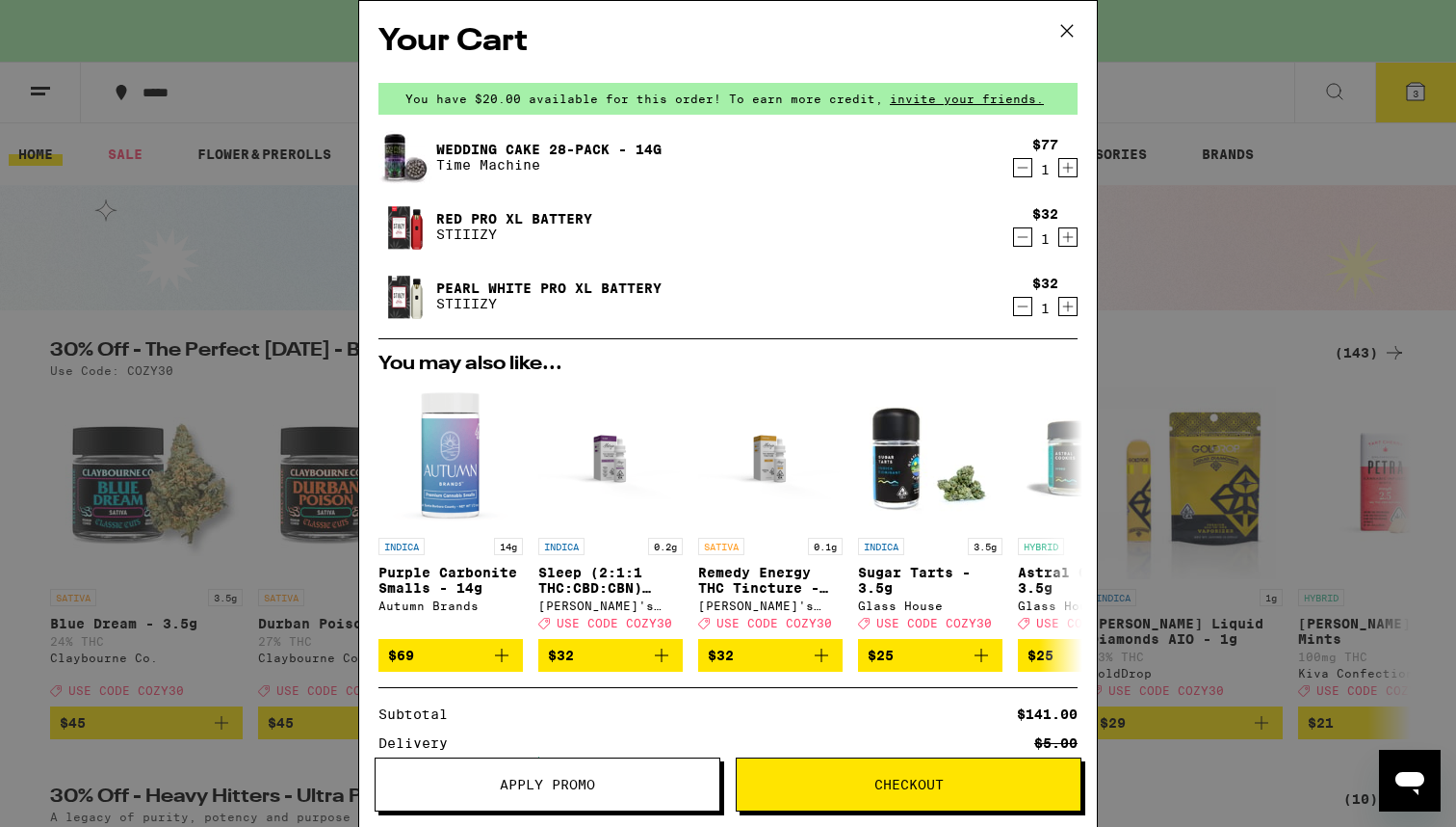
click at [909, 782] on span "Checkout" at bounding box center [909, 785] width 69 height 14
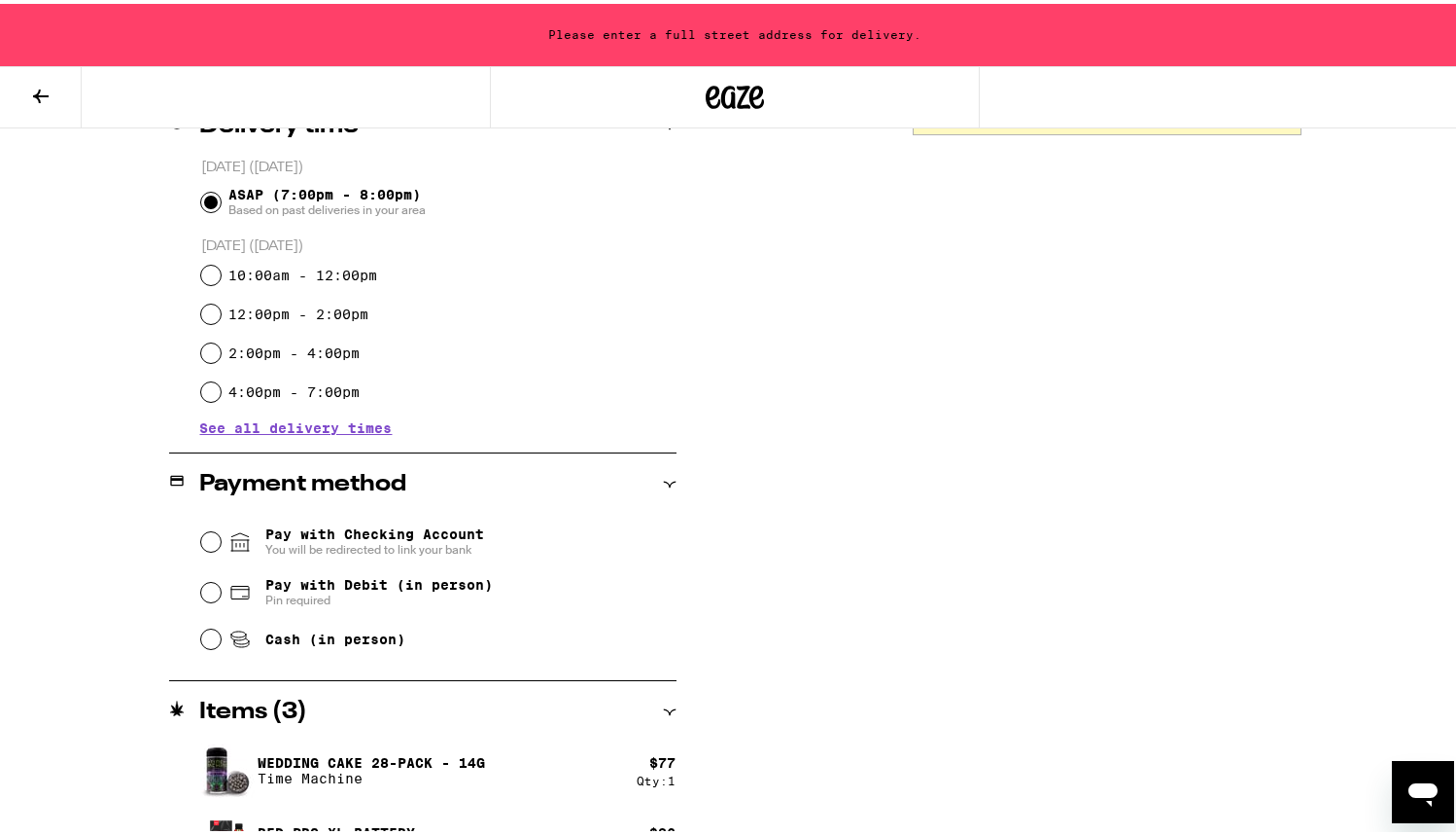
scroll to position [514, 0]
click at [439, 533] on span "Pay with Checking Account You will be redirected to link your bank" at bounding box center [374, 535] width 219 height 31
click at [221, 533] on input "Pay with Checking Account You will be redirected to link your bank" at bounding box center [211, 536] width 20 height 20
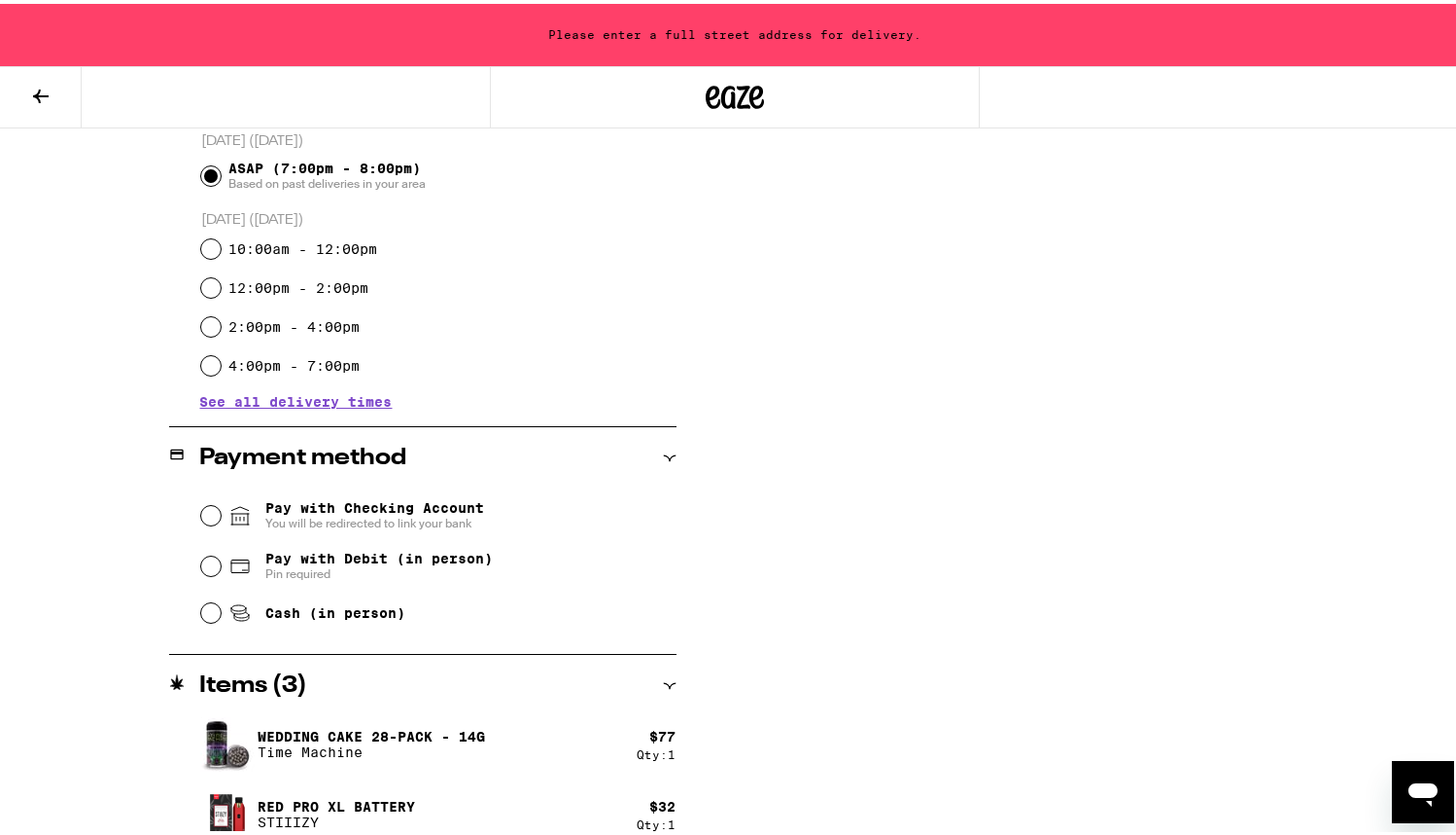
scroll to position [551, 0]
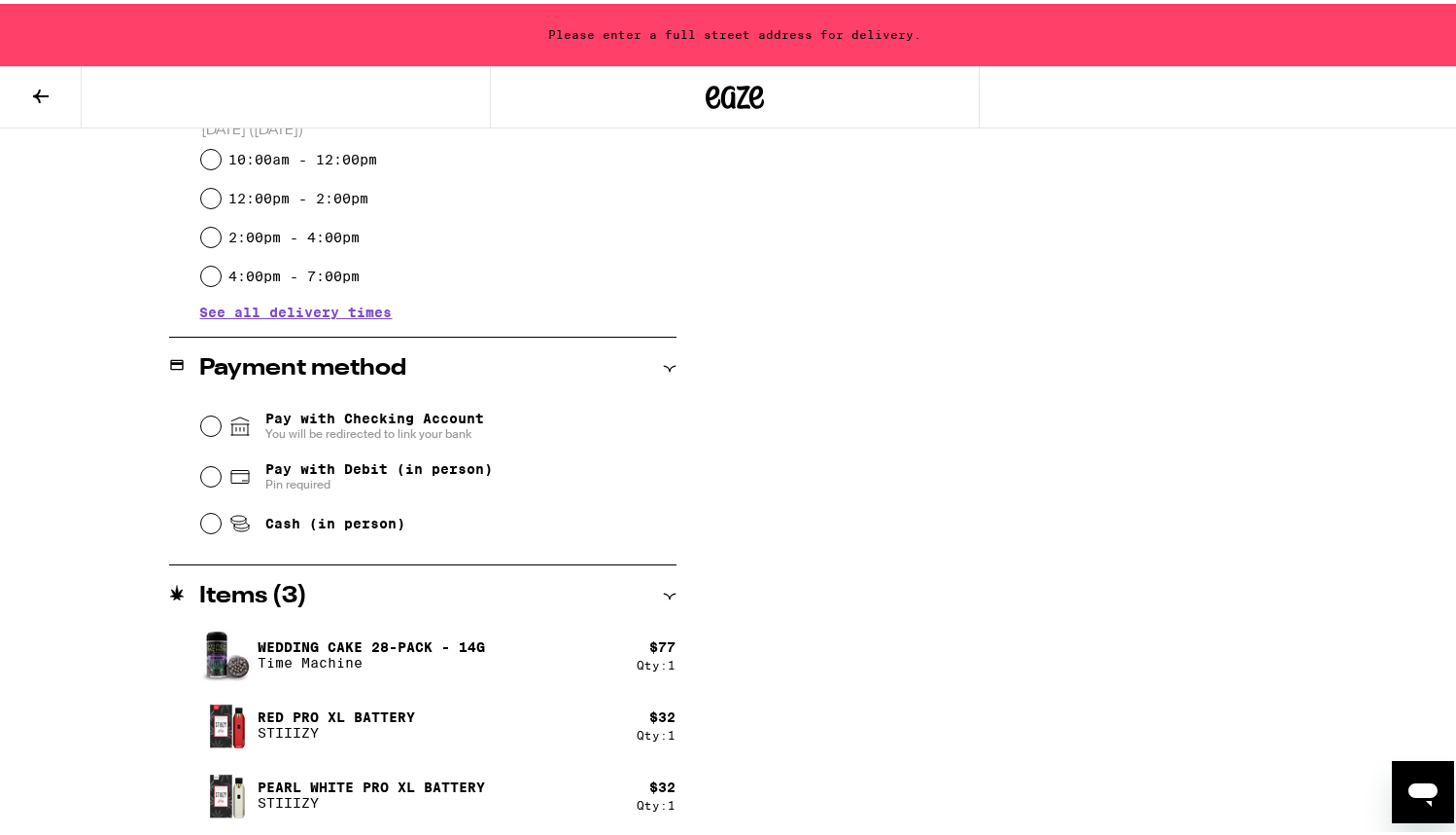
scroll to position [629, 0]
click at [201, 423] on input "Pay with Checking Account You will be redirected to link your bank" at bounding box center [211, 422] width 20 height 20
